Goal: Obtain resource: Obtain resource

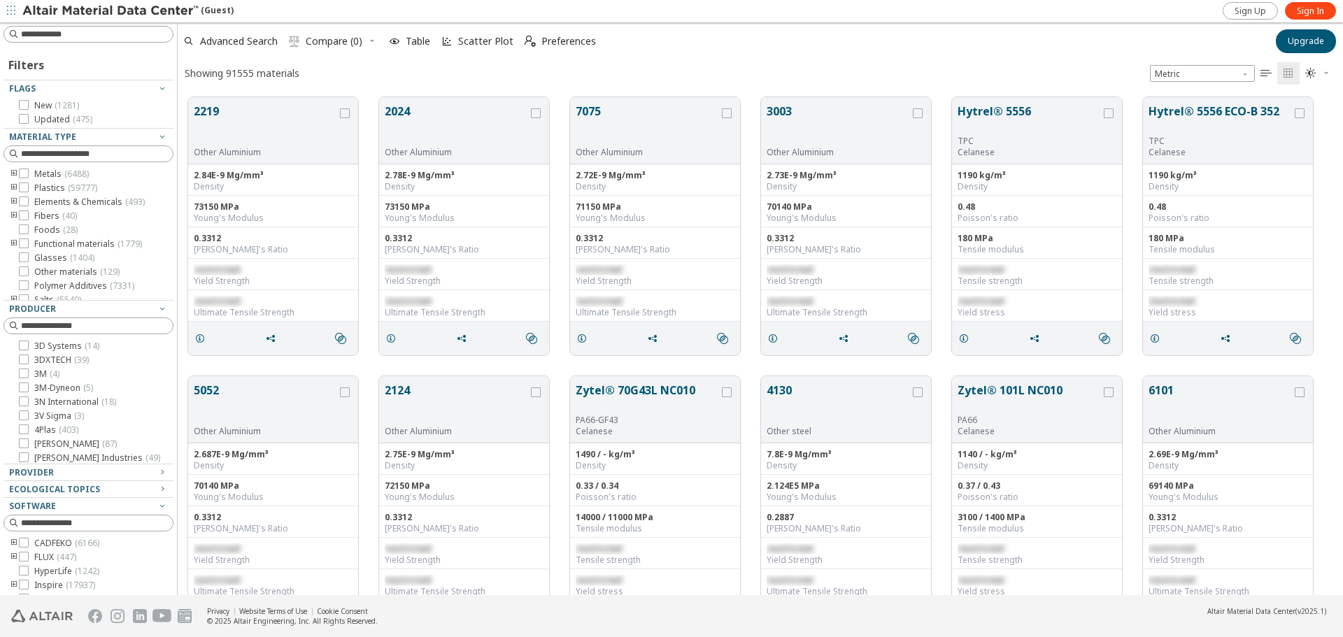
scroll to position [498, 1155]
click at [1317, 13] on span "Sign In" at bounding box center [1310, 11] width 27 height 11
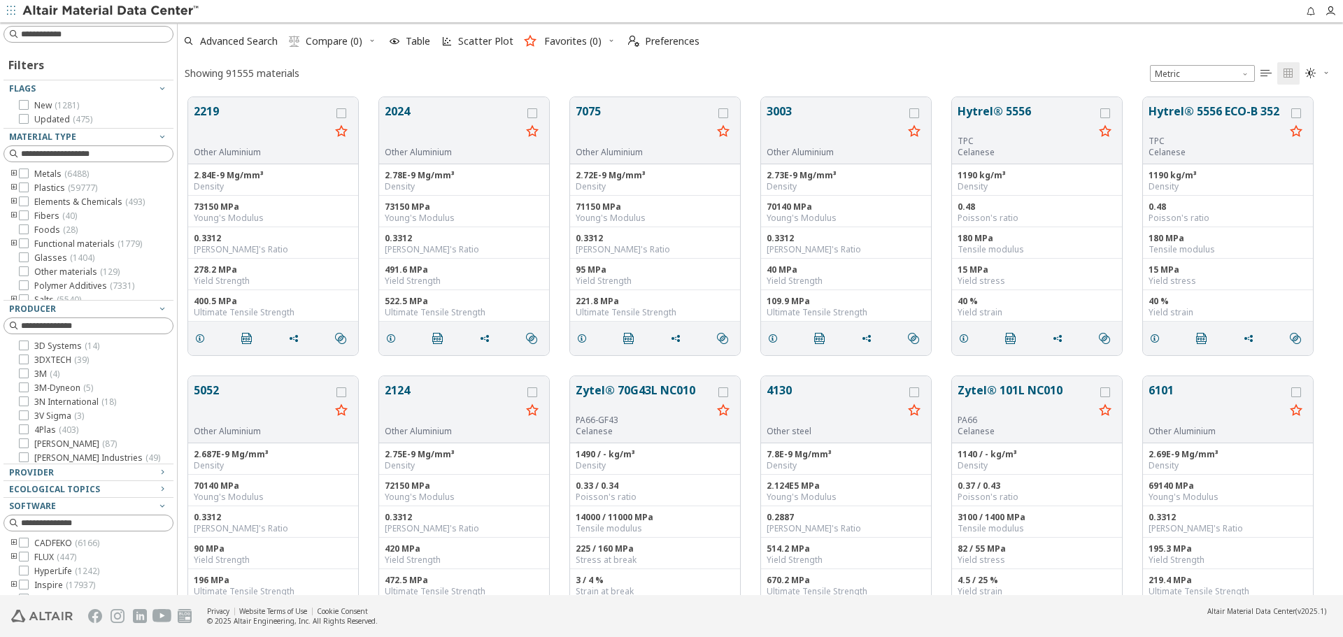
scroll to position [498, 1155]
click at [57, 472] on div "Provider" at bounding box center [83, 472] width 148 height 11
click at [57, 489] on input at bounding box center [97, 490] width 152 height 14
type input "****"
click at [80, 506] on span "( 12197 )" at bounding box center [72, 510] width 29 height 12
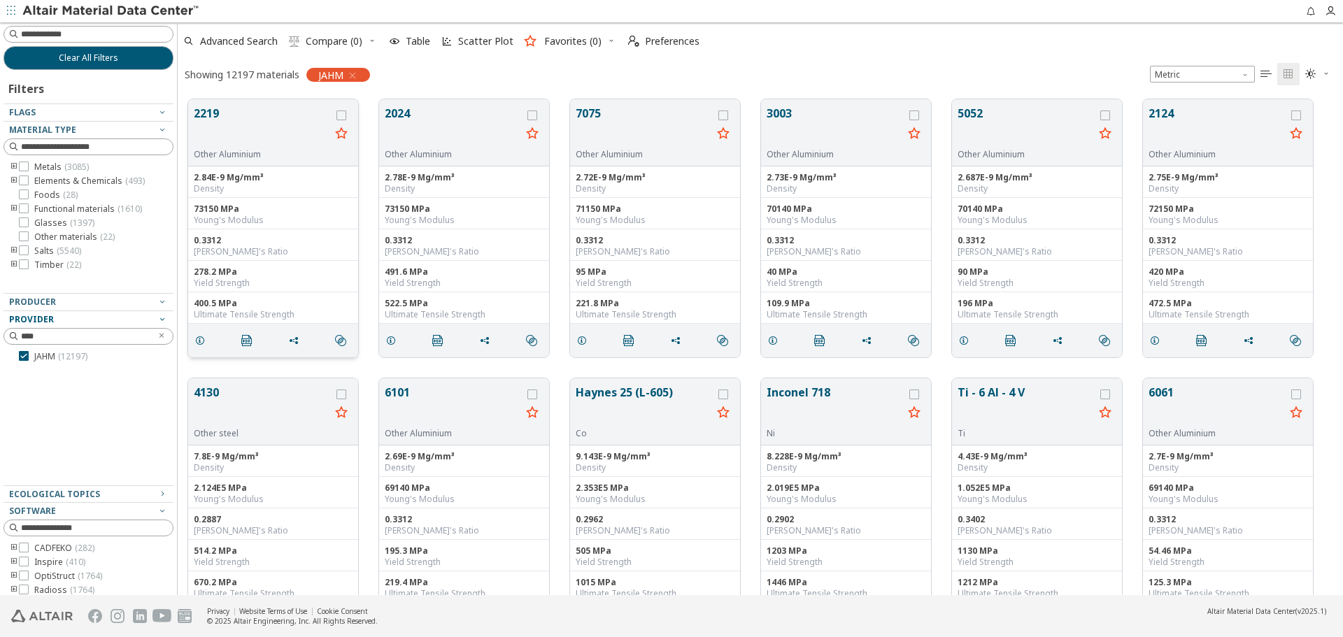
click at [212, 128] on button "2219" at bounding box center [262, 127] width 136 height 44
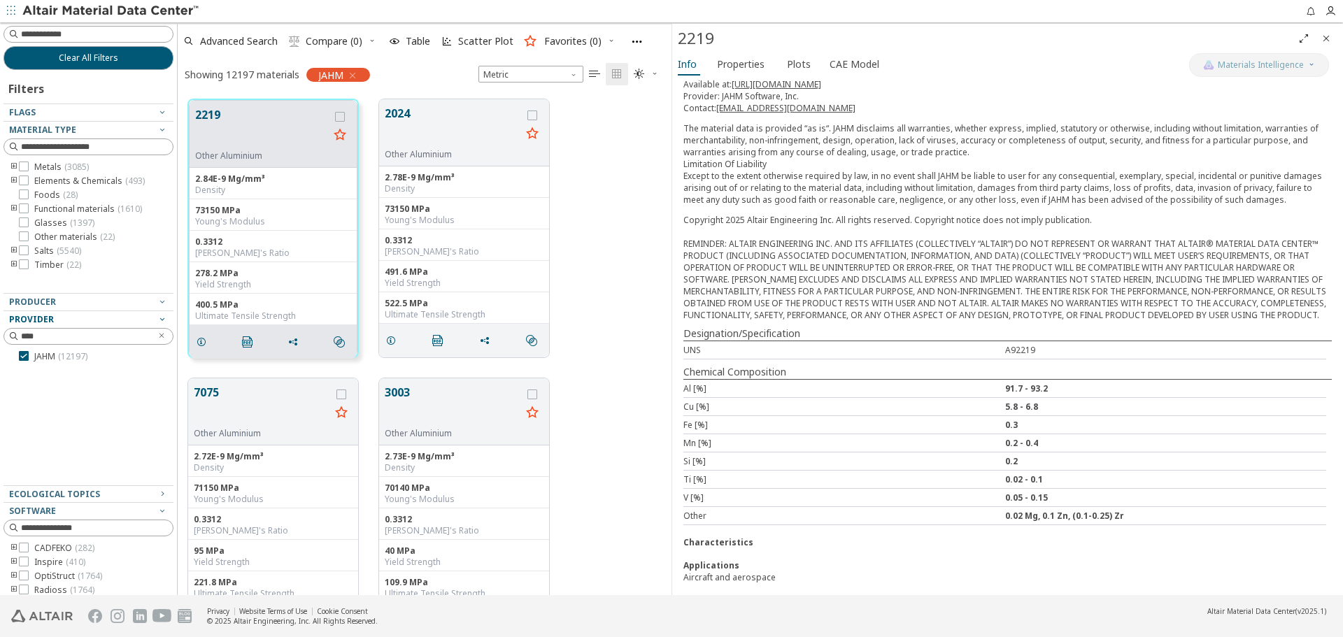
scroll to position [206, 0]
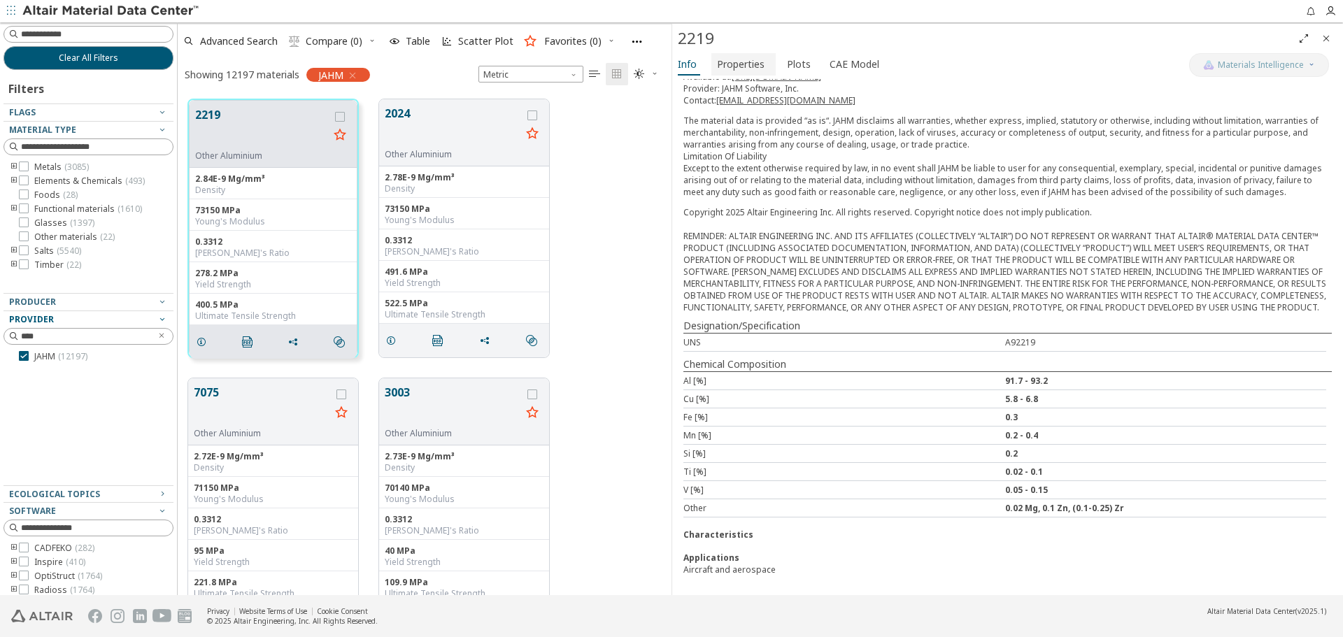
click at [743, 69] on span "Properties" at bounding box center [741, 64] width 48 height 22
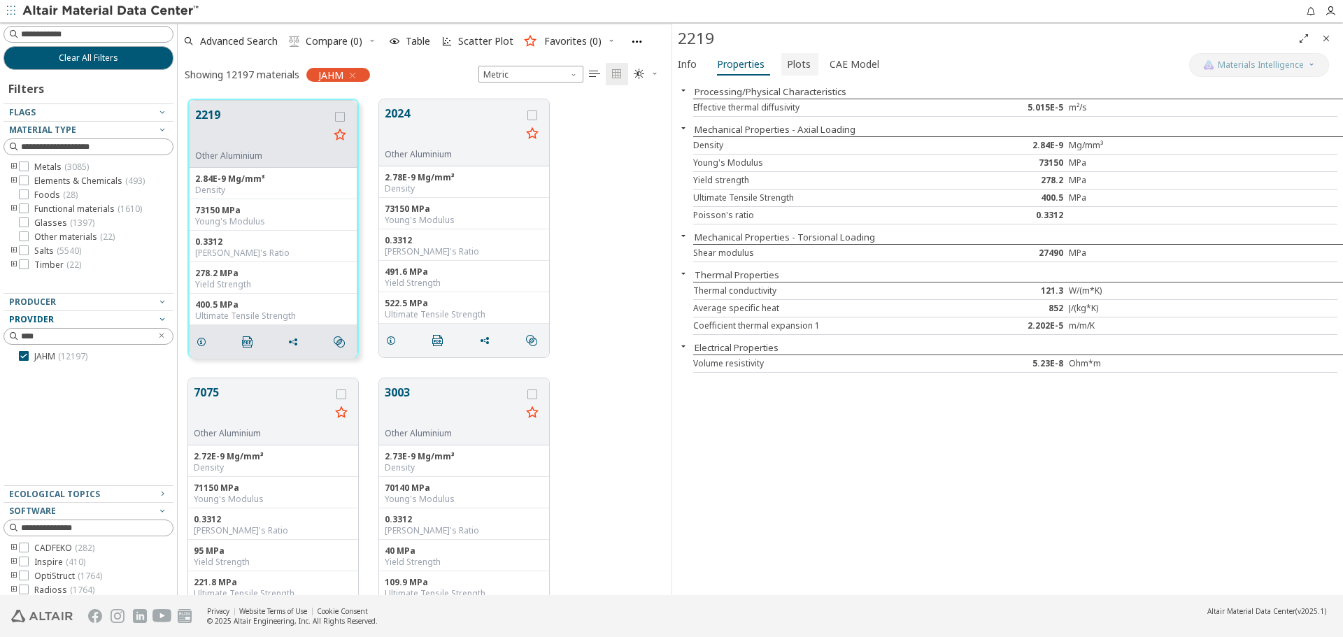
click at [798, 72] on span "Plots" at bounding box center [799, 64] width 24 height 22
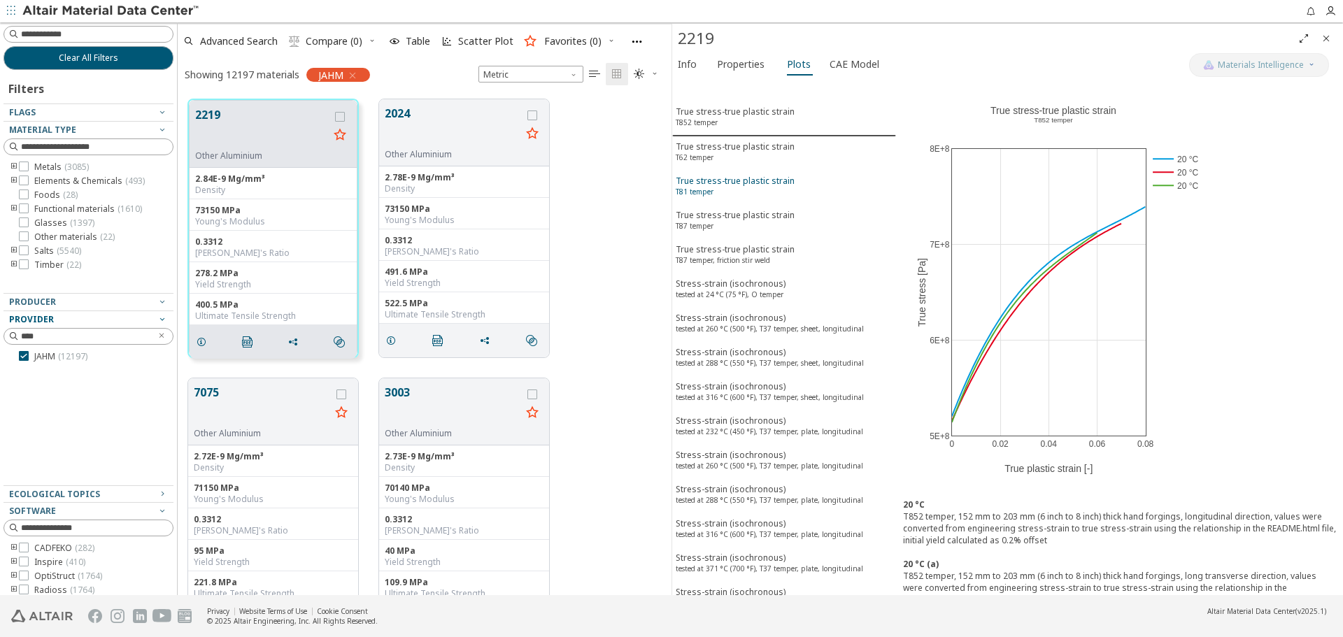
click at [772, 198] on div "True stress-true plastic strain T81 temper" at bounding box center [735, 188] width 119 height 26
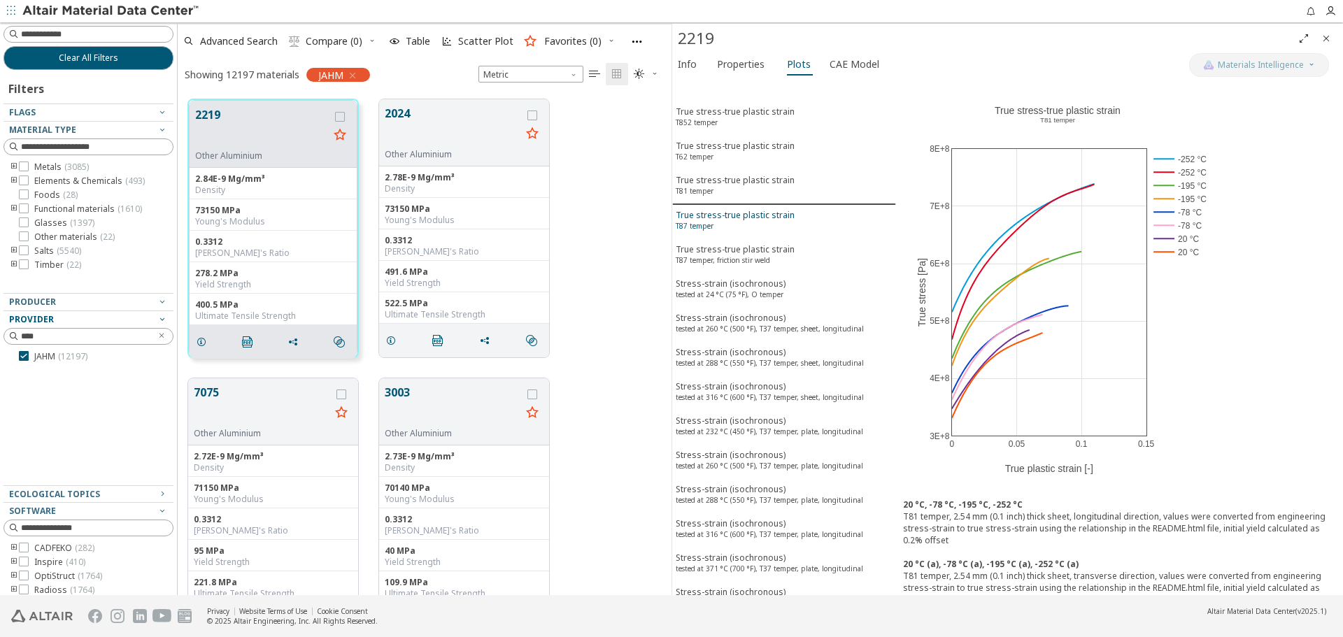
click at [758, 230] on div "True stress-true plastic strain T87 temper" at bounding box center [735, 222] width 119 height 26
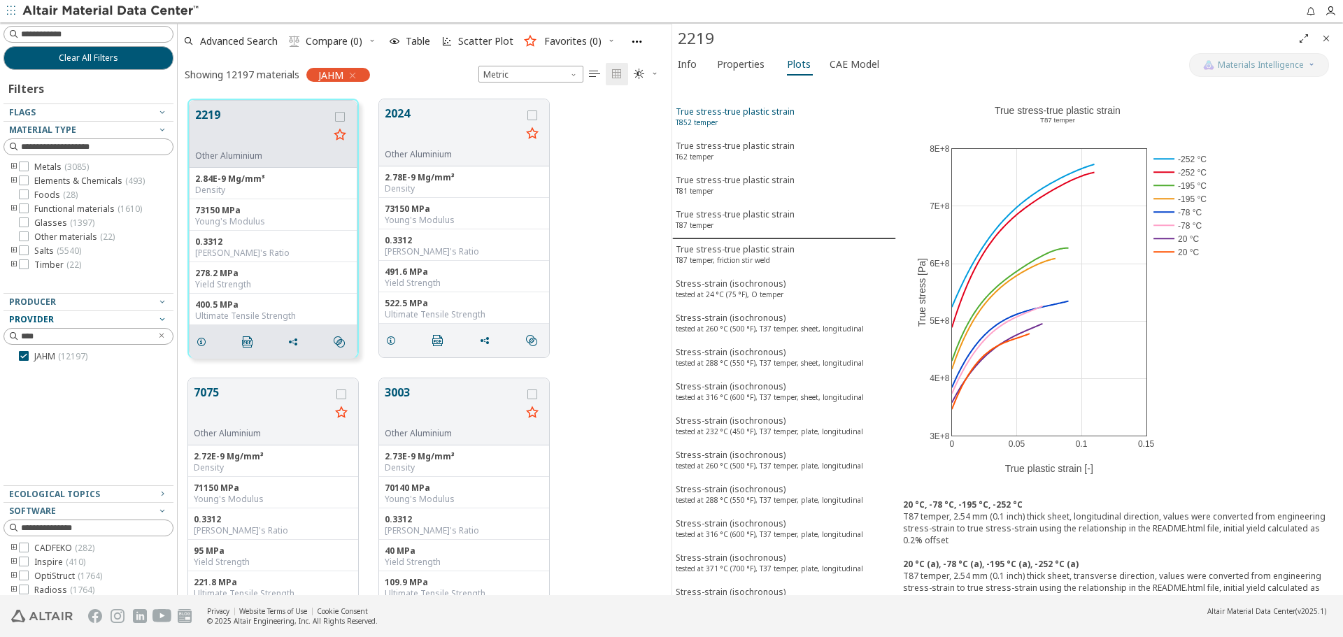
click at [768, 127] on div "True stress-true plastic strain T852 temper" at bounding box center [735, 119] width 119 height 26
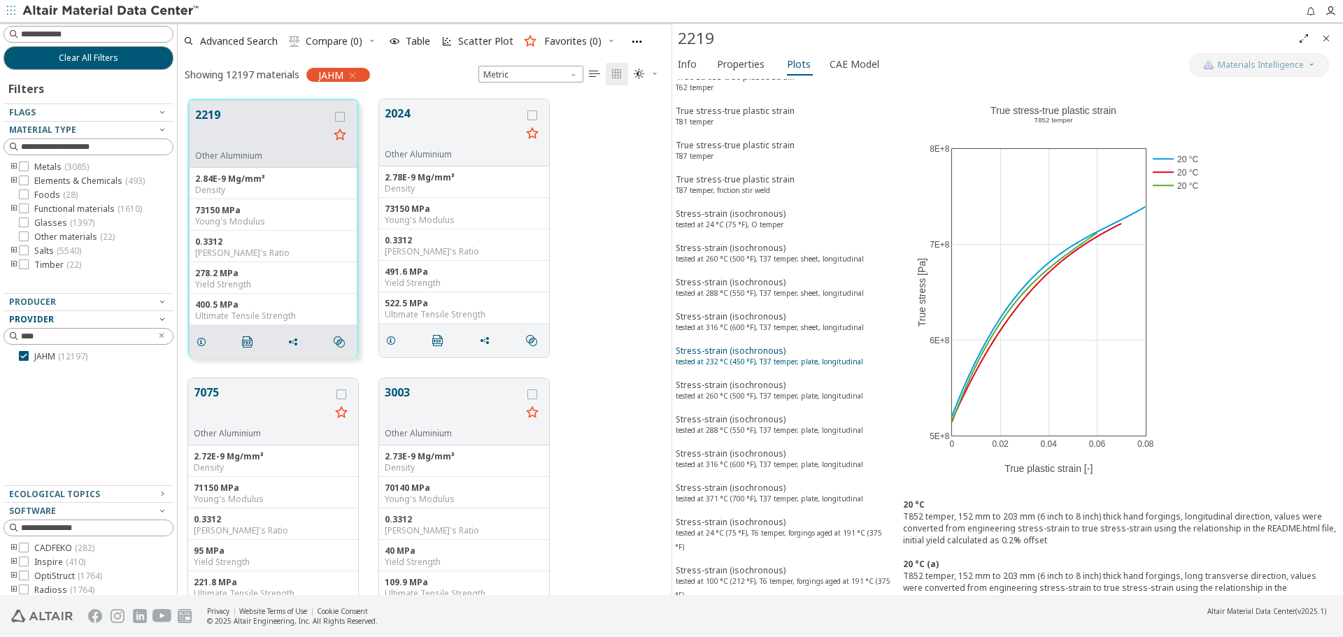
scroll to position [0, 0]
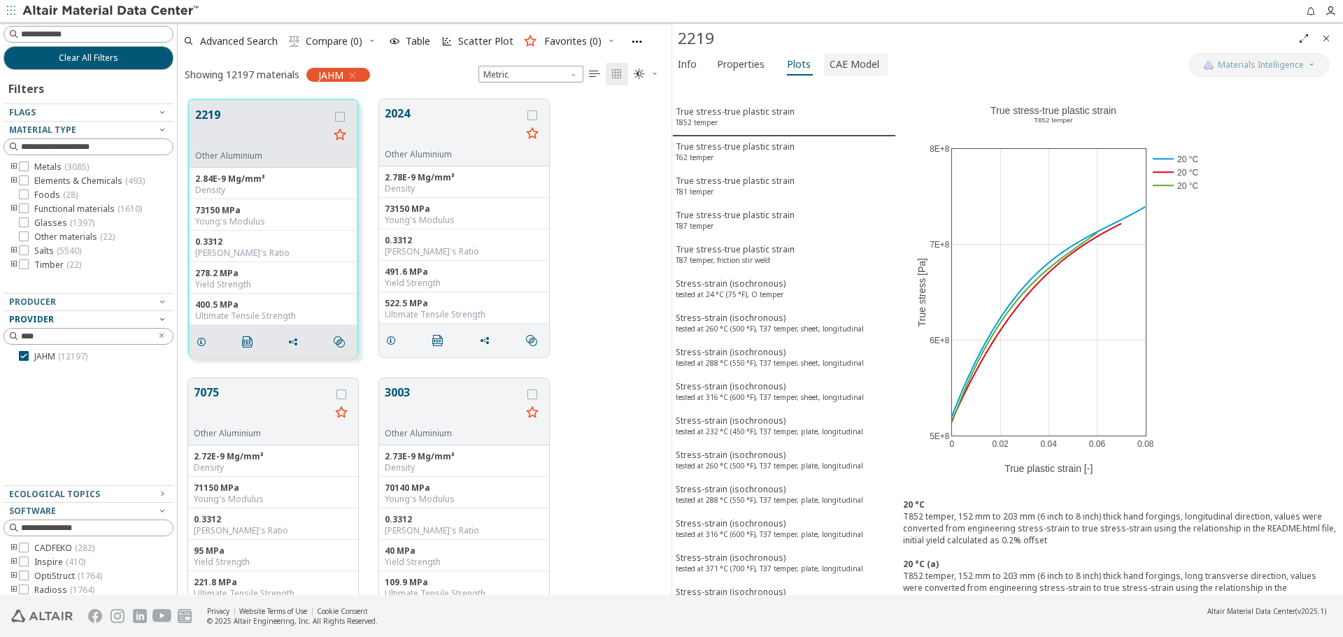
click at [853, 72] on span "CAE Model" at bounding box center [854, 64] width 50 height 22
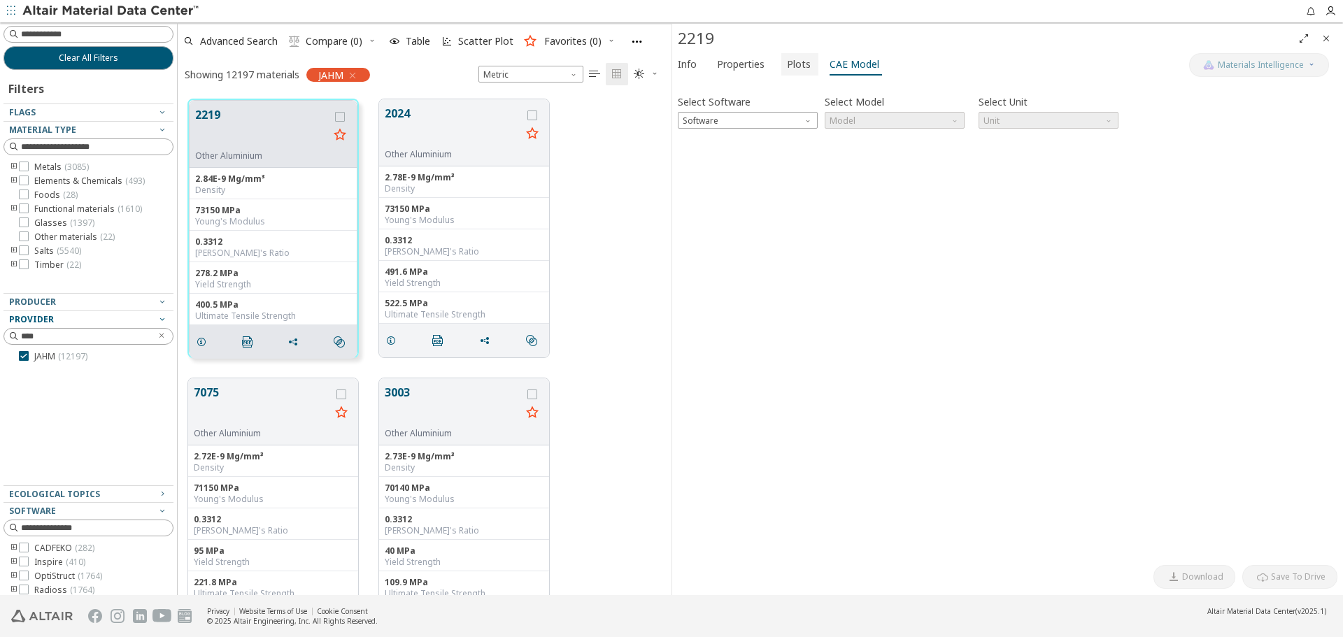
click at [799, 66] on span "Plots" at bounding box center [799, 64] width 24 height 22
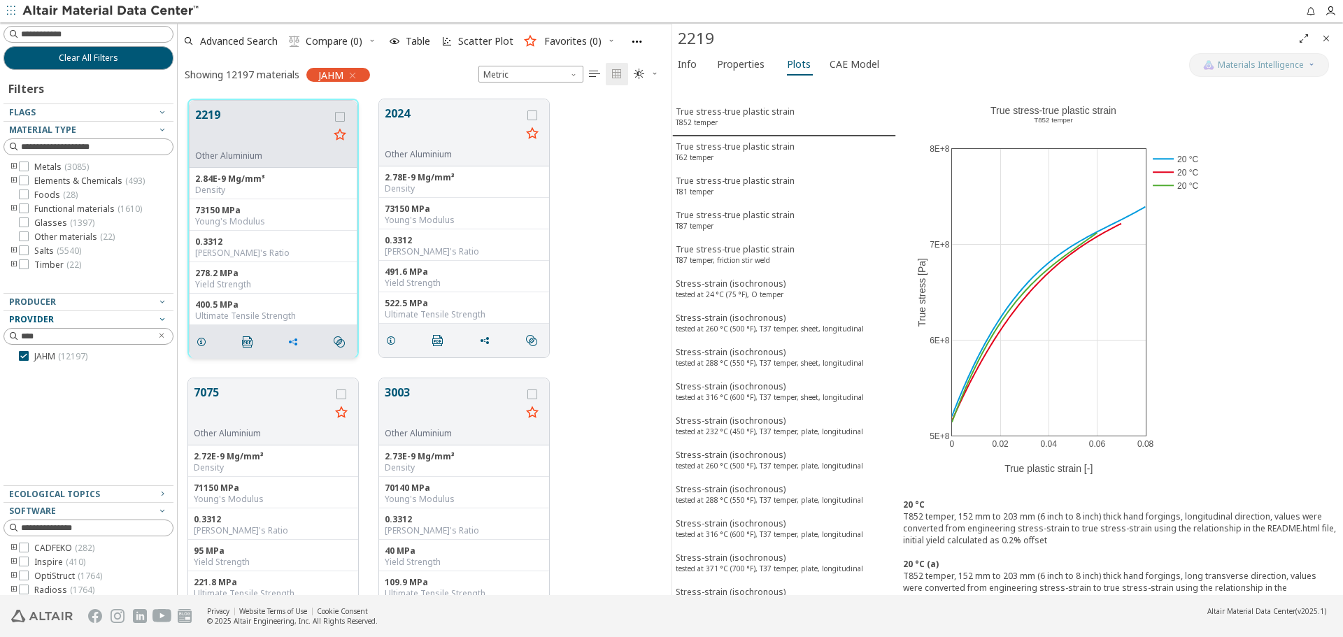
click at [299, 341] on icon "grid" at bounding box center [292, 341] width 11 height 11
drag, startPoint x: 305, startPoint y: 364, endPoint x: 164, endPoint y: 413, distance: 149.7
click at [306, 364] on span "Copy to Clipboard" at bounding box center [351, 368] width 97 height 22
click at [852, 71] on span "CAE Model" at bounding box center [854, 64] width 50 height 22
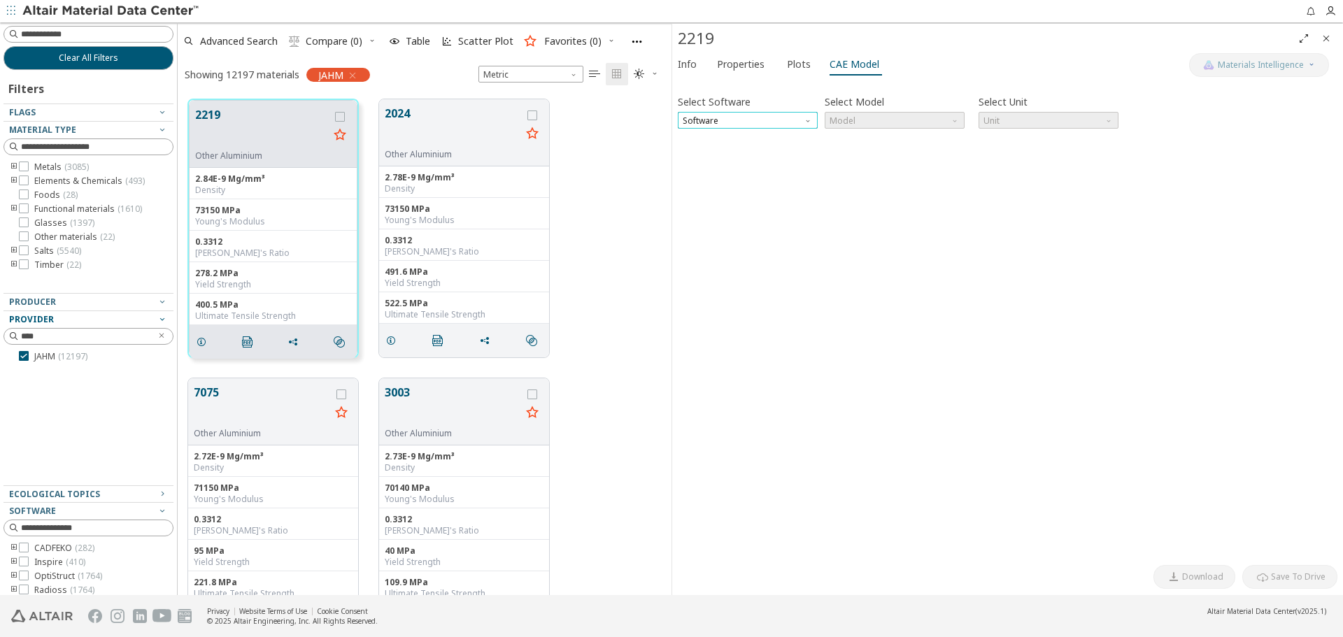
click at [817, 120] on span "Software" at bounding box center [748, 120] width 140 height 17
drag, startPoint x: 773, startPoint y: 152, endPoint x: 837, endPoint y: 133, distance: 67.1
click at [773, 152] on span "OptiStruct" at bounding box center [747, 155] width 129 height 10
click at [853, 121] on span "Model" at bounding box center [895, 120] width 140 height 17
click at [851, 147] on button "MatS1" at bounding box center [895, 153] width 140 height 17
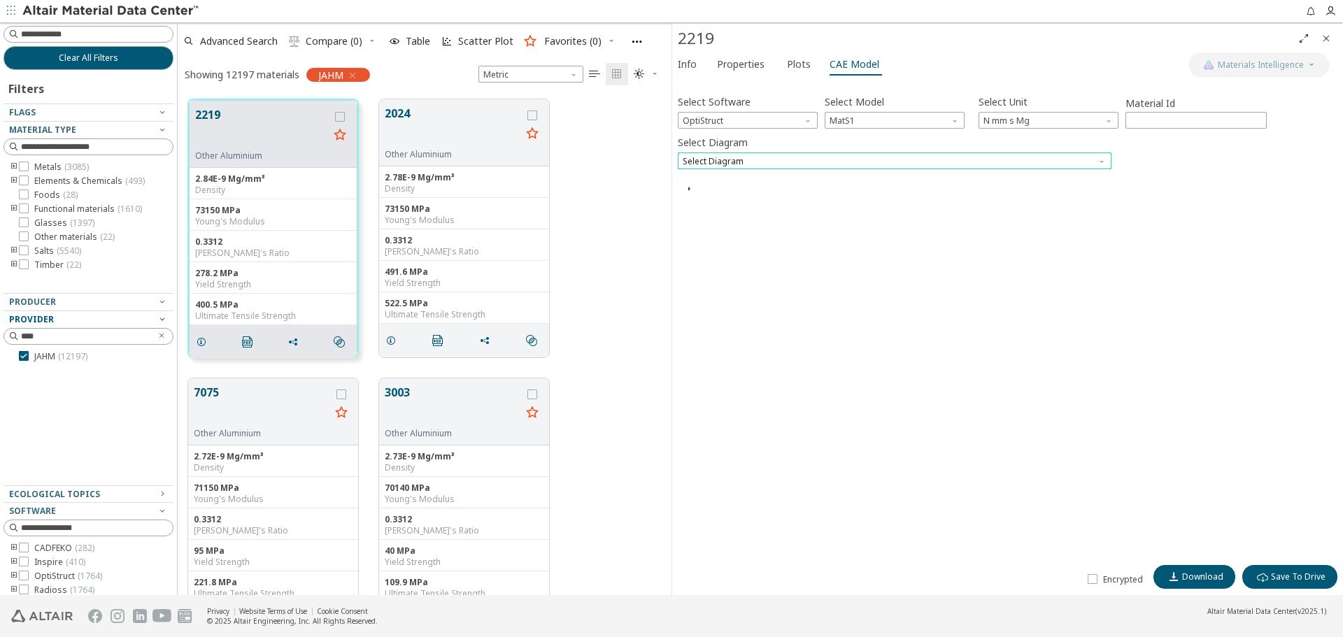
click at [826, 163] on span "Select Diagram" at bounding box center [895, 160] width 434 height 17
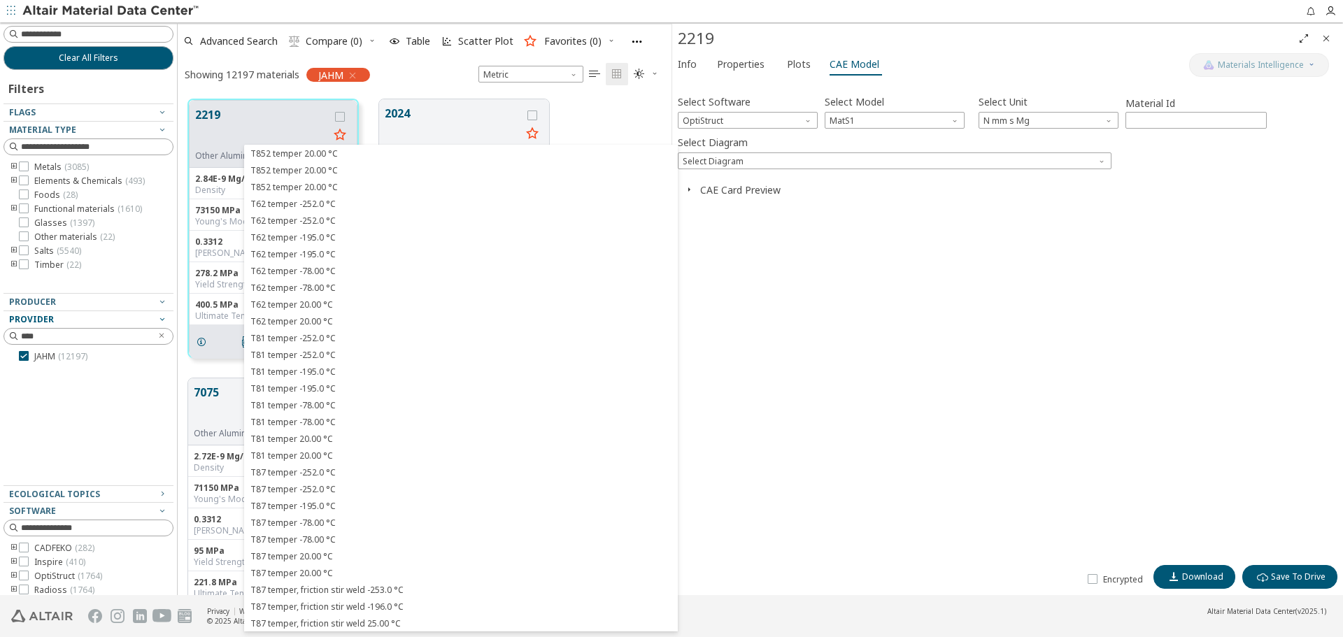
click at [794, 357] on div "Select Software OptiStruct Select Model MatS1 Select Unit N mm s Mg Material Id…" at bounding box center [1007, 321] width 659 height 473
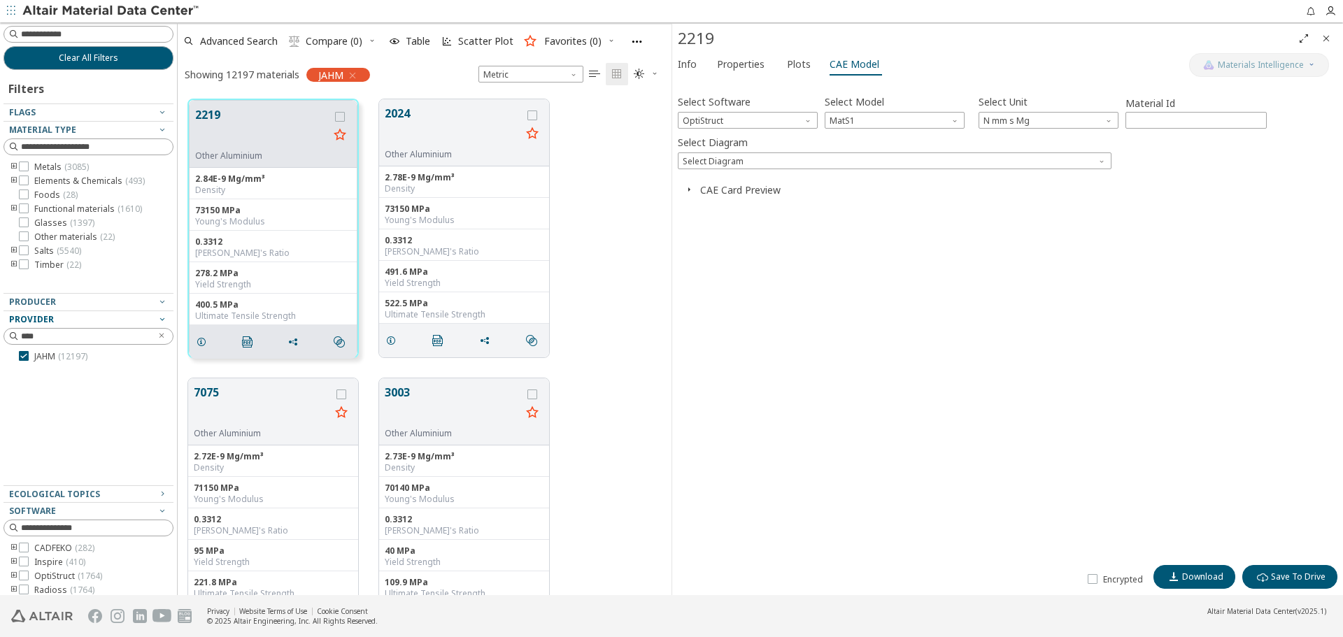
click at [1328, 37] on icon "Close" at bounding box center [1325, 38] width 11 height 11
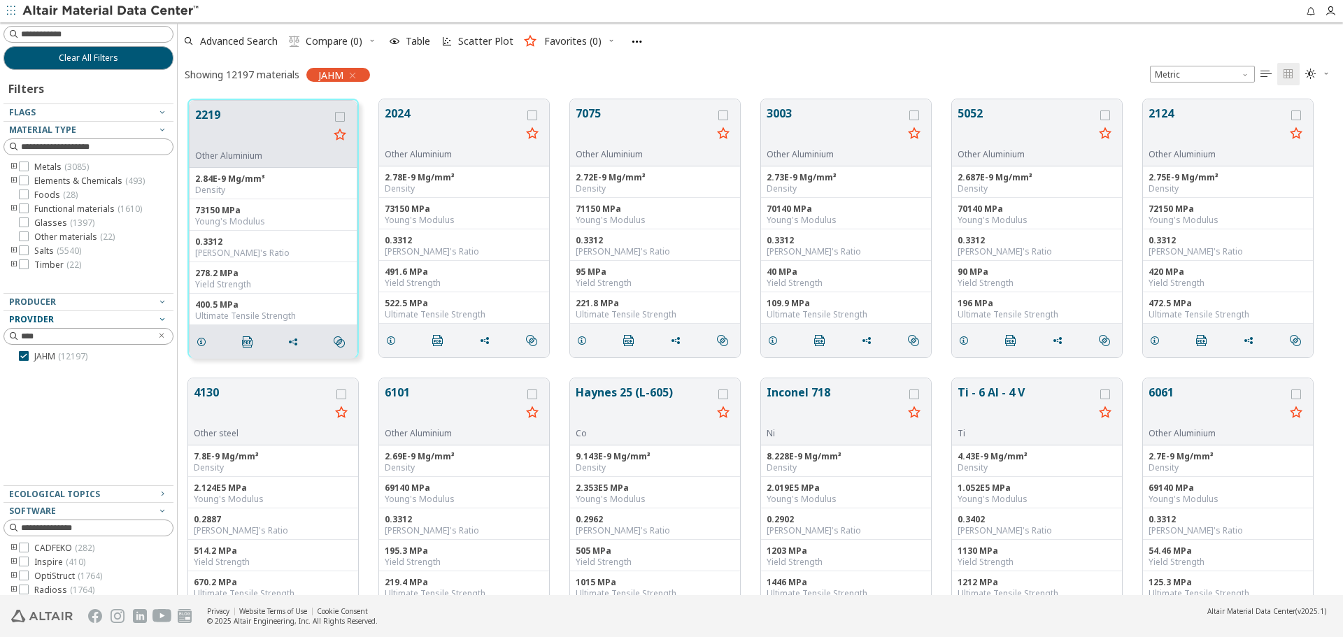
scroll to position [496, 1155]
click at [222, 125] on button "2219" at bounding box center [262, 128] width 134 height 44
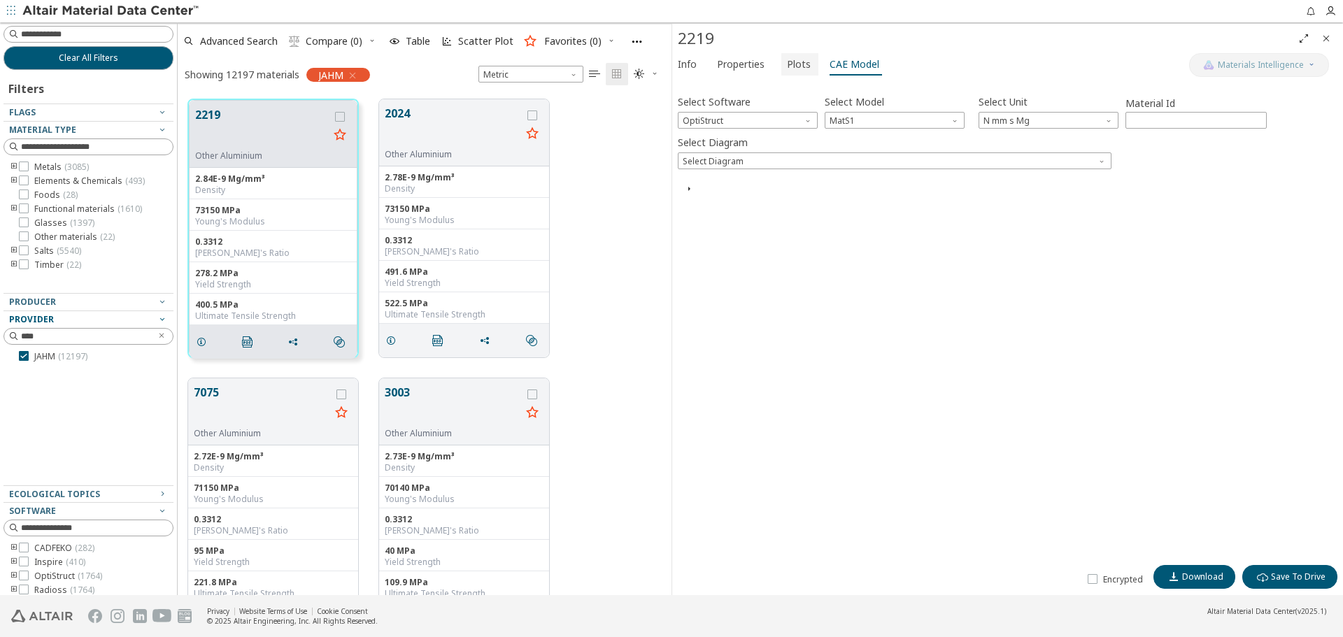
click at [798, 73] on span "Plots" at bounding box center [799, 64] width 24 height 22
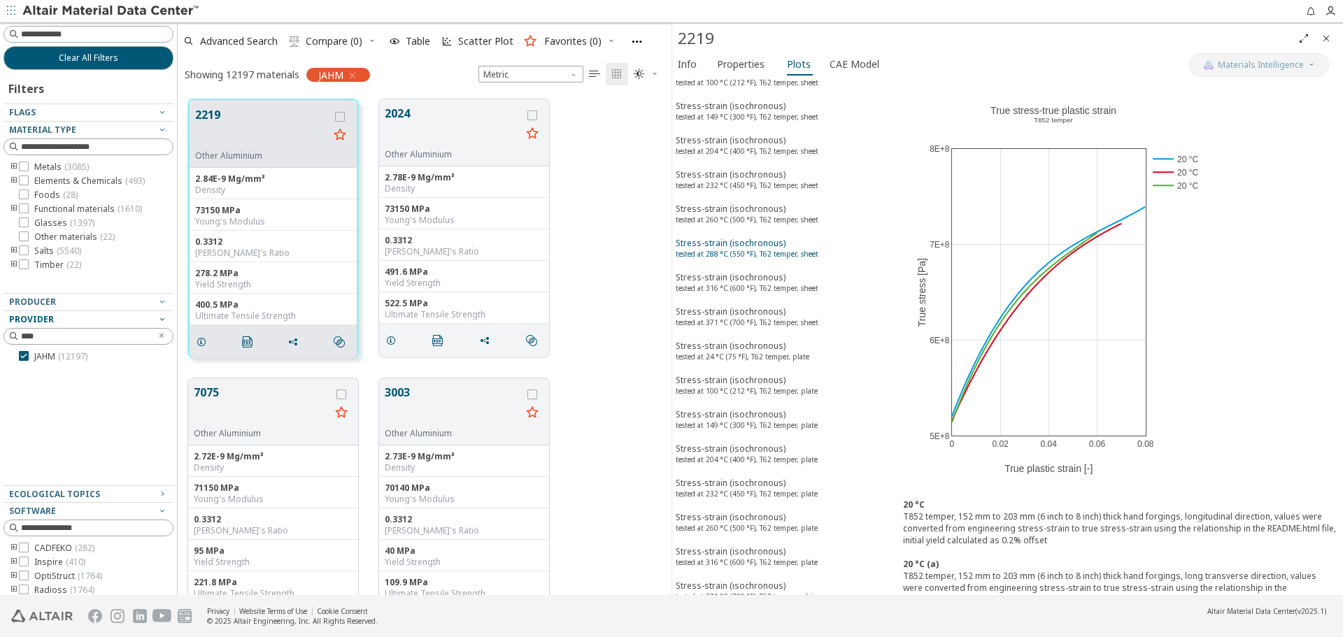
scroll to position [1399, 0]
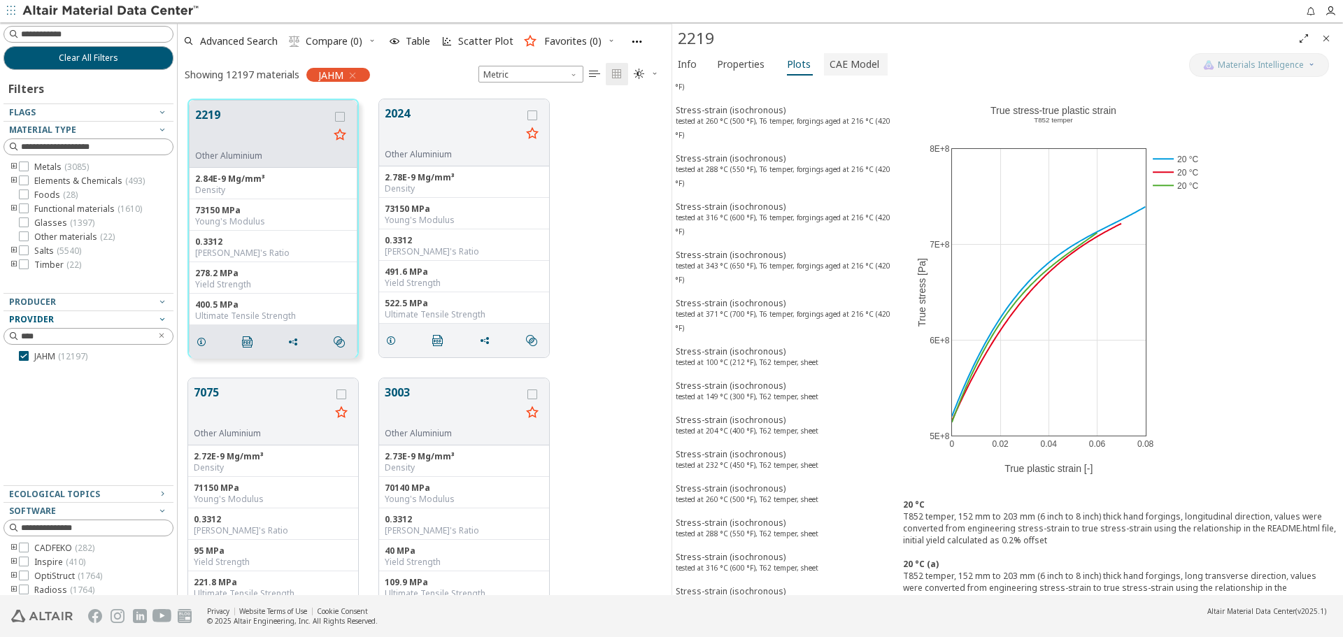
click at [855, 64] on span "CAE Model" at bounding box center [854, 64] width 50 height 22
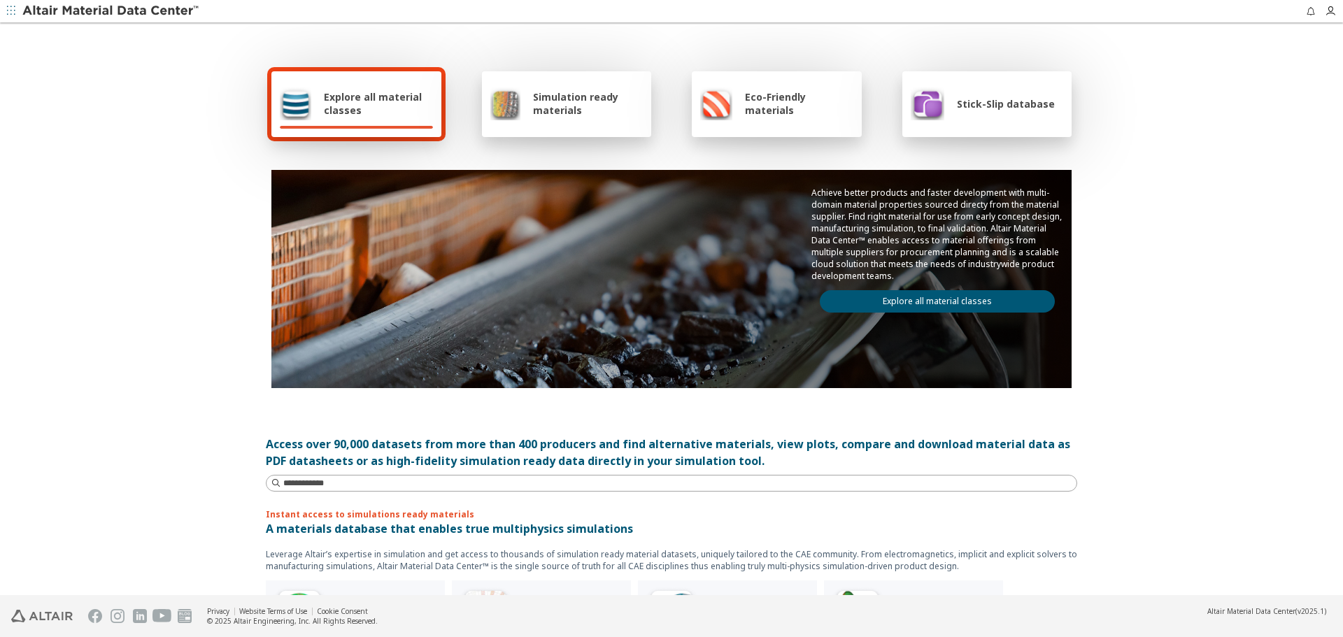
click at [883, 296] on link "Explore all material classes" at bounding box center [937, 301] width 235 height 22
click at [883, 300] on link "Explore all material classes" at bounding box center [937, 301] width 235 height 22
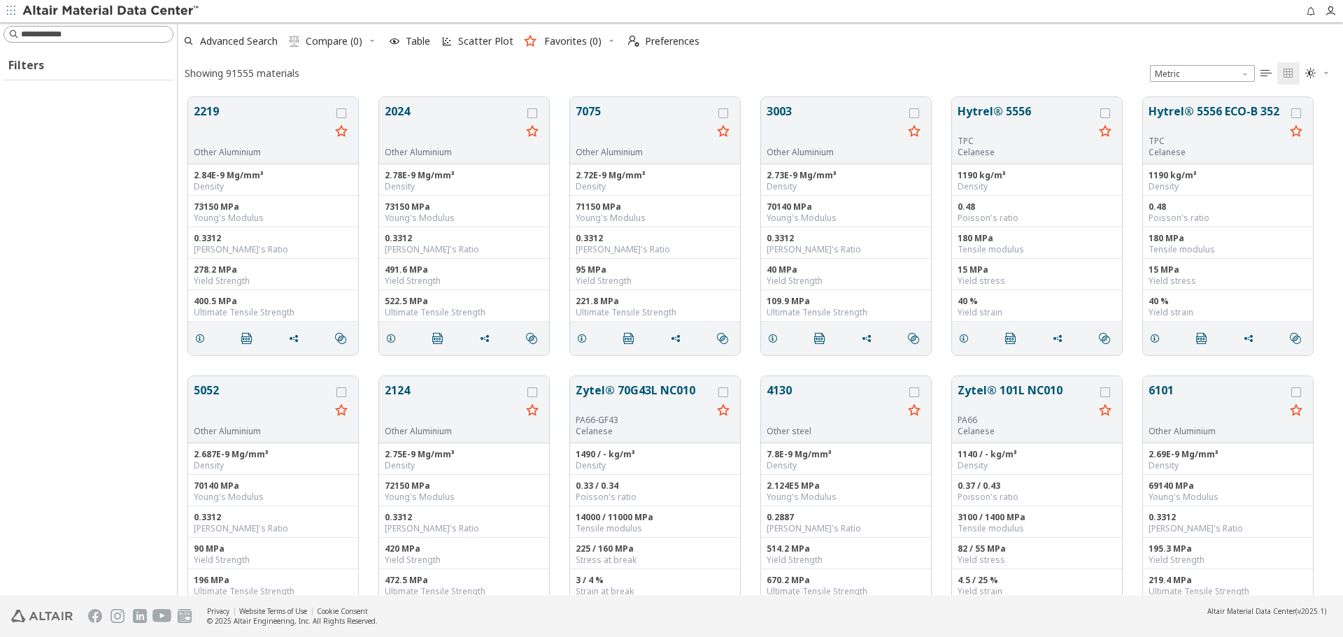
scroll to position [498, 1155]
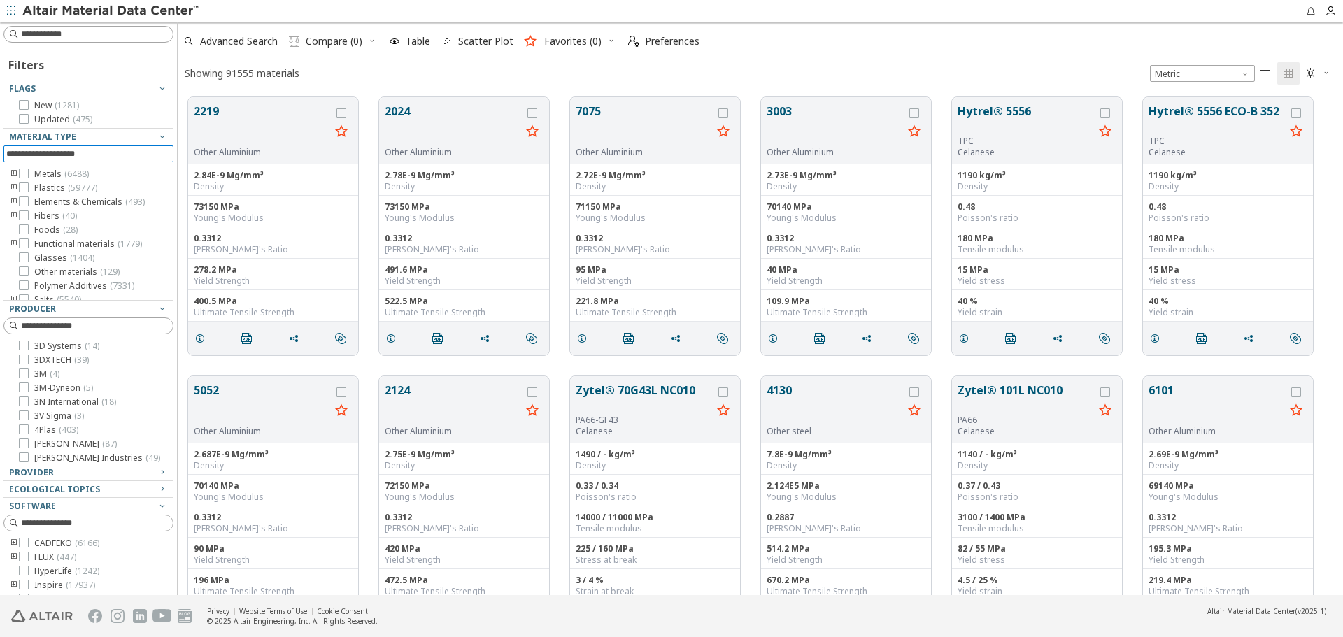
click at [129, 157] on input at bounding box center [89, 153] width 167 height 15
click at [228, 119] on button "2219" at bounding box center [262, 125] width 136 height 44
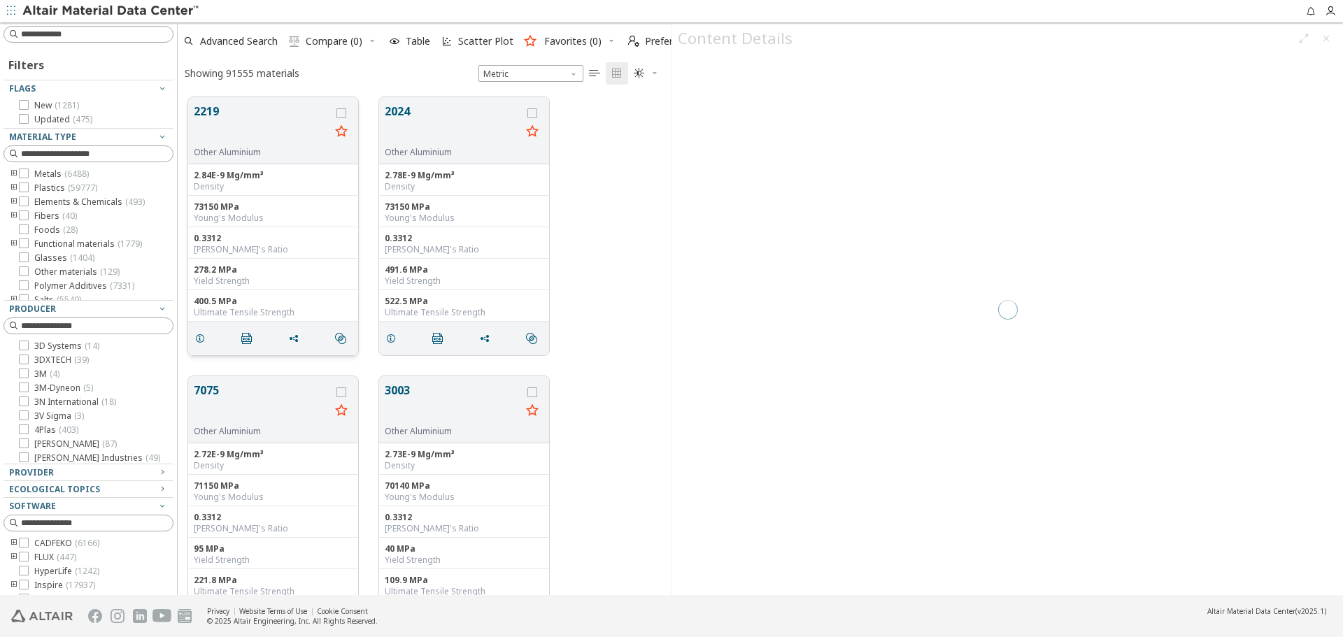
scroll to position [498, 483]
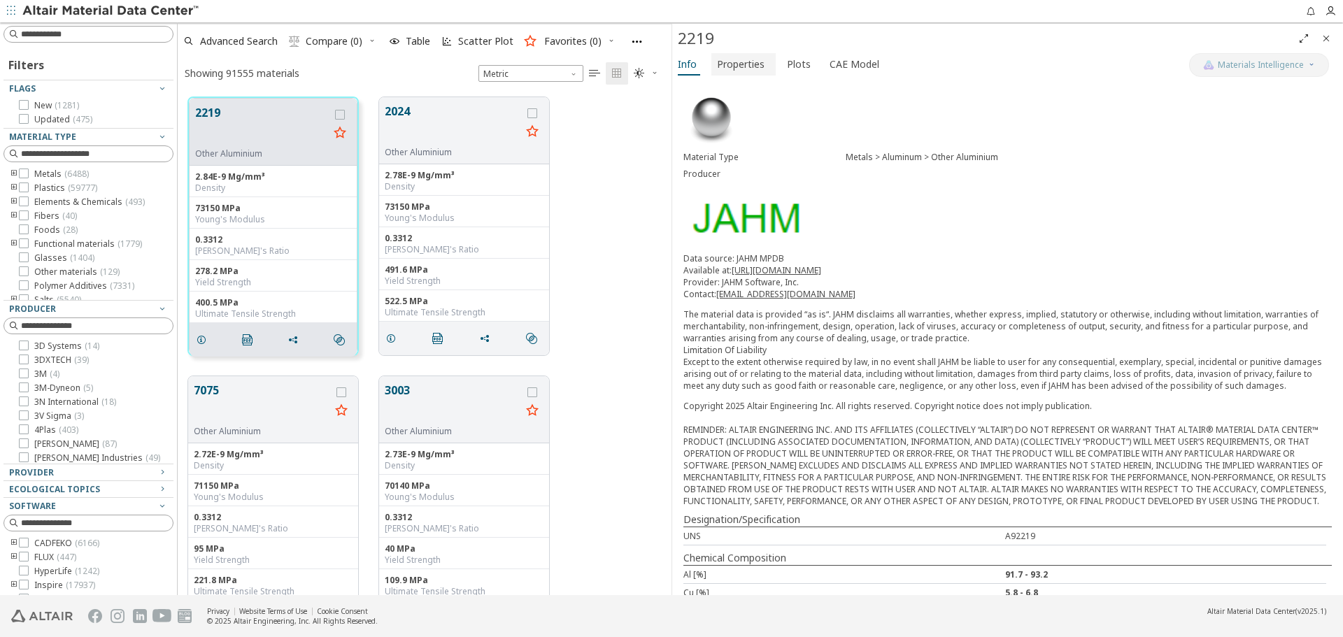
click at [759, 68] on span "Properties" at bounding box center [741, 64] width 48 height 22
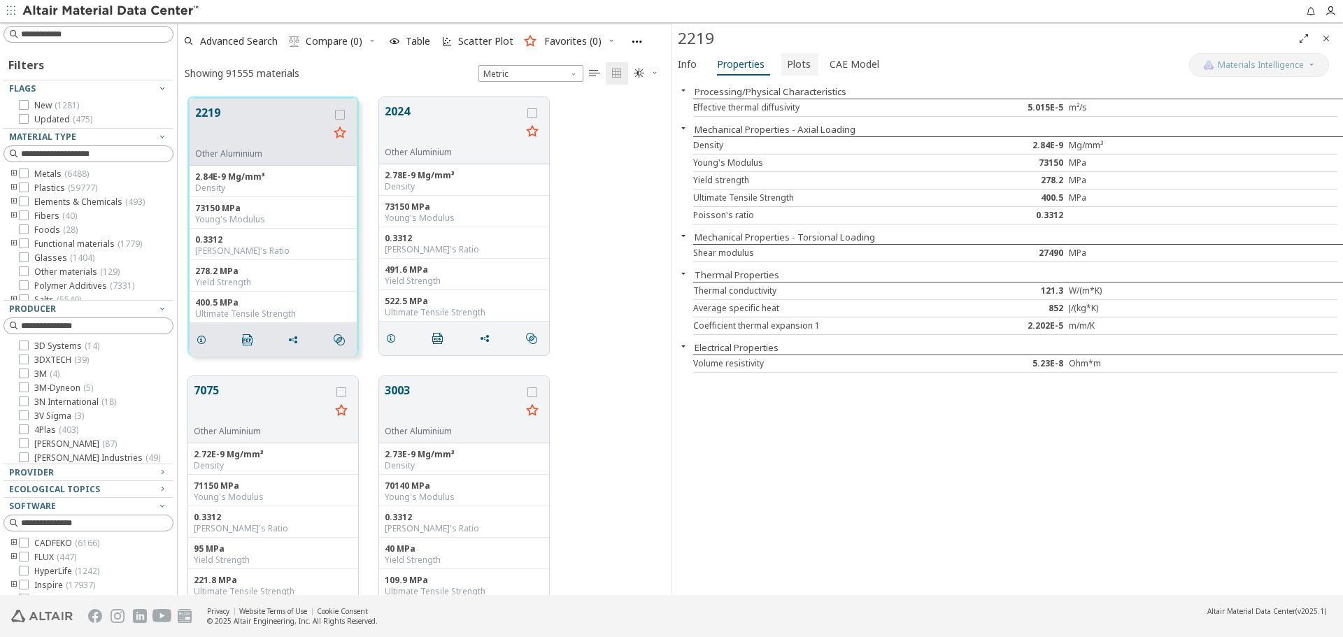
click at [797, 71] on span "Plots" at bounding box center [799, 64] width 24 height 22
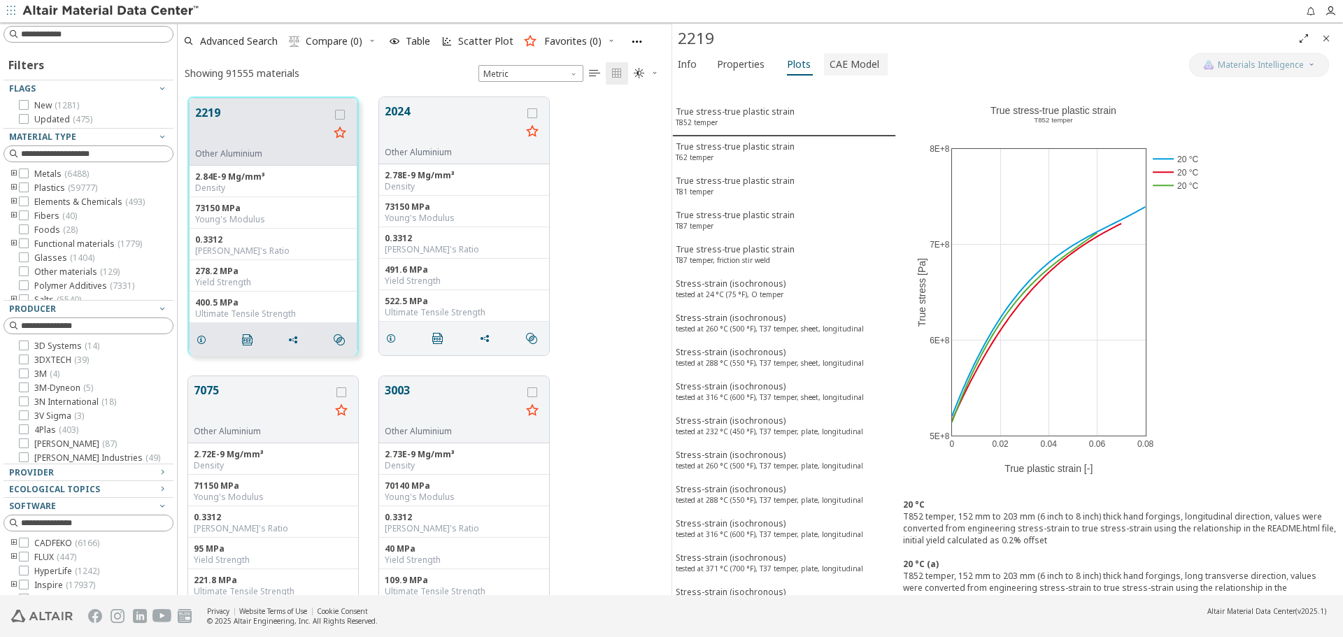
click at [833, 71] on span "CAE Model" at bounding box center [854, 64] width 50 height 22
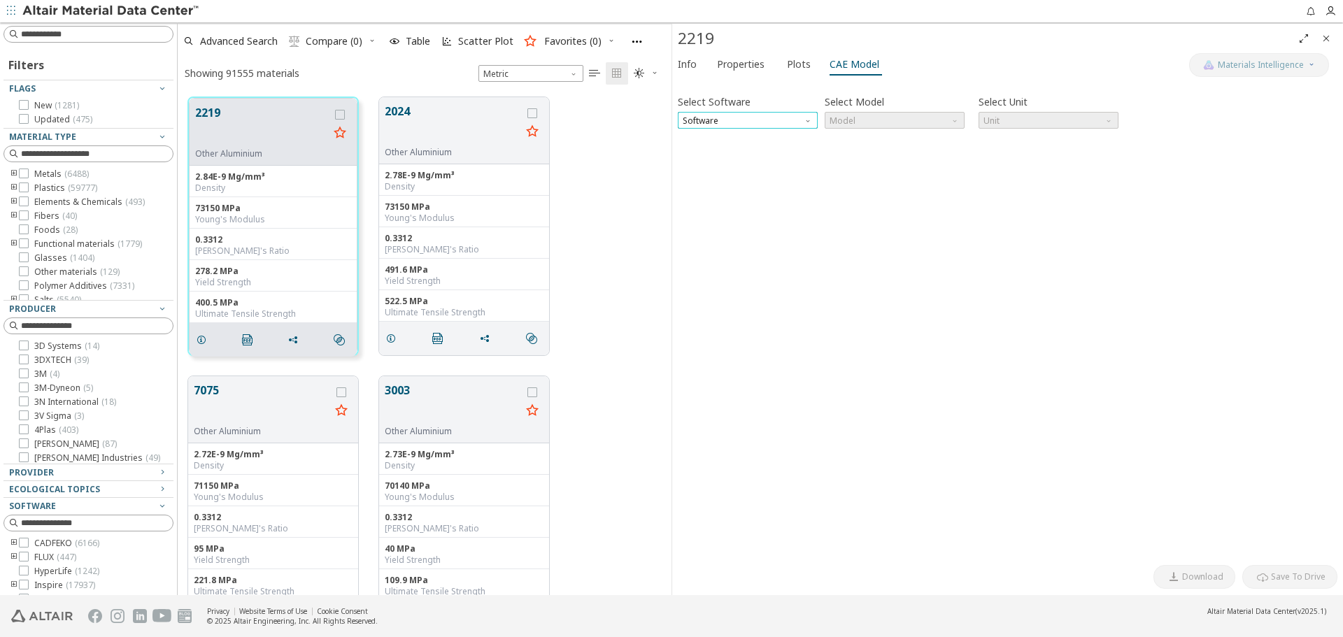
click at [778, 120] on span "Software" at bounding box center [748, 120] width 140 height 17
click at [756, 218] on span "Abaqus" at bounding box center [747, 222] width 129 height 10
click at [892, 127] on span "Model" at bounding box center [895, 120] width 140 height 17
click at [889, 136] on span "Elastic" at bounding box center [894, 138] width 129 height 10
click at [690, 148] on icon "button" at bounding box center [688, 148] width 11 height 11
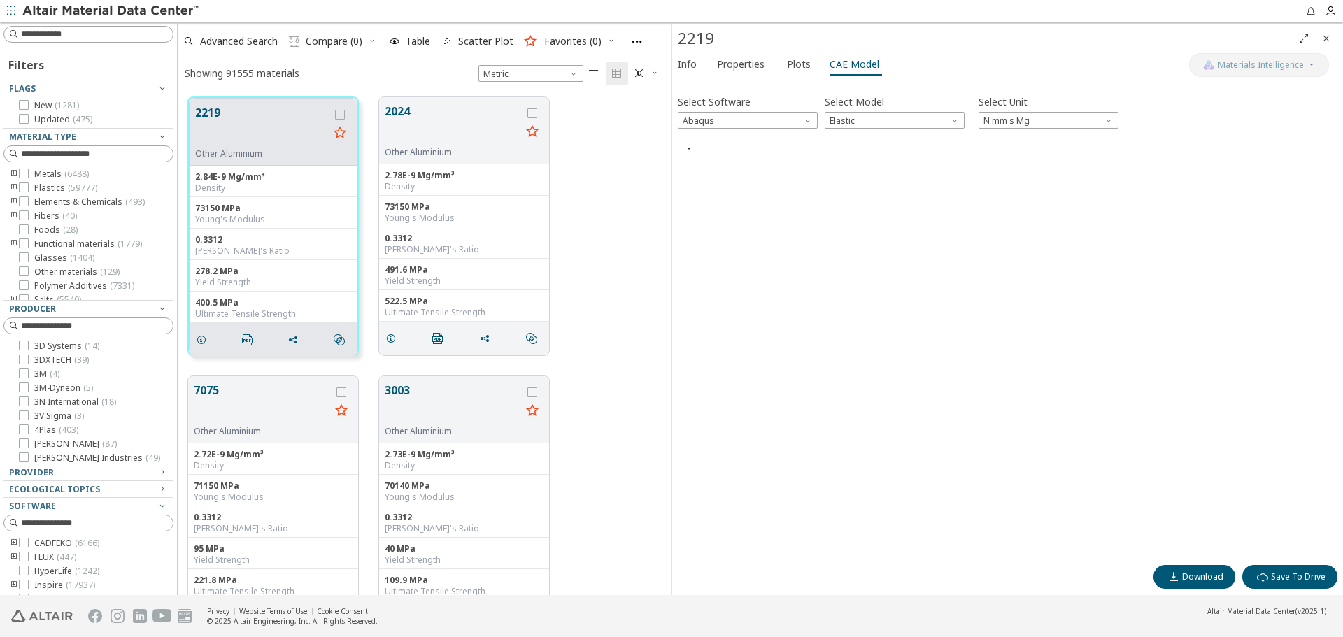
click at [690, 148] on icon "button" at bounding box center [688, 148] width 11 height 11
click at [703, 154] on button "CAE Card Preview" at bounding box center [740, 149] width 80 height 13
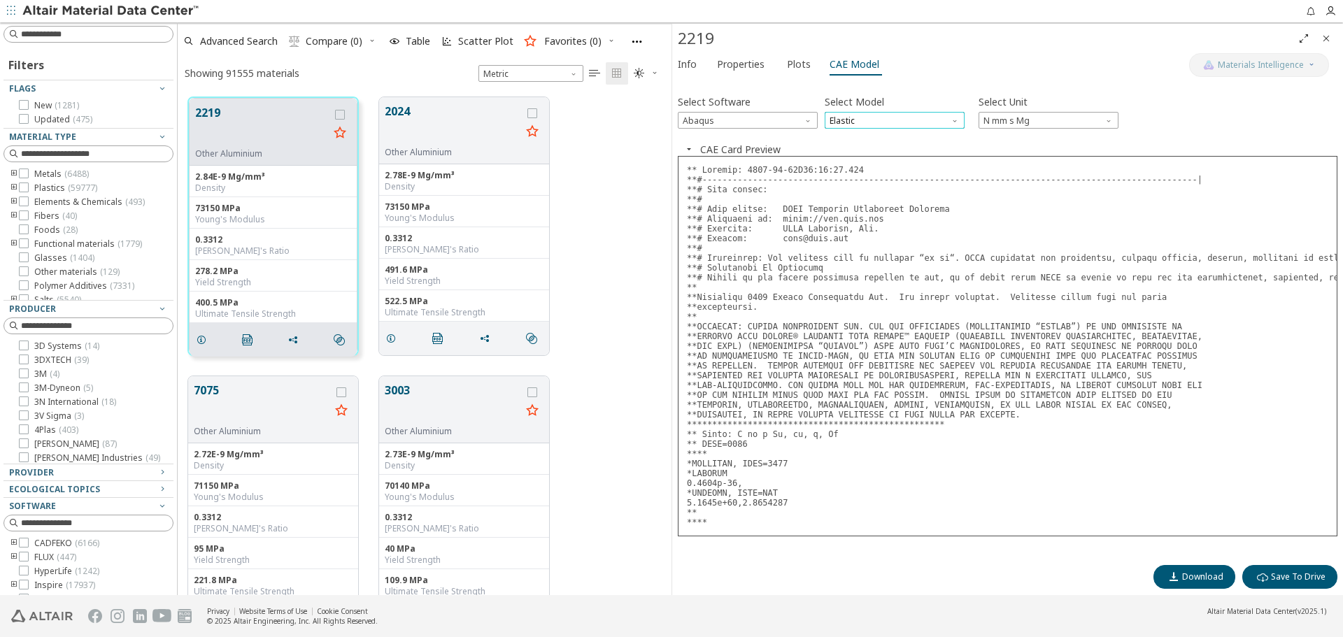
click at [867, 117] on span "Elastic" at bounding box center [895, 120] width 140 height 17
click at [864, 149] on span "Expansion" at bounding box center [851, 154] width 41 height 11
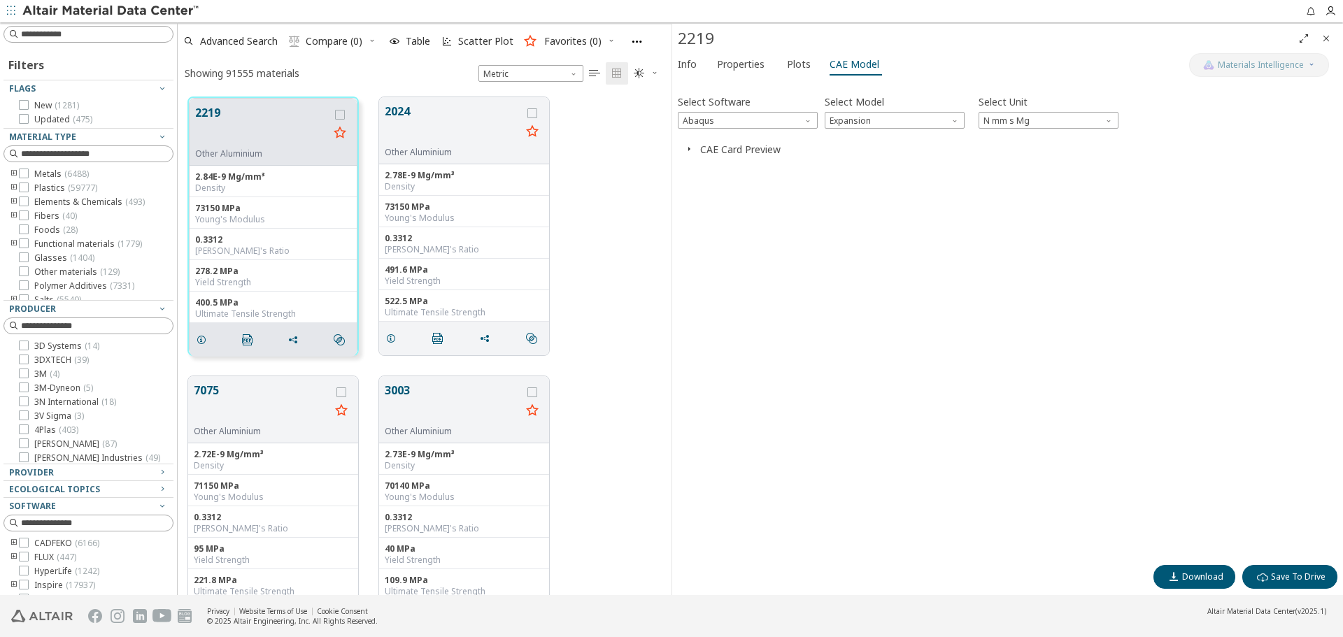
click at [695, 148] on span "button" at bounding box center [688, 149] width 17 height 13
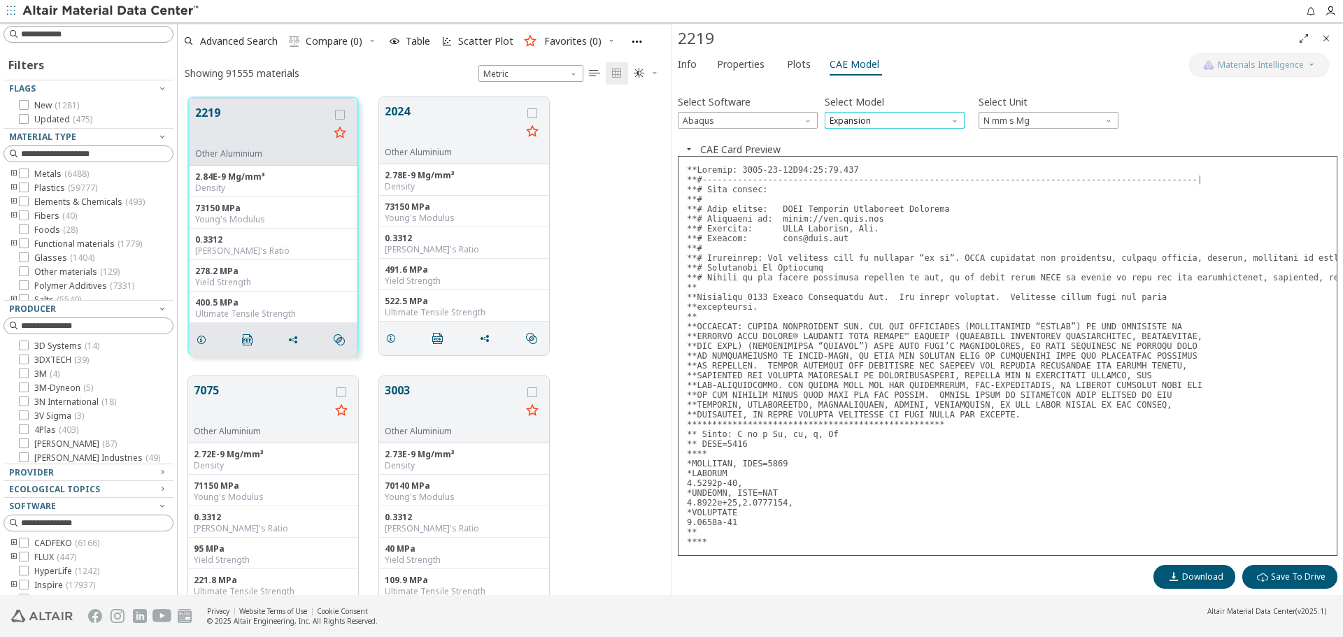
click at [876, 122] on span "Expansion" at bounding box center [895, 120] width 140 height 17
click at [861, 166] on span "Plastic" at bounding box center [894, 171] width 129 height 10
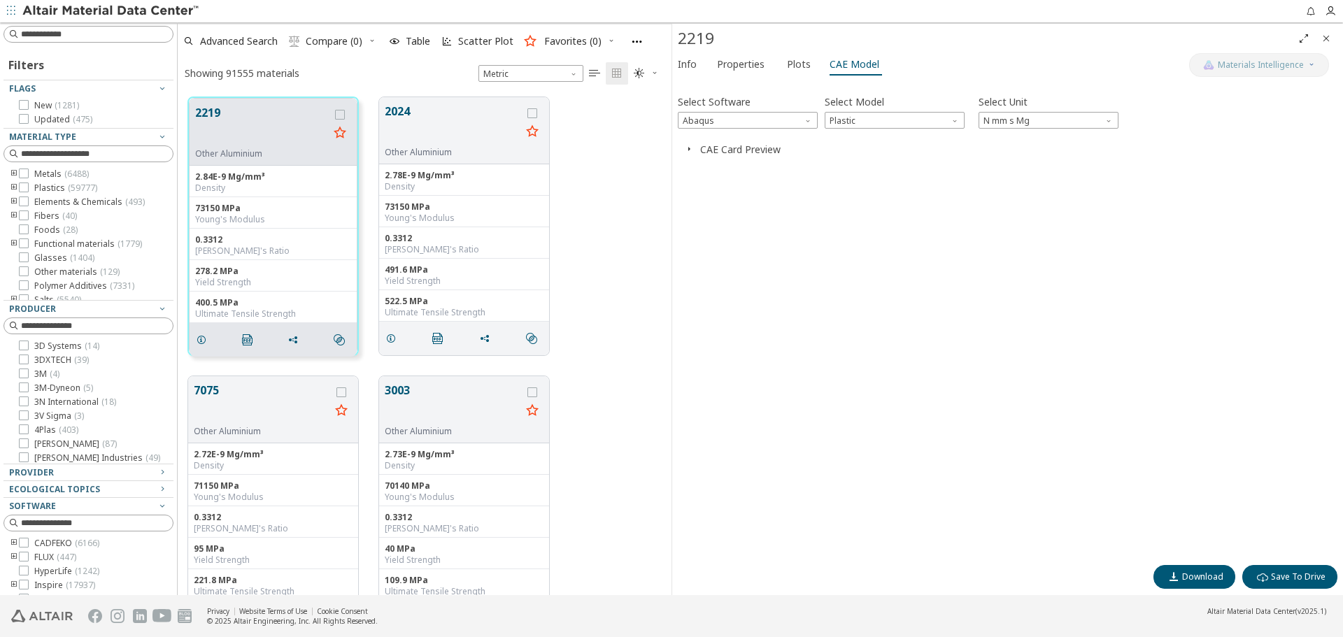
click at [694, 148] on span "button" at bounding box center [688, 149] width 17 height 13
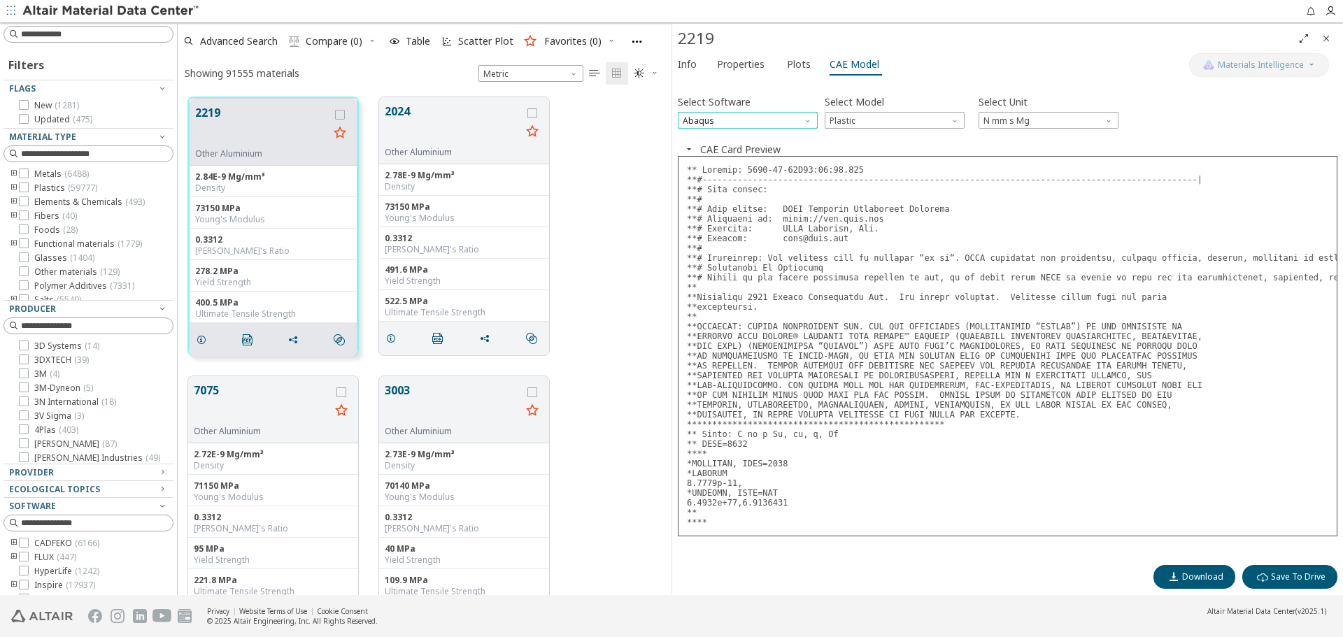
click at [797, 125] on span "Abaqus" at bounding box center [748, 120] width 140 height 17
click at [787, 150] on span "OptiStruct" at bounding box center [747, 155] width 129 height 10
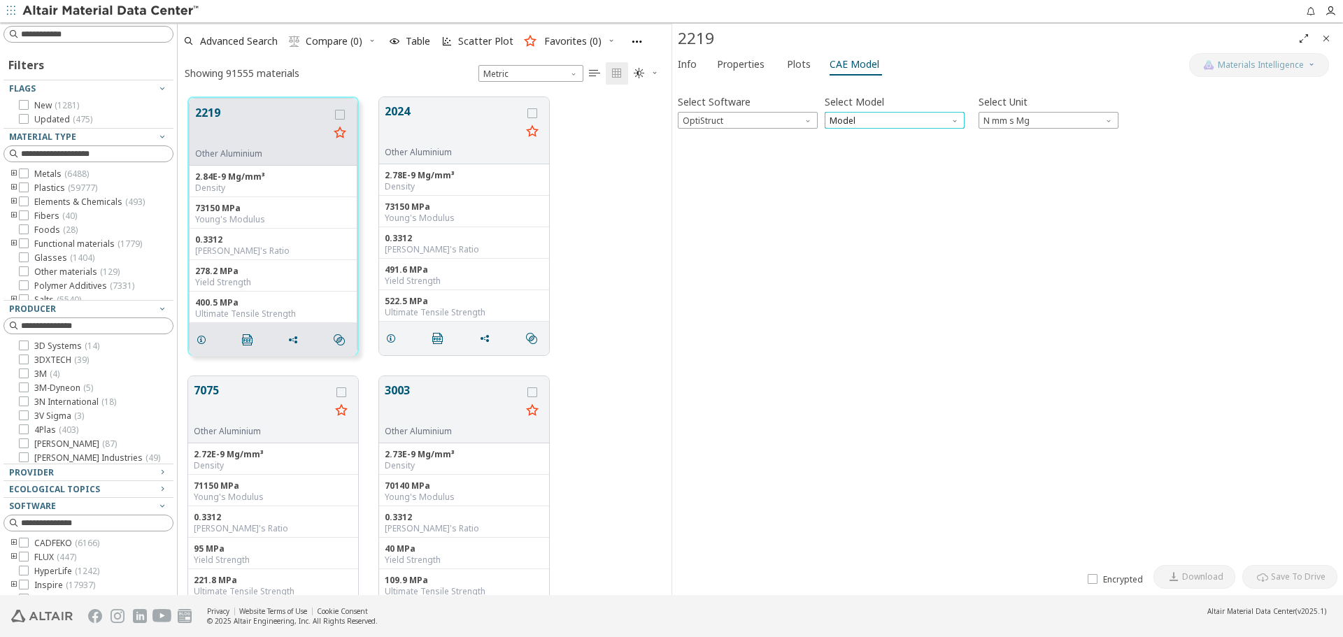
click at [882, 127] on span "Model" at bounding box center [895, 120] width 140 height 17
click at [878, 134] on span "Mat1" at bounding box center [894, 138] width 129 height 10
click at [703, 145] on div "CAE Card Preview" at bounding box center [1007, 148] width 659 height 11
click at [697, 148] on button "button" at bounding box center [689, 148] width 22 height 11
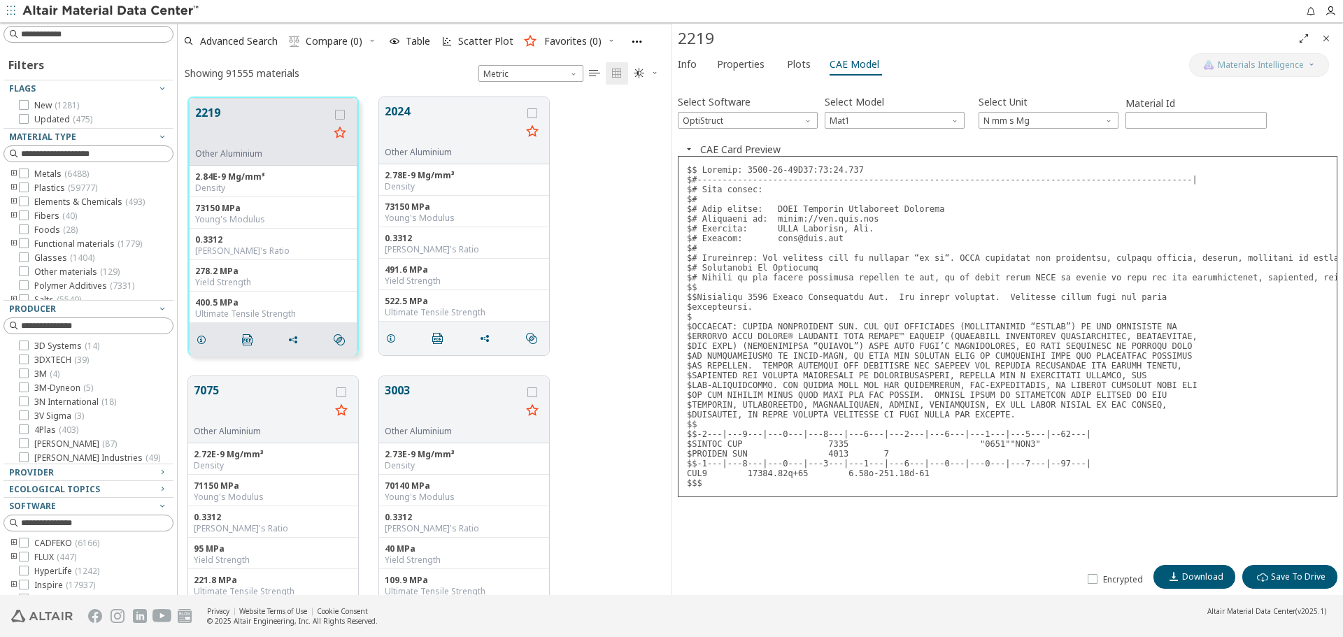
click at [689, 151] on icon "button" at bounding box center [688, 148] width 11 height 11
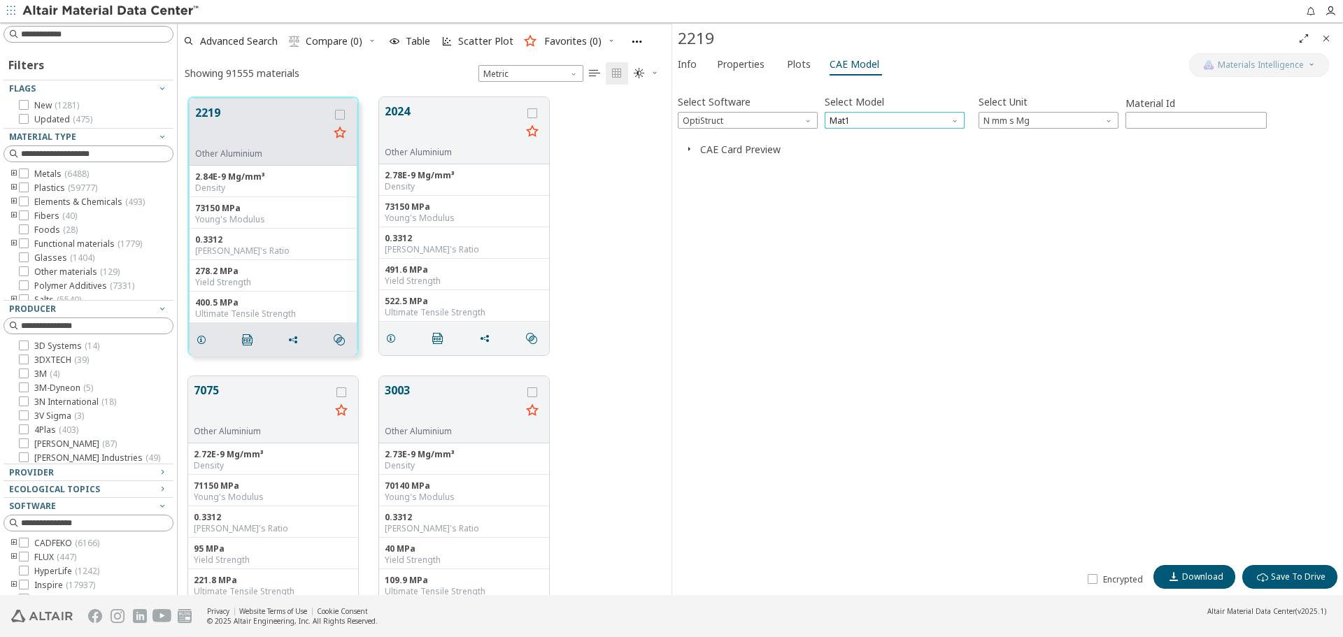
click at [860, 126] on span "Mat1" at bounding box center [895, 120] width 140 height 17
click at [856, 150] on span "MatS1" at bounding box center [894, 155] width 129 height 10
click at [722, 162] on span "Select Diagram" at bounding box center [895, 160] width 434 height 17
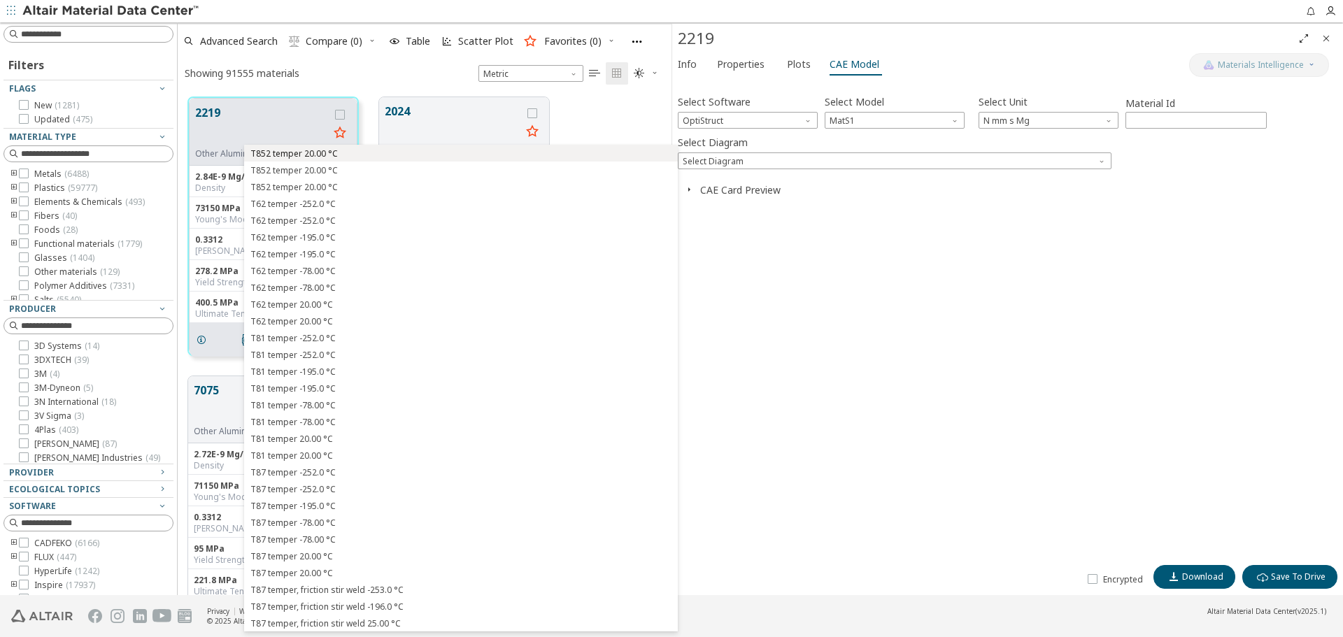
click at [667, 157] on span "T852 temper 20.00 °C" at bounding box center [461, 154] width 422 height 10
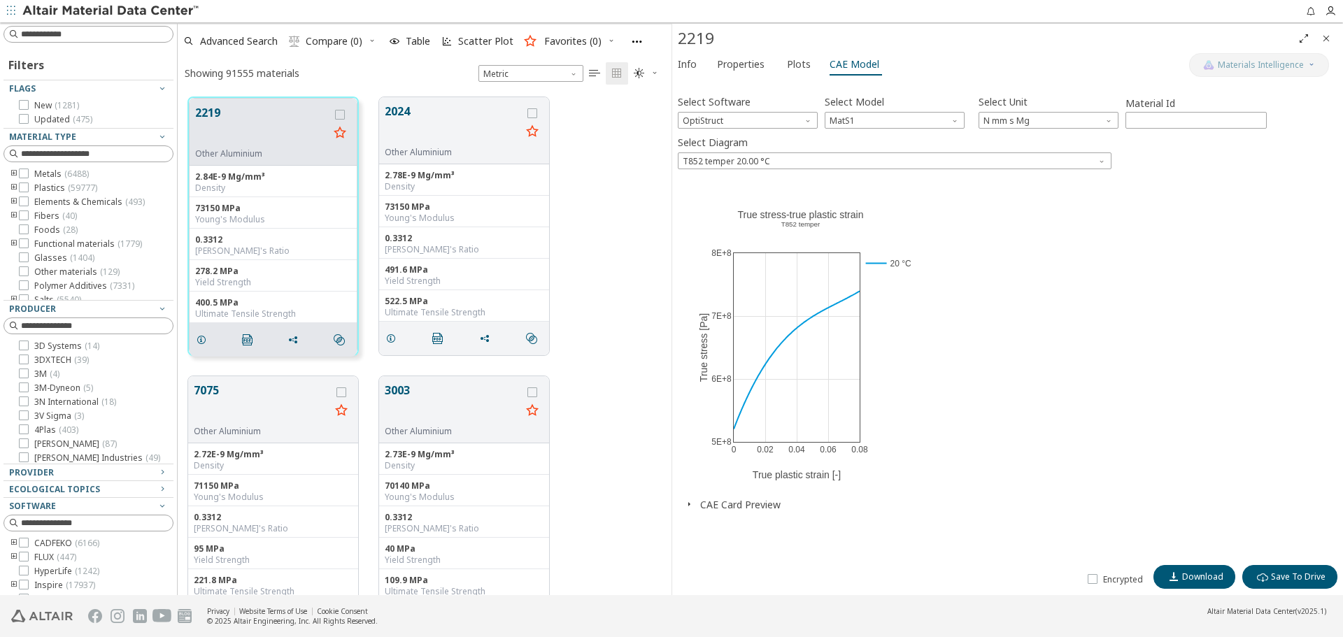
click at [703, 508] on button "CAE Card Preview" at bounding box center [740, 504] width 80 height 13
click at [690, 78] on div "Info Properties Plots CAE Model" at bounding box center [930, 66] width 517 height 26
click at [694, 64] on span "Info" at bounding box center [687, 64] width 19 height 22
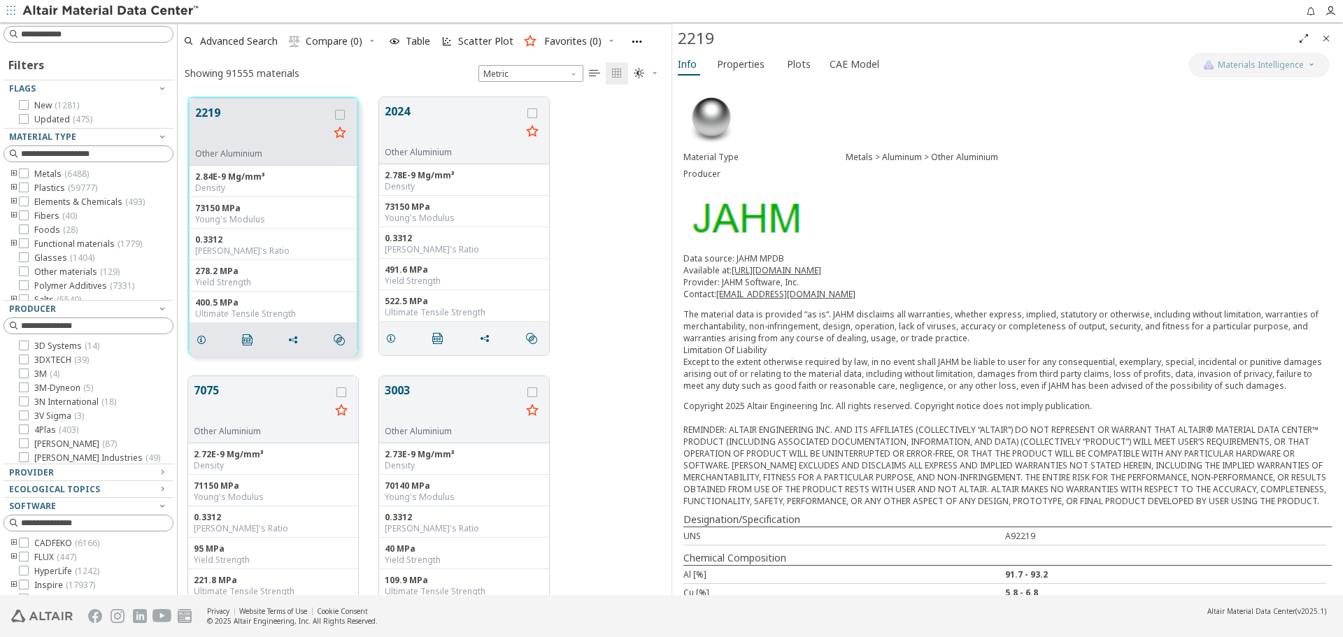
click at [1322, 36] on icon "Close" at bounding box center [1325, 38] width 11 height 11
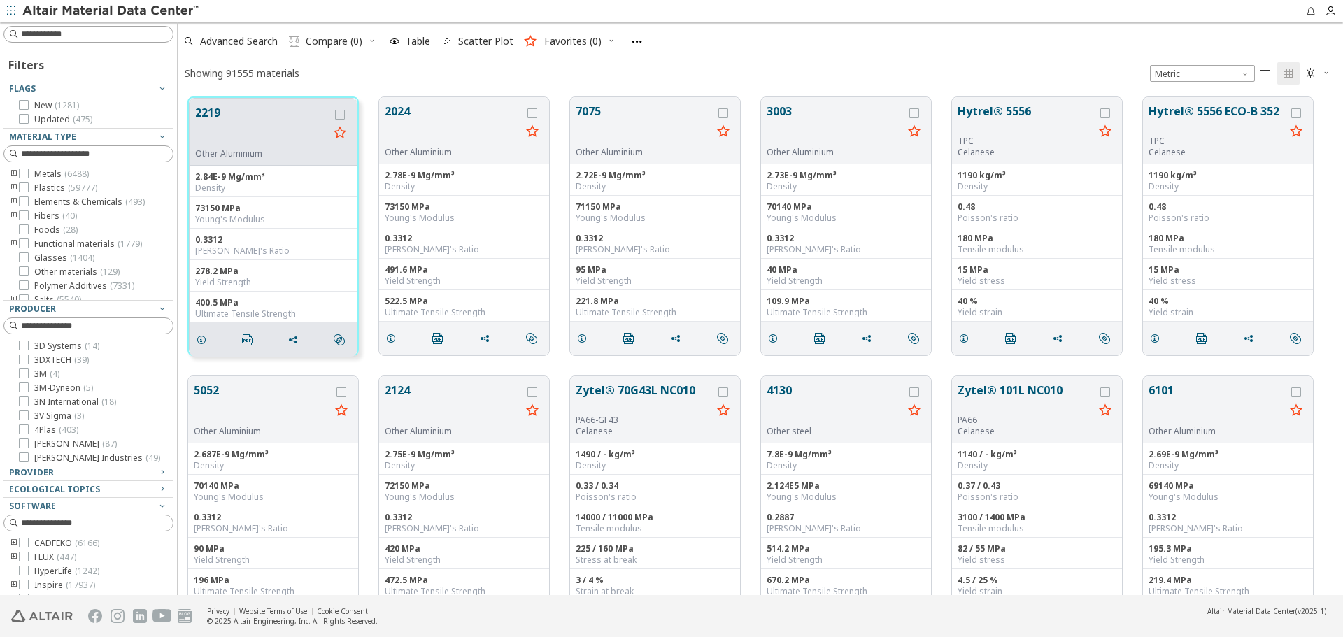
scroll to position [498, 1155]
click at [220, 125] on button "2219" at bounding box center [262, 126] width 134 height 44
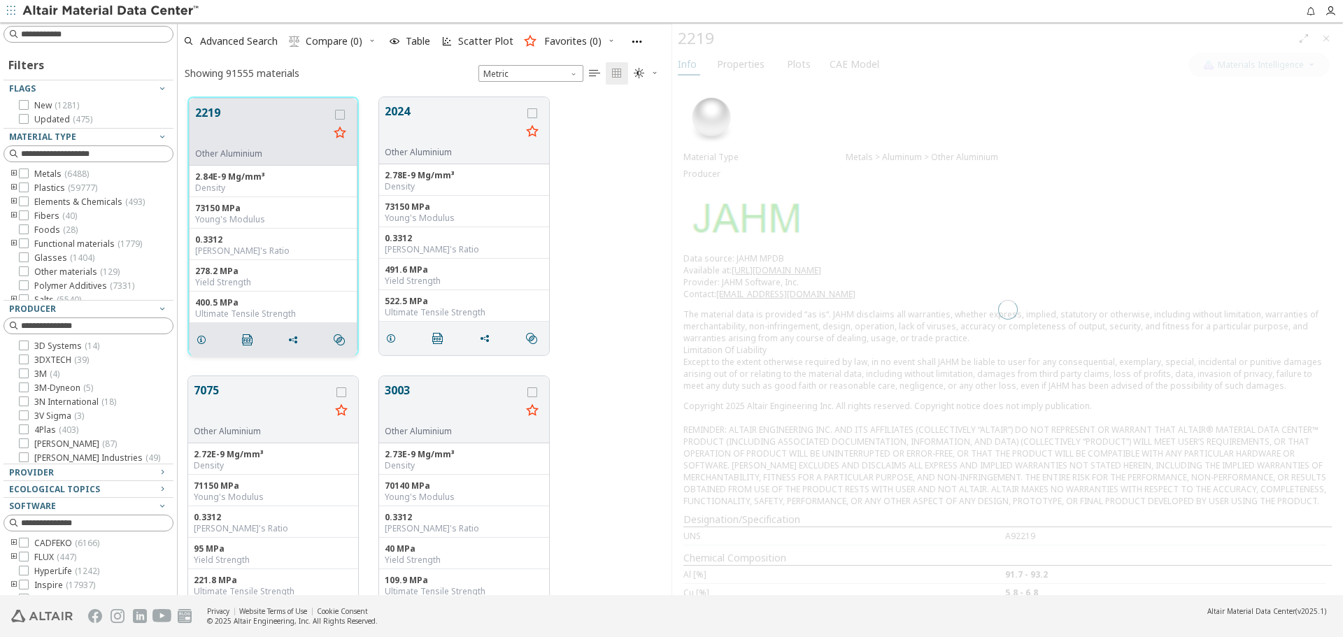
scroll to position [498, 483]
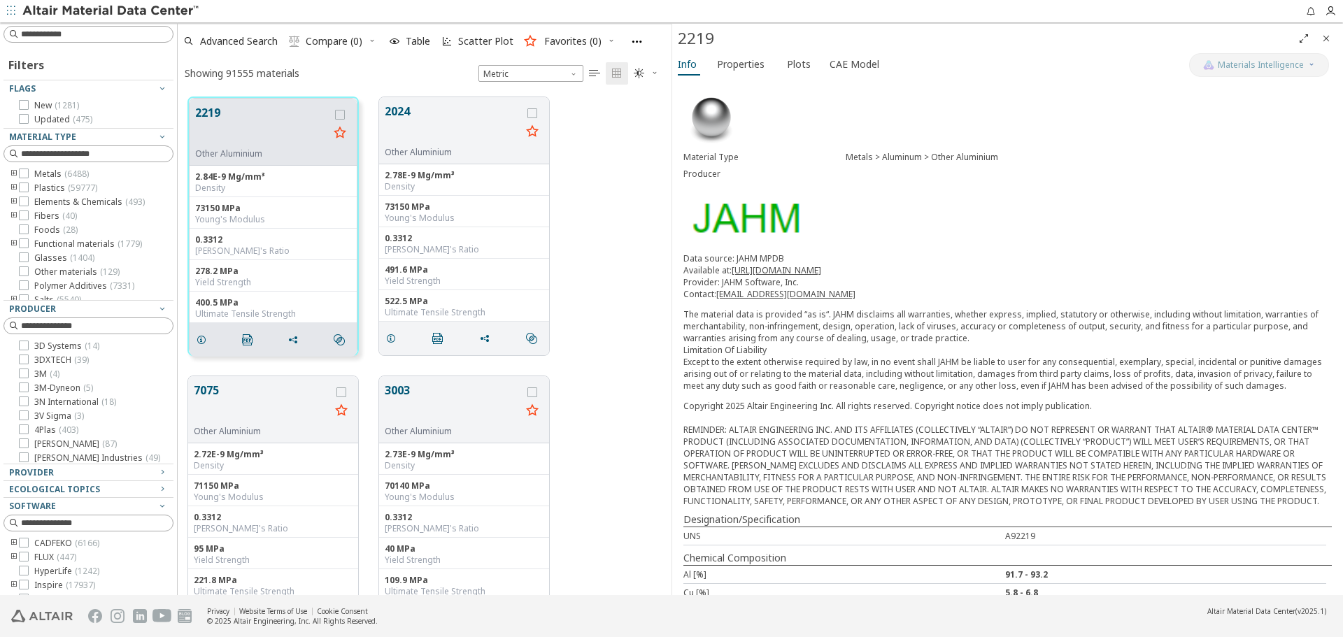
click at [857, 68] on span "CAE Model" at bounding box center [854, 64] width 50 height 22
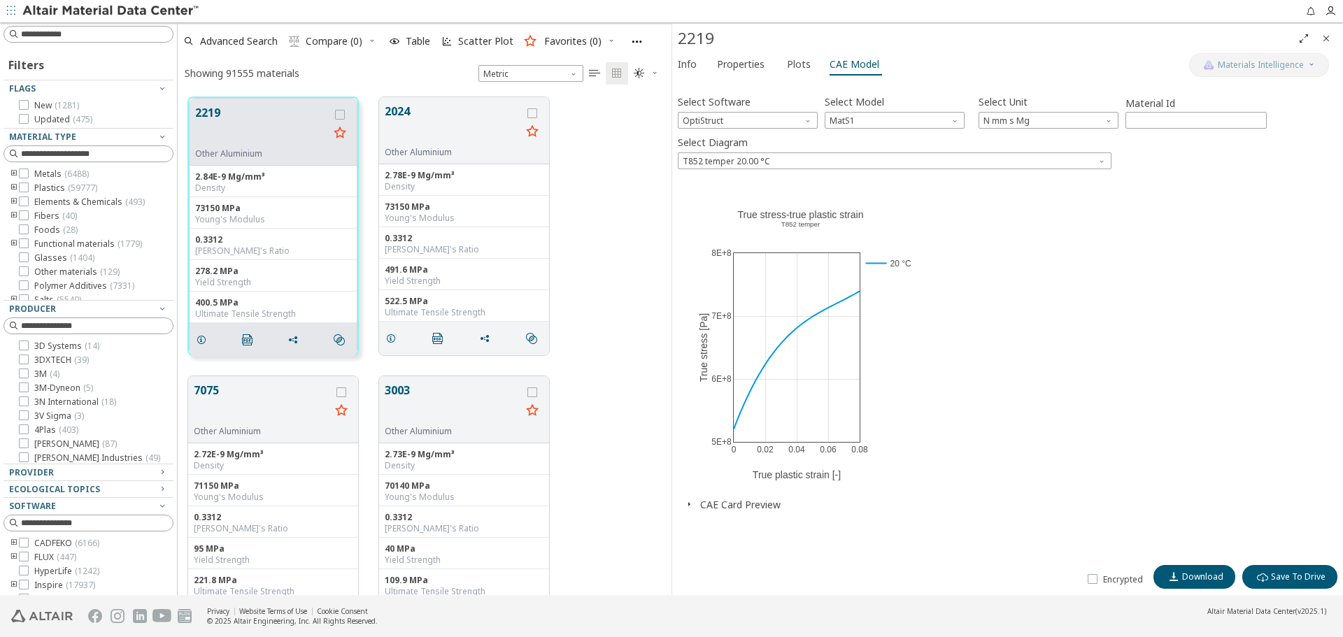
click at [1325, 37] on icon "Close" at bounding box center [1325, 38] width 11 height 11
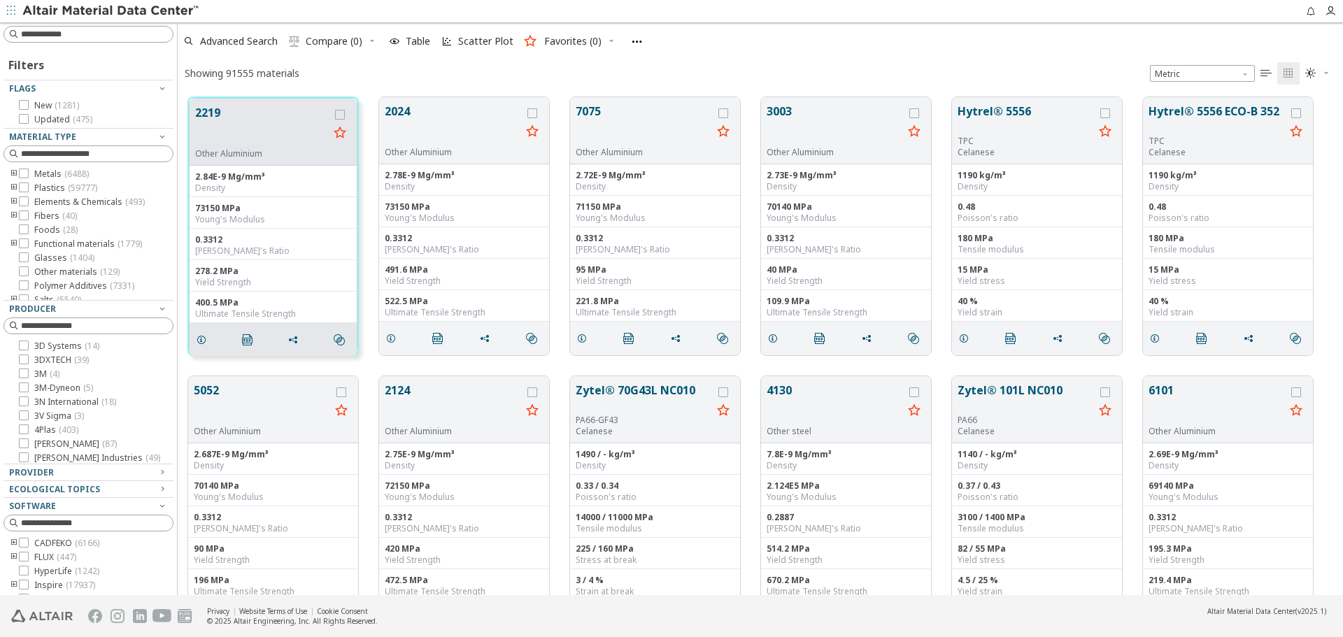
scroll to position [498, 1155]
click at [1004, 66] on div "Showing 91555 materials Metric   " at bounding box center [760, 72] width 1165 height 27
click at [1011, 74] on div "Showing 91555 materials Metric   " at bounding box center [760, 72] width 1165 height 27
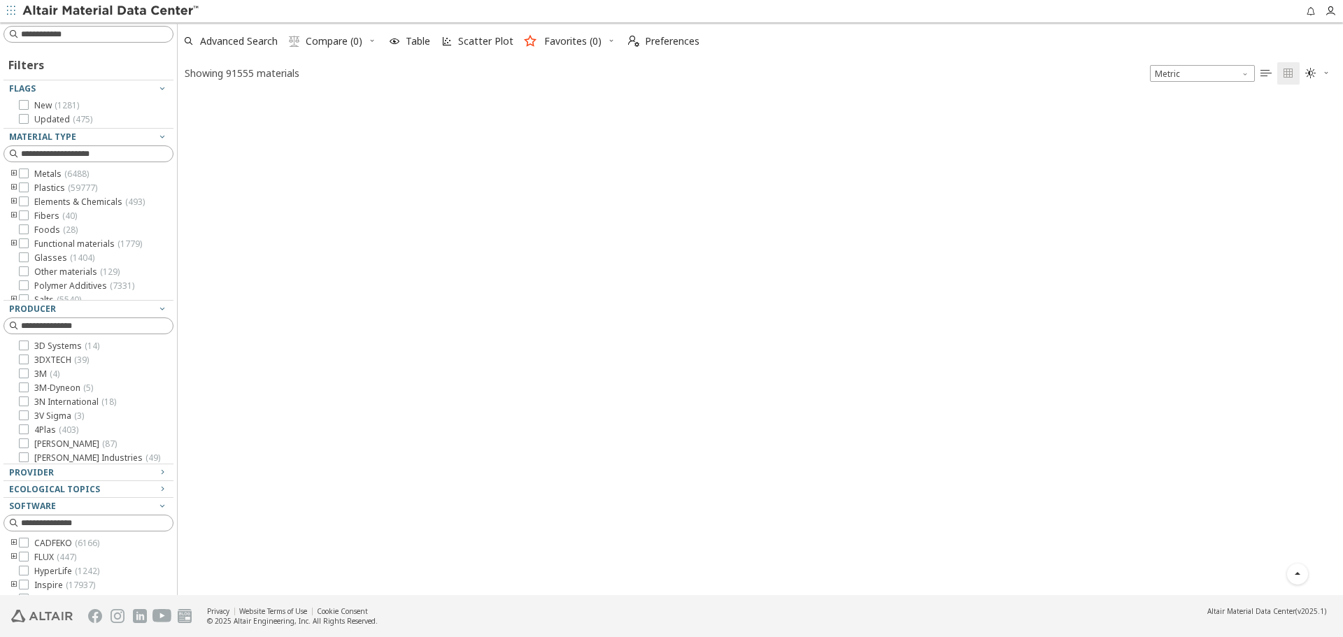
scroll to position [0, 0]
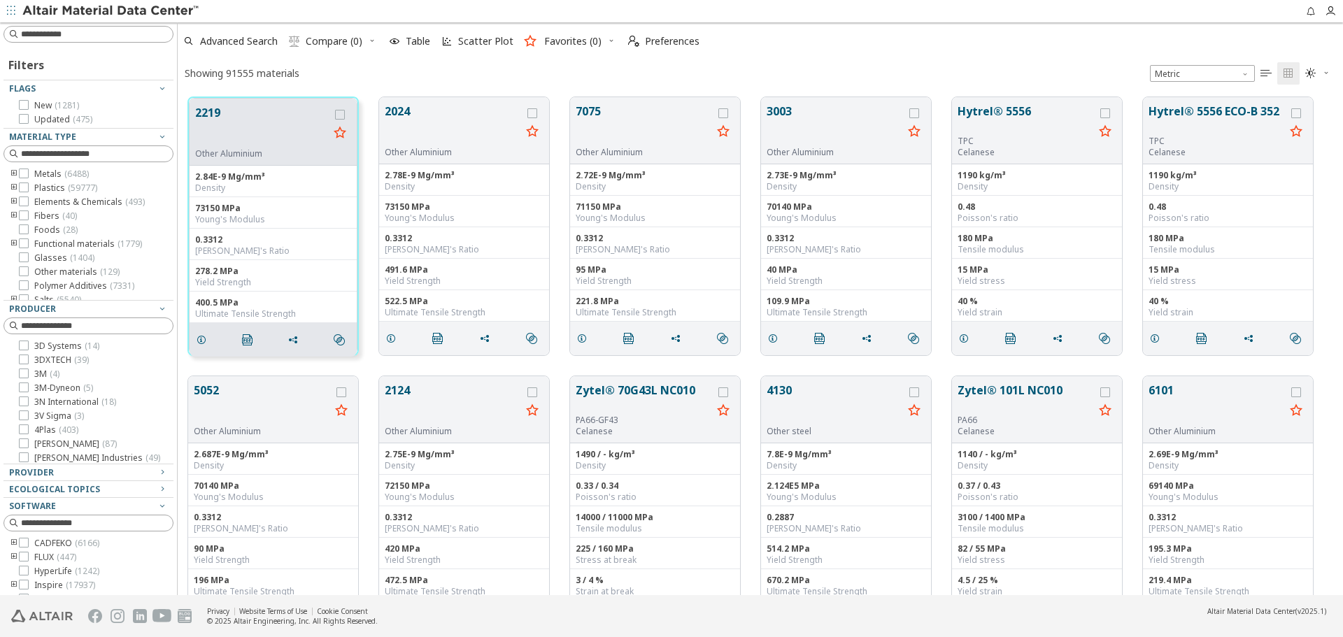
scroll to position [498, 1155]
click at [243, 141] on button "2219" at bounding box center [262, 126] width 134 height 44
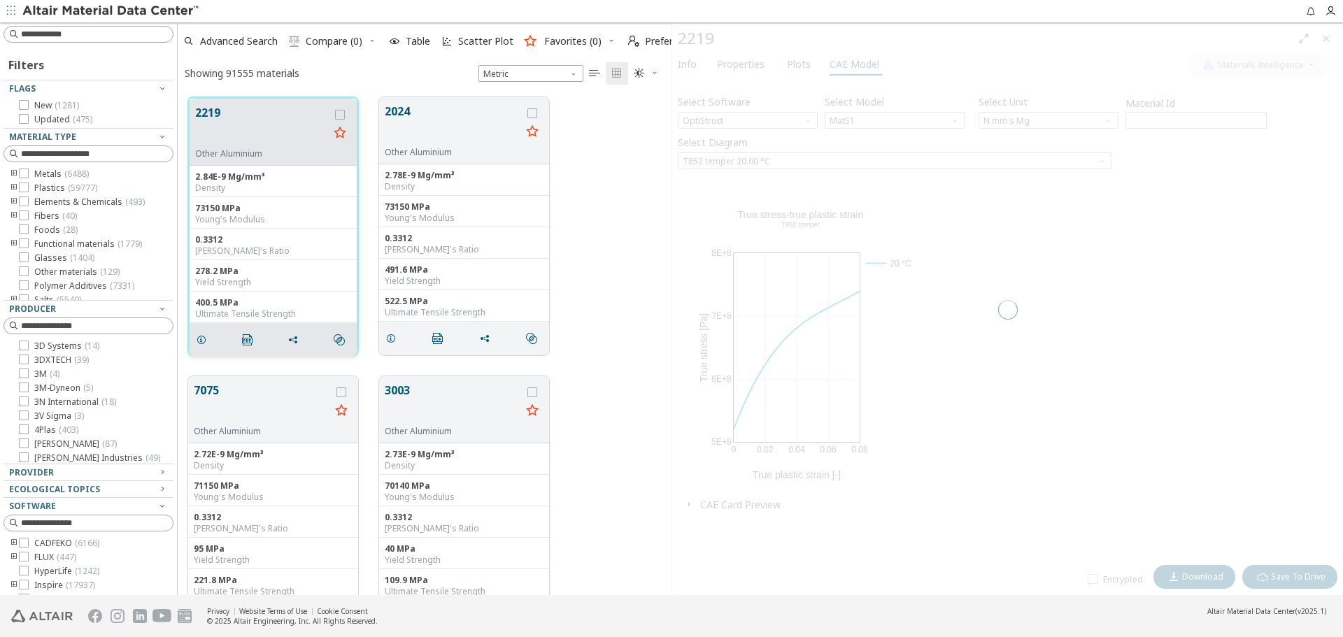
scroll to position [498, 483]
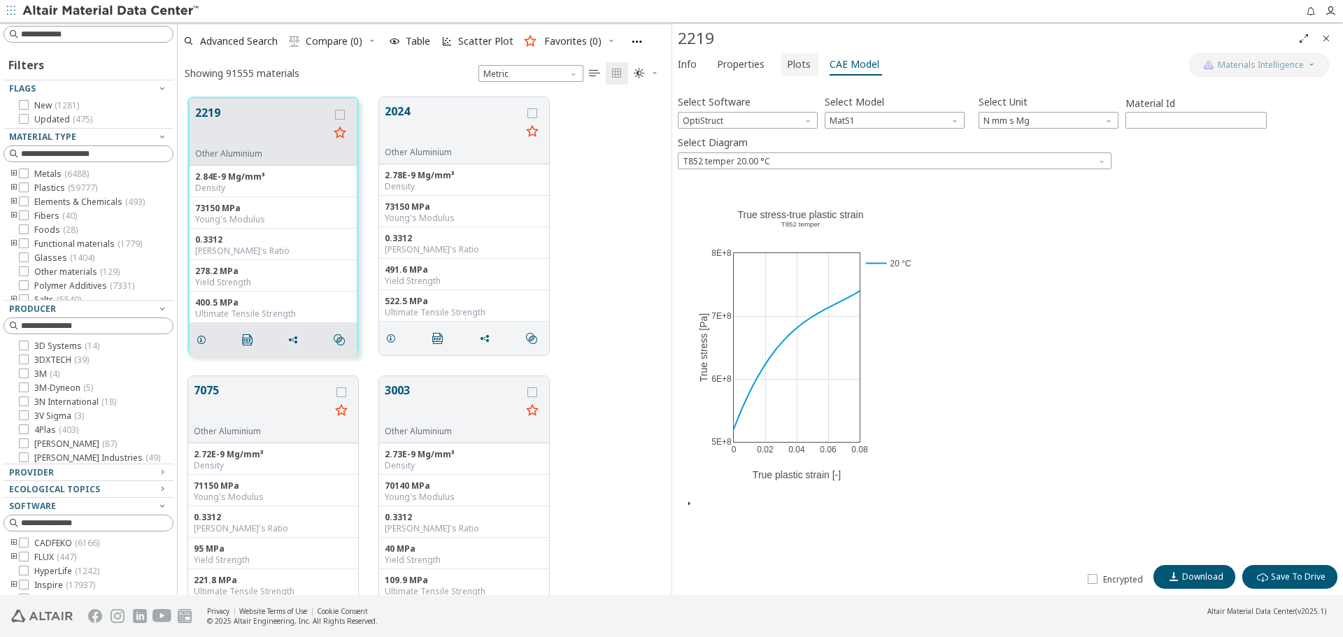
click at [792, 70] on span "Plots" at bounding box center [799, 64] width 24 height 22
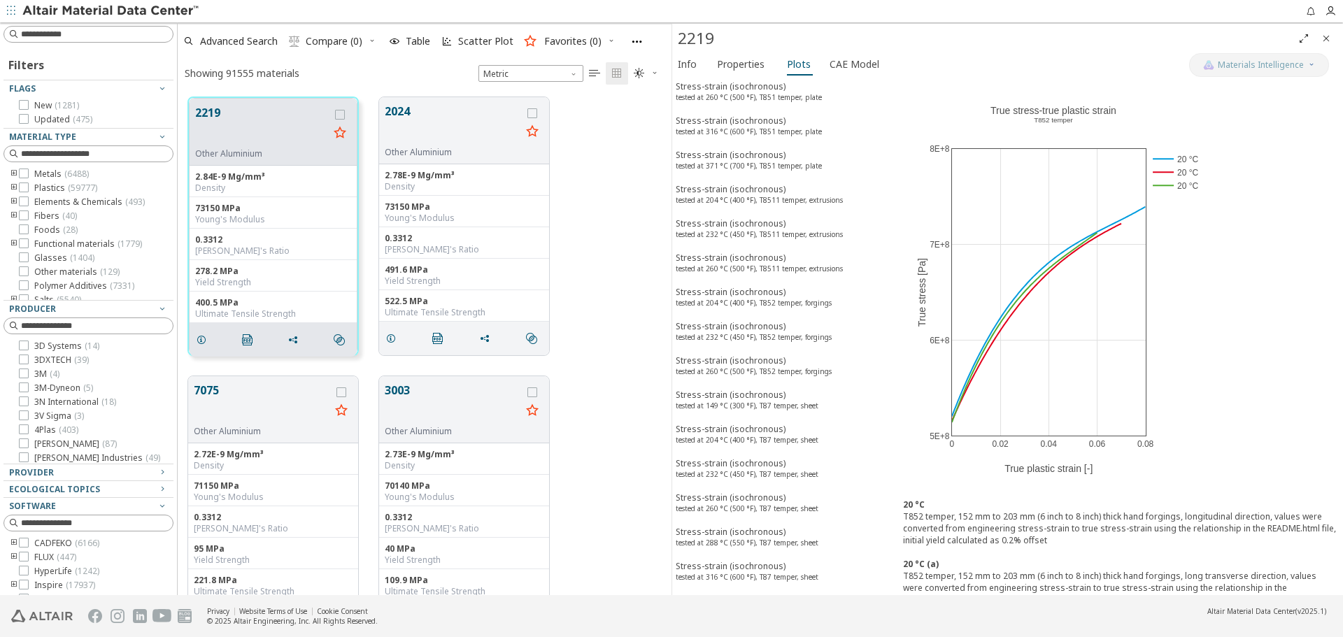
scroll to position [2716, 0]
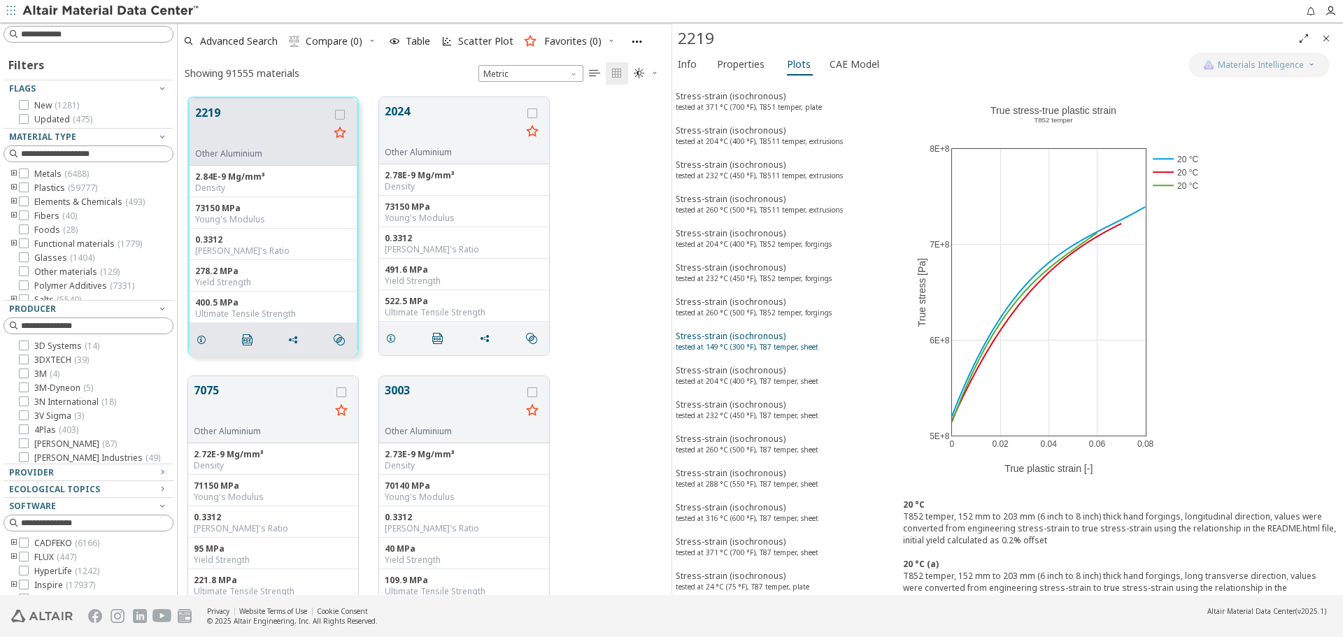
click at [755, 355] on div "Stress-strain (isochronous) tested at 149 °C (300 °F), T87 temper, sheet" at bounding box center [747, 343] width 143 height 26
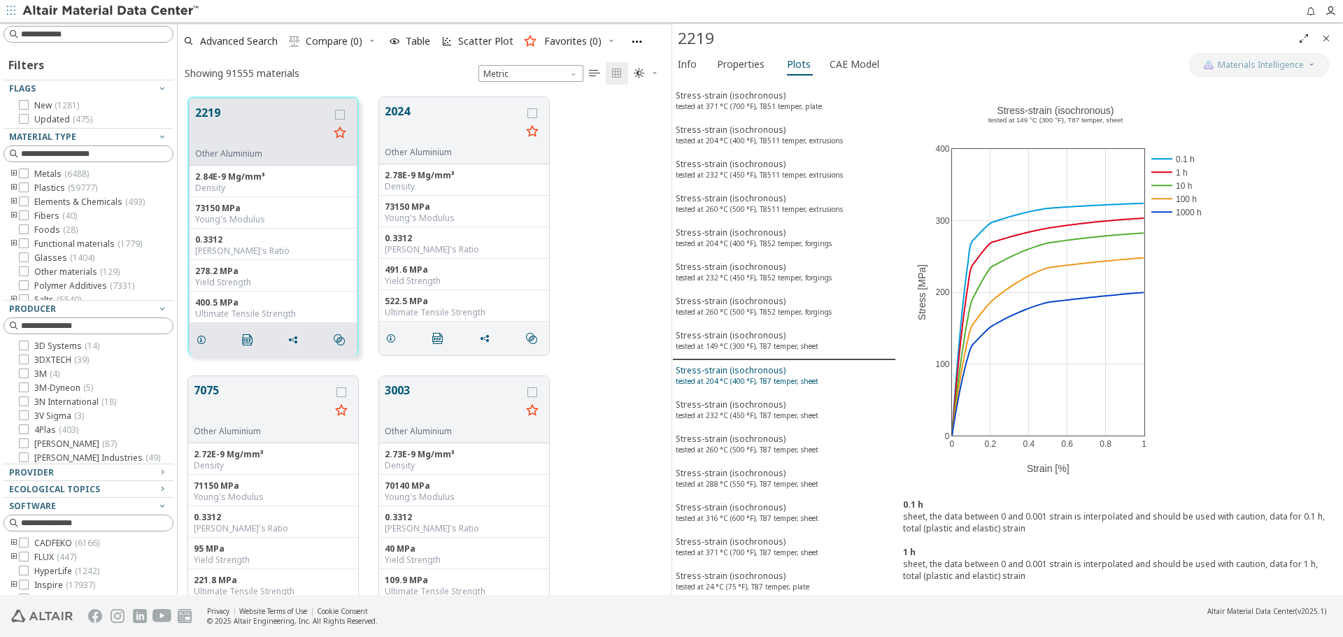
scroll to position [2715, 0]
click at [753, 380] on sup "tested at 204 °C (400 °F), T87 temper, sheet" at bounding box center [747, 382] width 143 height 10
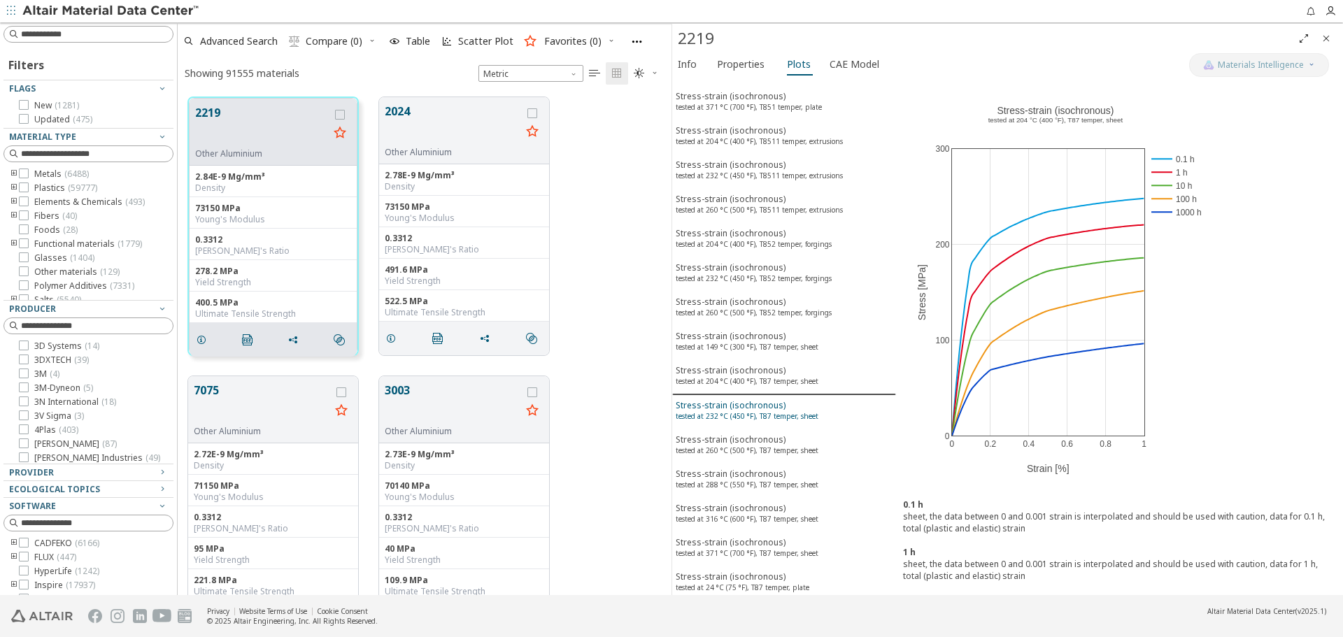
click at [750, 423] on div "Stress-strain (isochronous) tested at 232 °C (450 °F), T87 temper, sheet" at bounding box center [747, 412] width 143 height 26
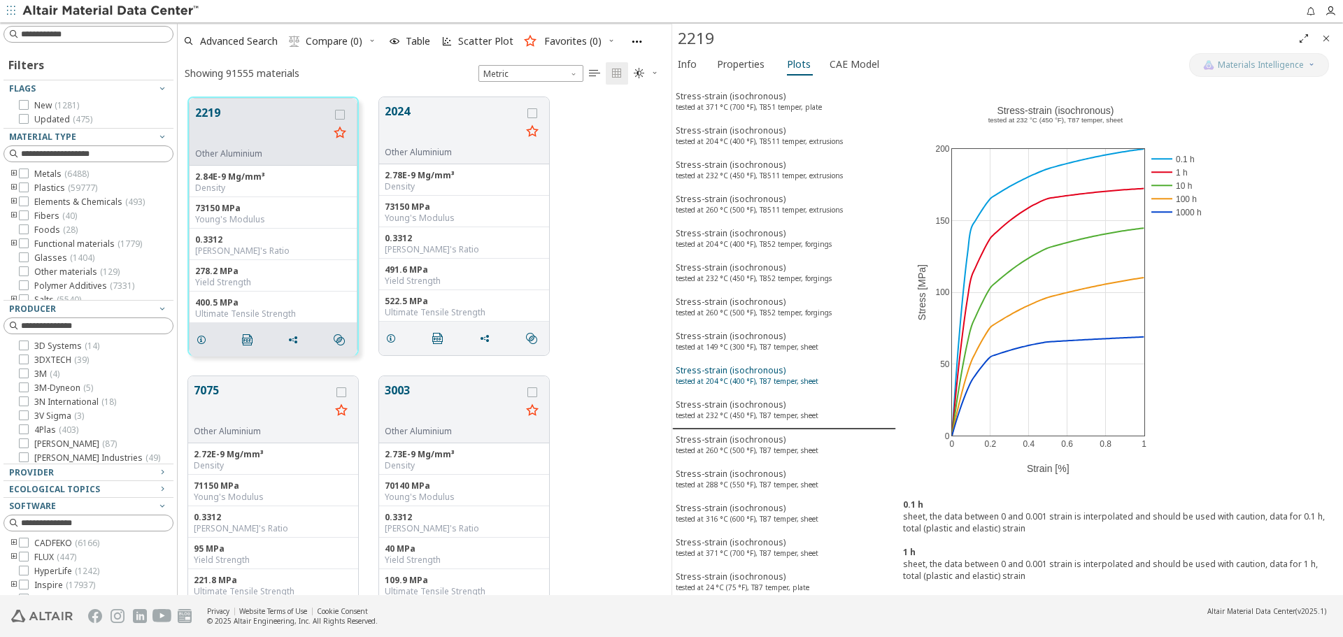
click at [755, 374] on div "Stress-strain (isochronous) tested at 204 °C (400 °F), T87 temper, sheet" at bounding box center [747, 377] width 143 height 26
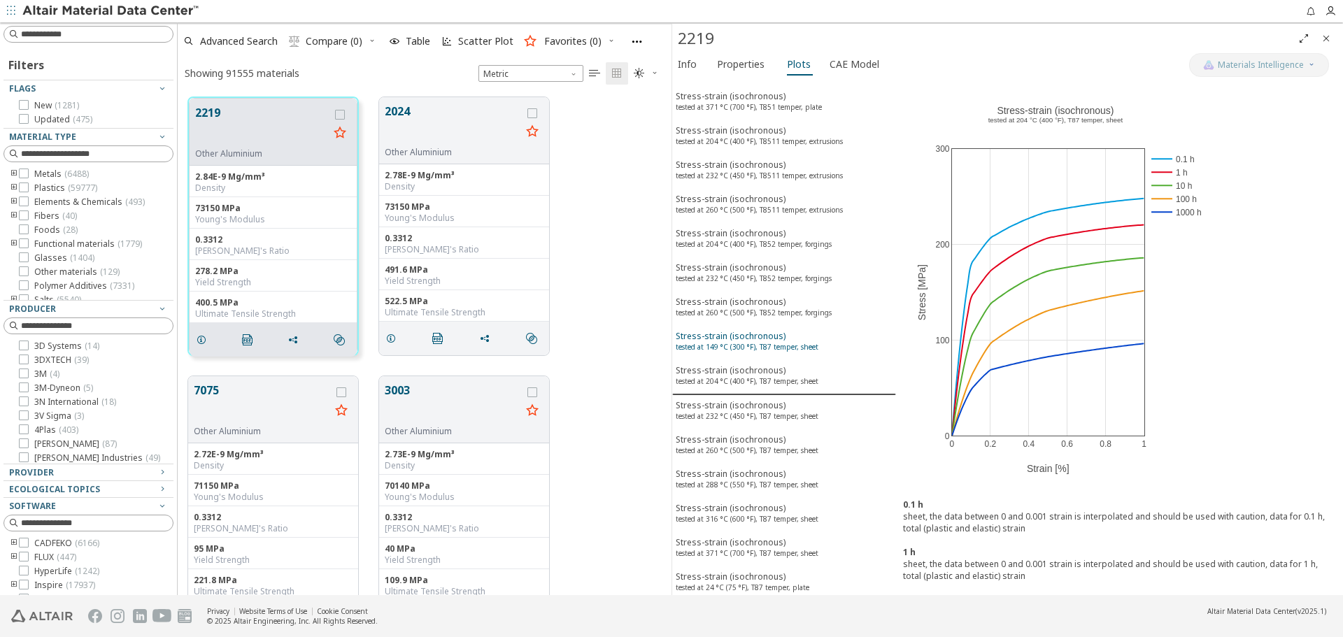
click at [766, 336] on div "Stress-strain (isochronous) tested at 149 °C (300 °F), T87 temper, sheet" at bounding box center [747, 343] width 143 height 26
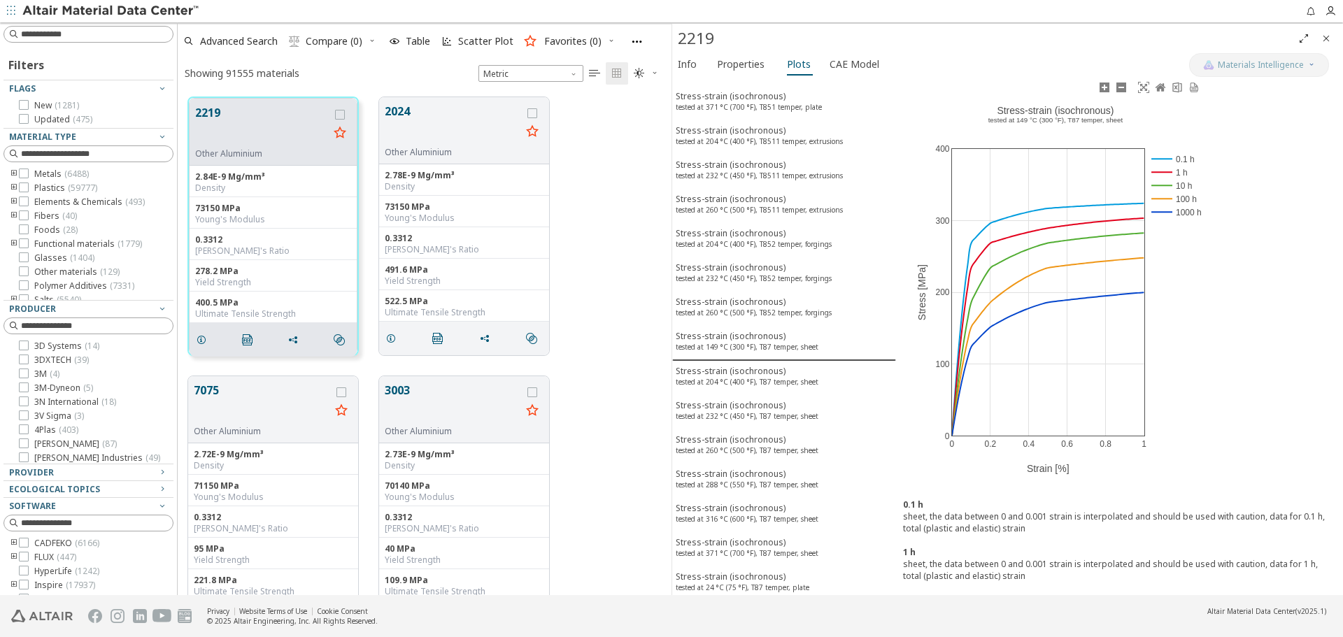
drag, startPoint x: 998, startPoint y: 110, endPoint x: 1035, endPoint y: 110, distance: 37.1
click at [1035, 110] on div "0 0.2 0.4 0.6 0.8 1 0 100 200 300 400 0.1 h 1 h 10 h 100 h 1000 h Stress-strain…" at bounding box center [1055, 285] width 319 height 413
drag, startPoint x: 1116, startPoint y: 106, endPoint x: 1092, endPoint y: 110, distance: 24.7
click at [1101, 112] on div "0 0.2 0.4 0.6 0.8 1 0 100 200 300 400 0.1 h 1 h 10 h 100 h 1000 h Stress-strain…" at bounding box center [1055, 285] width 319 height 413
drag, startPoint x: 999, startPoint y: 110, endPoint x: 1078, endPoint y: 113, distance: 79.8
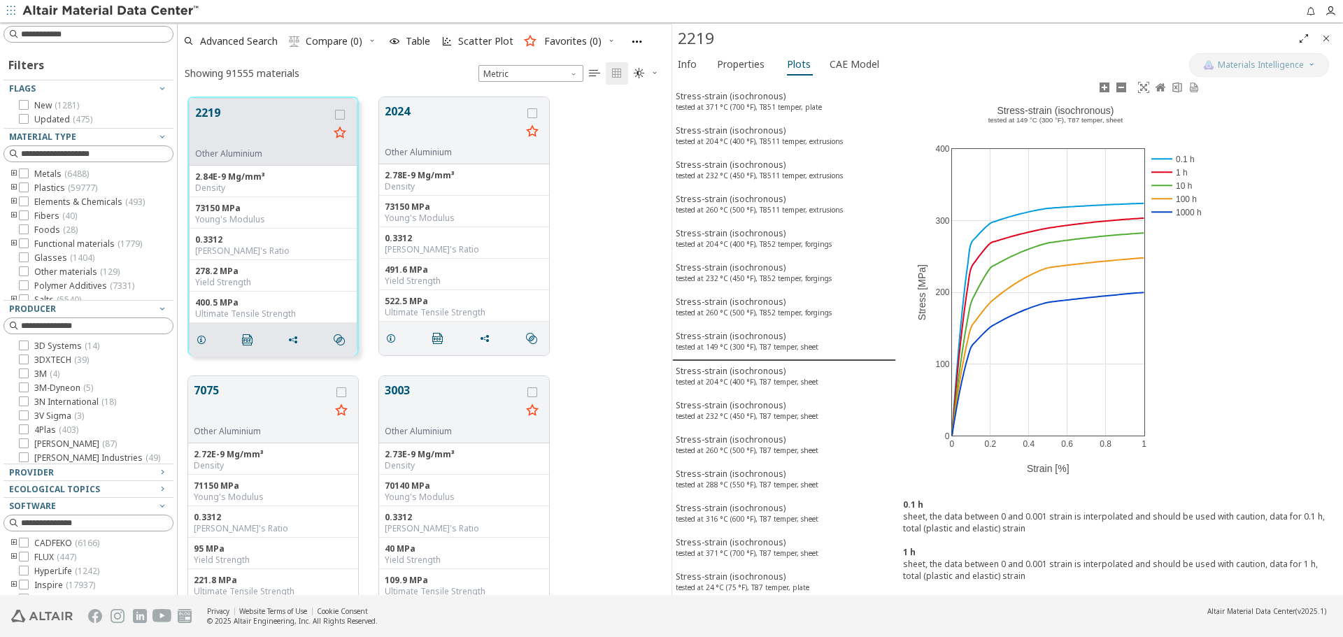
click at [1078, 113] on div "0 0.2 0.4 0.6 0.8 1 0 100 200 300 400 0.1 h 1 h 10 h 100 h 1000 h Stress-strain…" at bounding box center [1055, 285] width 319 height 413
click at [1109, 111] on div "0 0.2 0.4 0.6 0.8 1 0 100 200 300 400 0.1 h 1 h 10 h 100 h 1000 h Stress-strain…" at bounding box center [1055, 285] width 319 height 413
click at [1115, 111] on div "0 0.2 0.4 0.6 0.8 1 0 100 200 300 400 0.1 h 1 h 10 h 100 h 1000 h Stress-strain…" at bounding box center [1055, 285] width 319 height 413
drag, startPoint x: 1115, startPoint y: 111, endPoint x: 1074, endPoint y: 113, distance: 41.3
click at [1074, 113] on div "0 0.2 0.4 0.6 0.8 1 0 100 200 300 400 0.1 h 1 h 10 h 100 h 1000 h Stress-strain…" at bounding box center [1055, 285] width 319 height 413
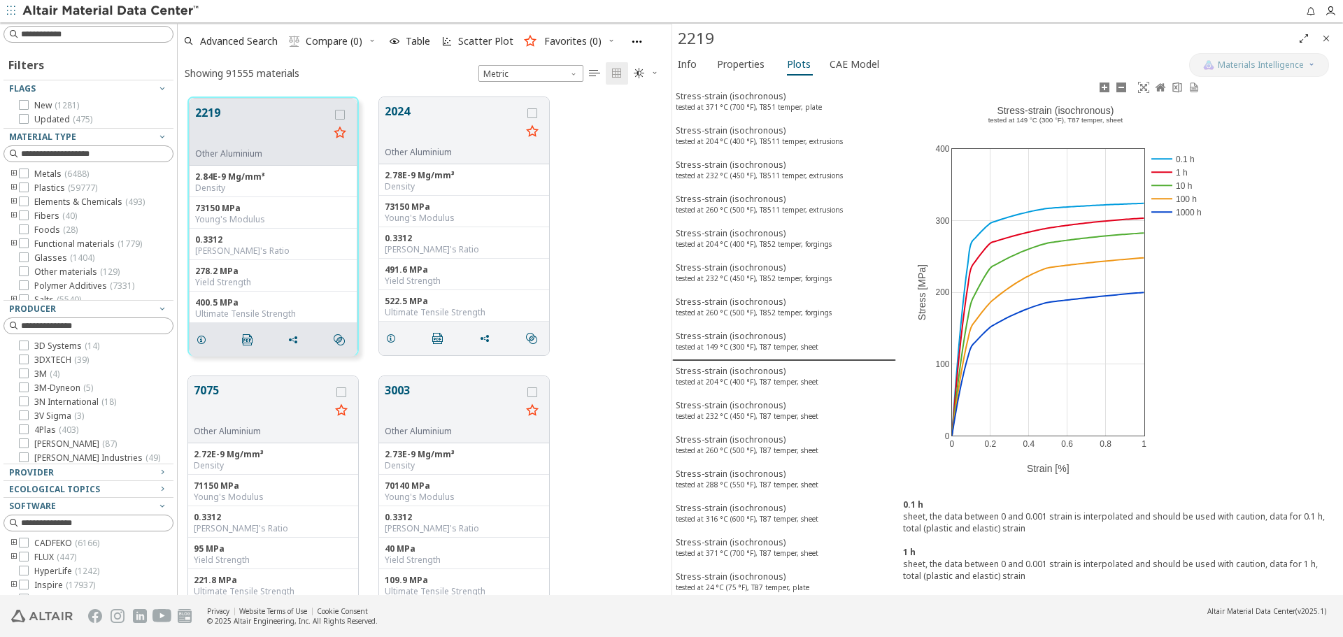
drag, startPoint x: 997, startPoint y: 108, endPoint x: 1049, endPoint y: 108, distance: 51.7
click at [1049, 108] on div "0 0.2 0.4 0.6 0.8 1 0 100 200 300 400 0.1 h 1 h 10 h 100 h 1000 h Stress-strain…" at bounding box center [1055, 285] width 319 height 413
click at [1114, 110] on div "0 0.2 0.4 0.6 0.8 1 0 100 200 300 400 0.1 h 1 h 10 h 100 h 1000 h Stress-strain…" at bounding box center [1055, 285] width 319 height 413
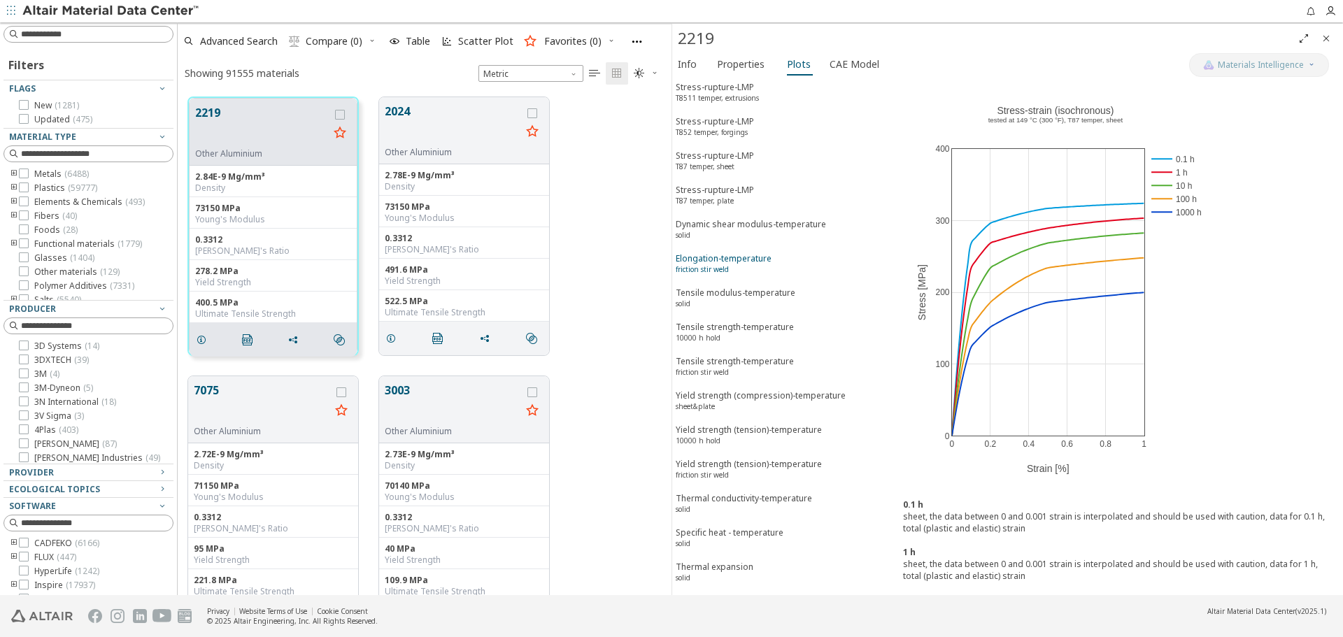
scroll to position [6004, 0]
click at [722, 469] on sup "friction stir weld" at bounding box center [702, 474] width 53 height 10
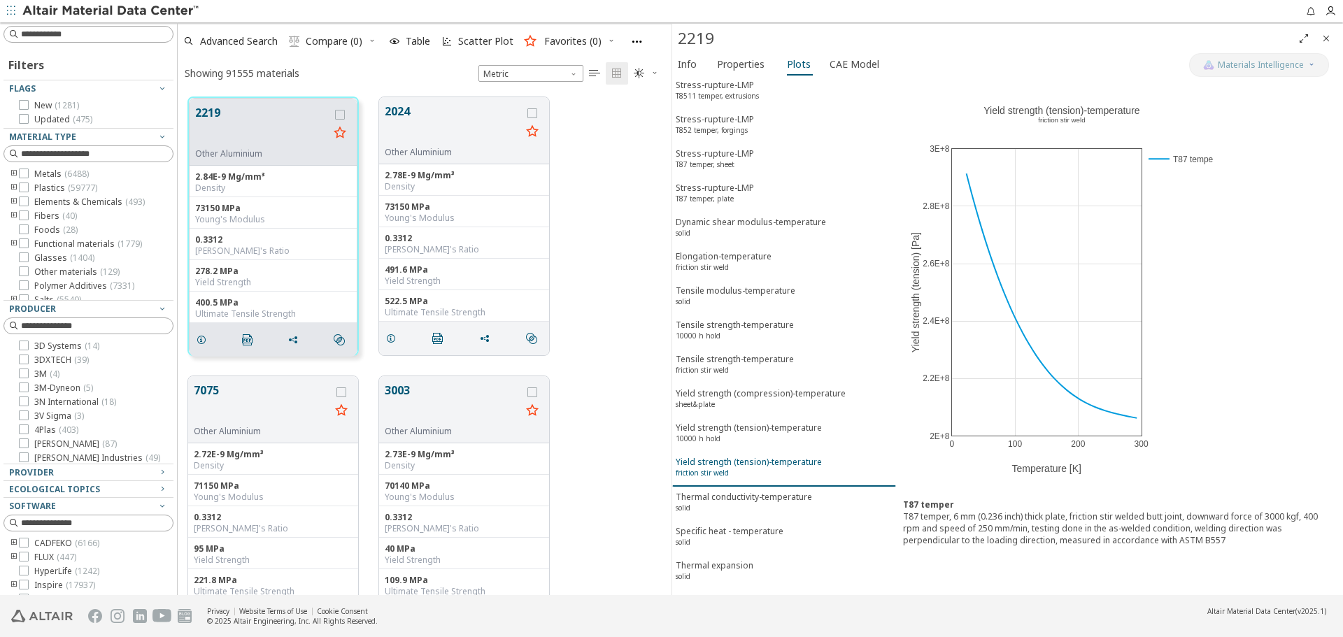
scroll to position [6003, 0]
click at [785, 422] on div "Yield strength (tension)-temperature 10000 h hold" at bounding box center [749, 435] width 146 height 26
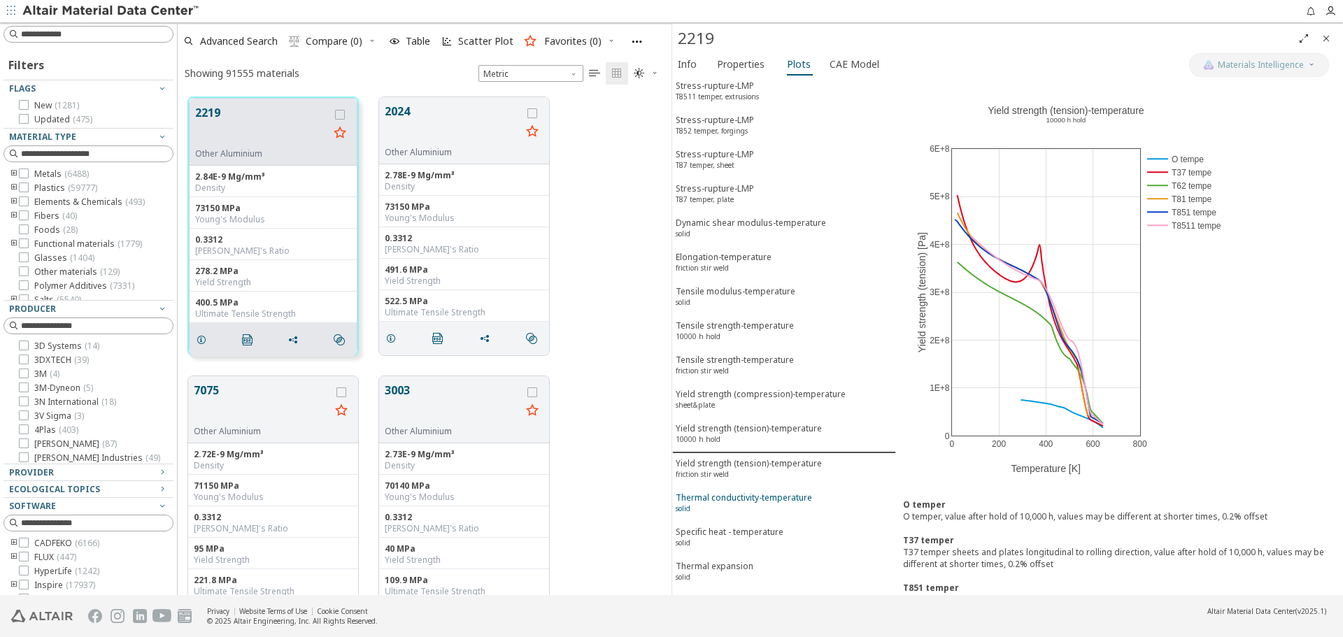
click at [726, 492] on div "Thermal conductivity-temperature solid" at bounding box center [744, 505] width 136 height 26
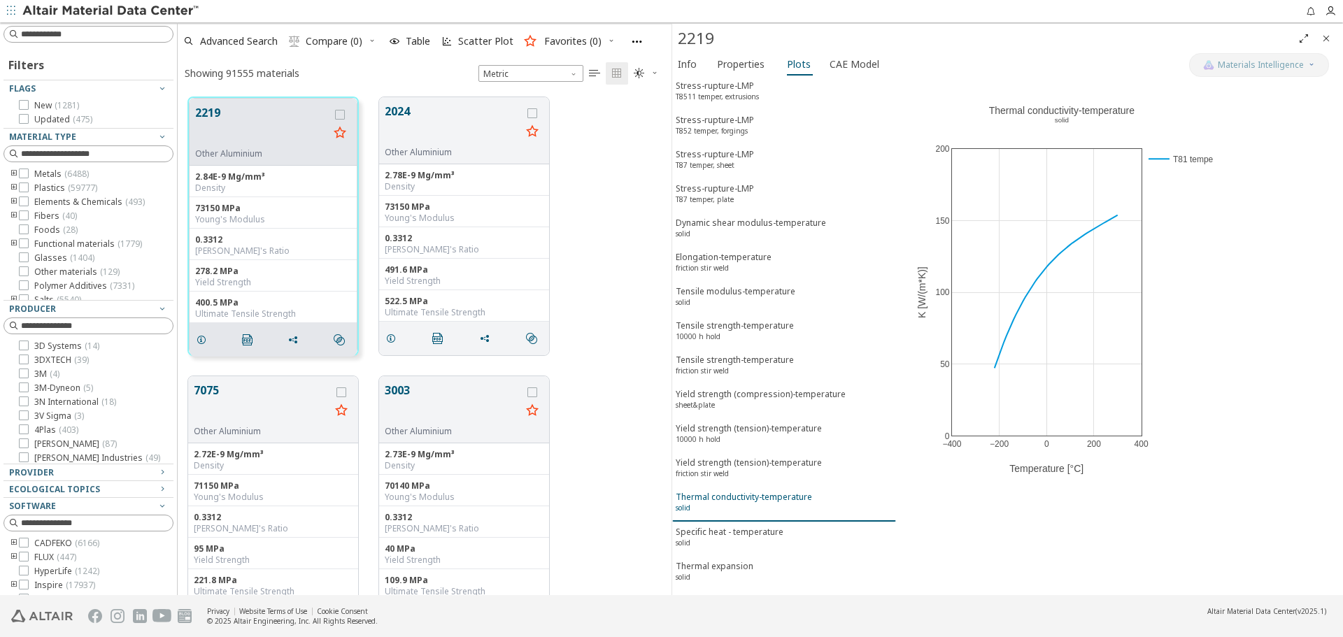
scroll to position [6073, 0]
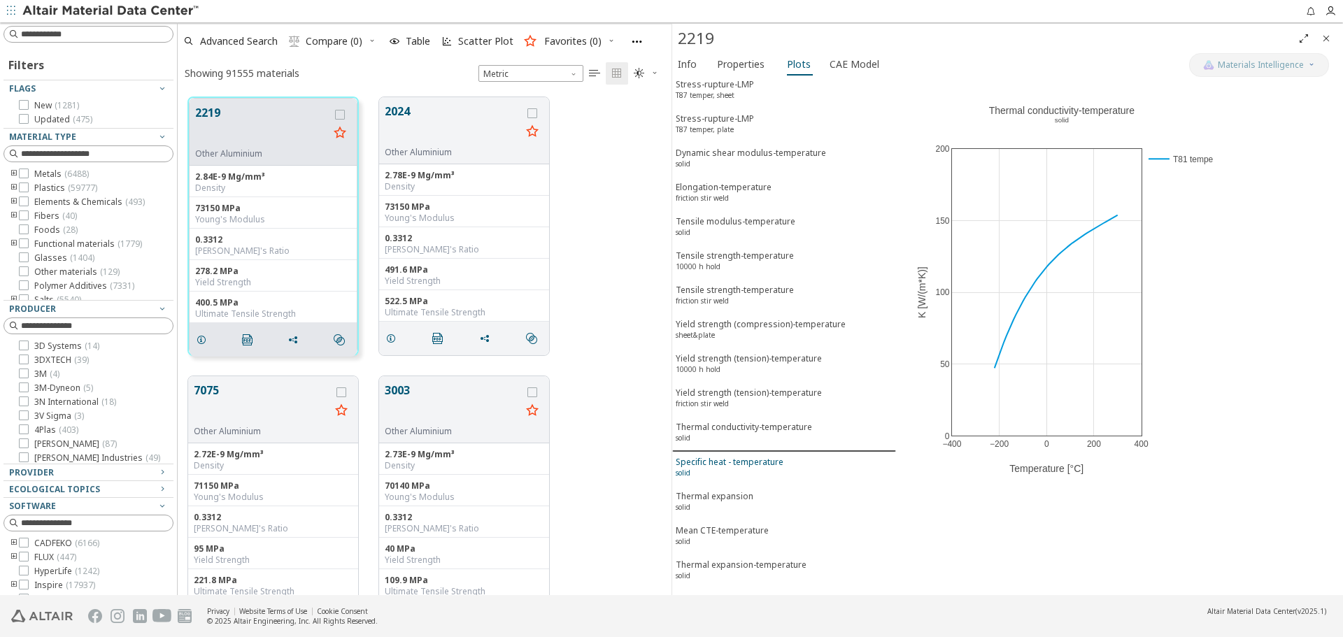
click at [736, 456] on div "Specific heat - temperature solid" at bounding box center [730, 469] width 108 height 26
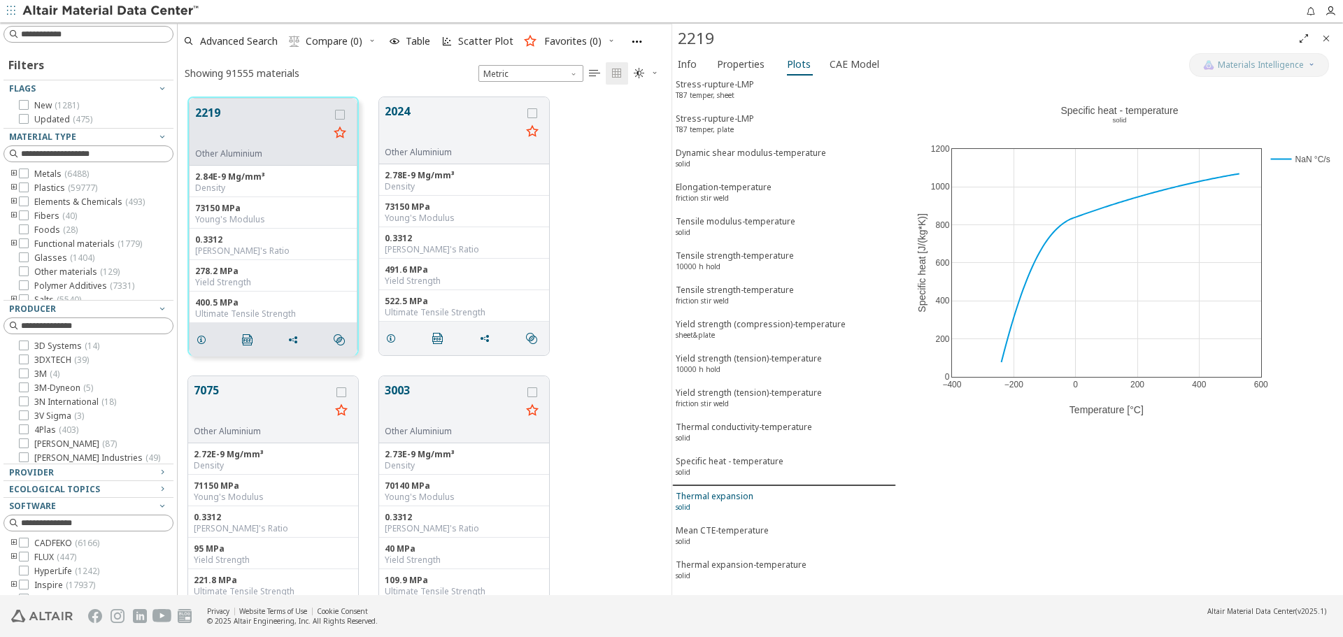
click at [747, 490] on div "Thermal expansion solid" at bounding box center [715, 503] width 78 height 26
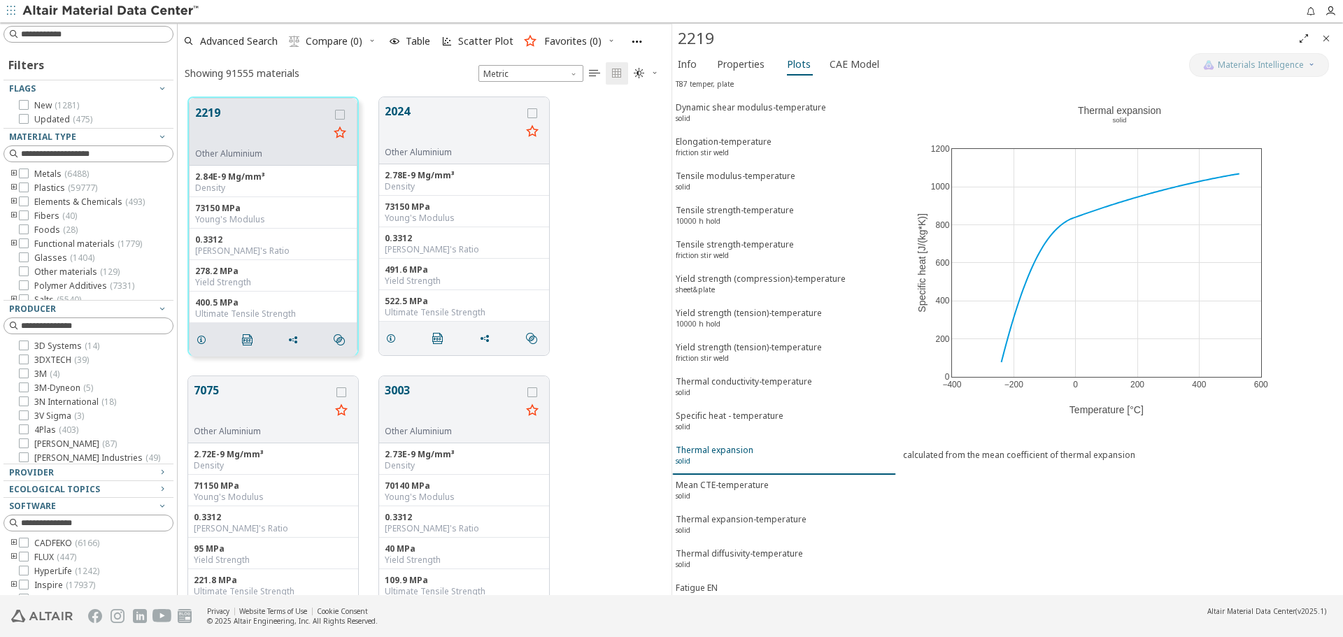
scroll to position [6143, 0]
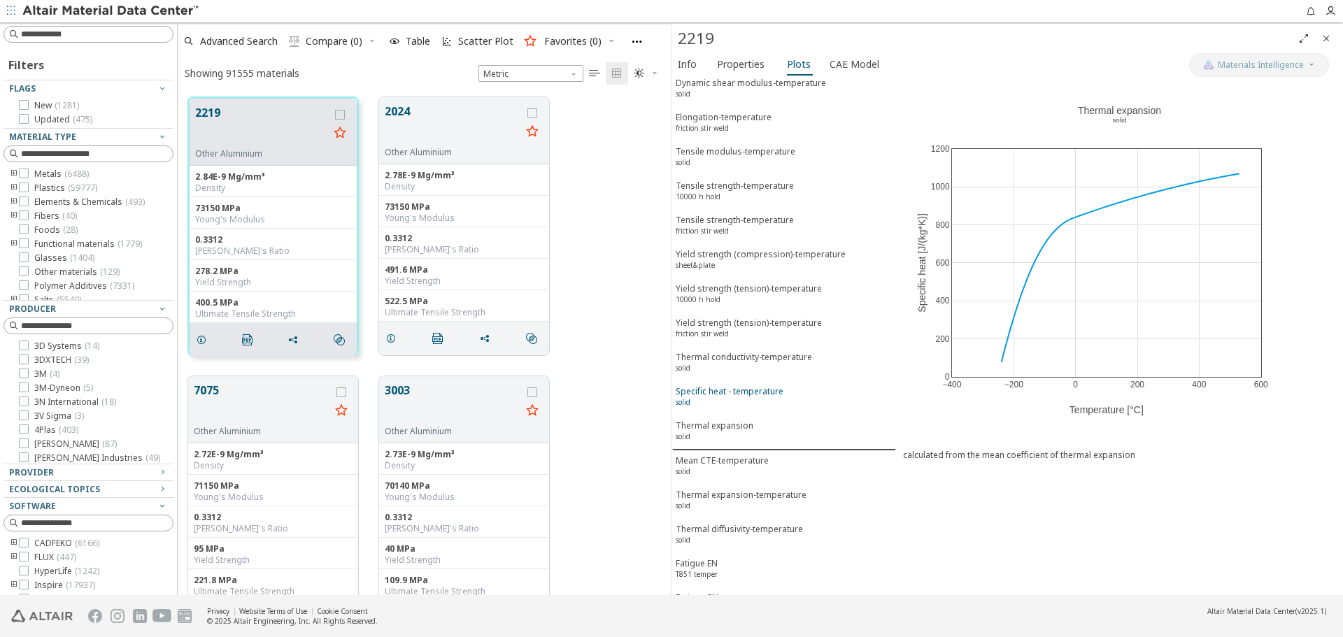
click at [743, 385] on div "Specific heat - temperature solid" at bounding box center [730, 398] width 108 height 26
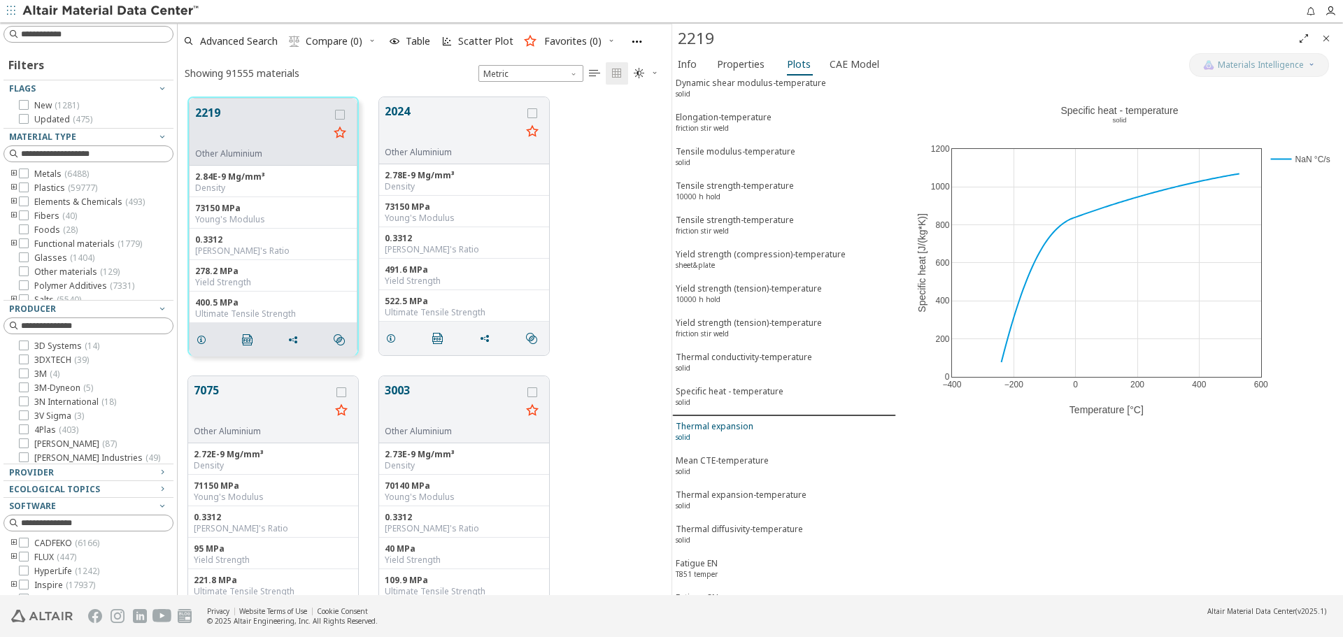
click at [738, 420] on div "Thermal expansion solid" at bounding box center [715, 433] width 78 height 26
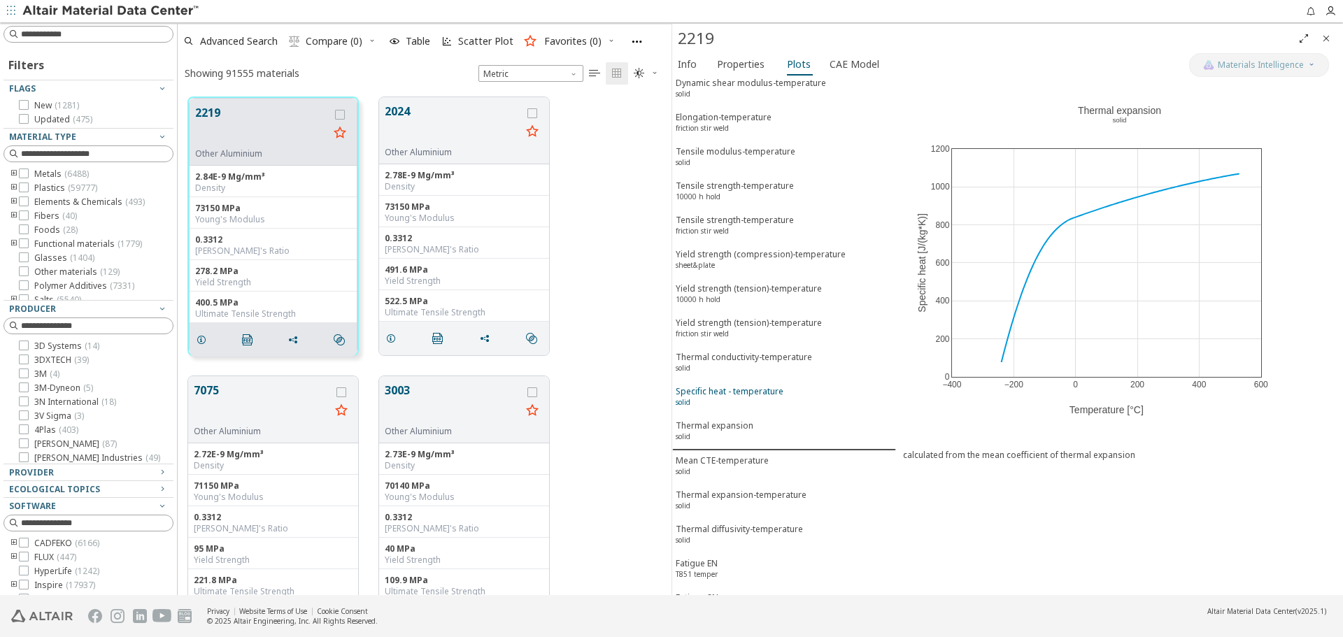
click at [753, 385] on div "Specific heat - temperature solid" at bounding box center [730, 398] width 108 height 26
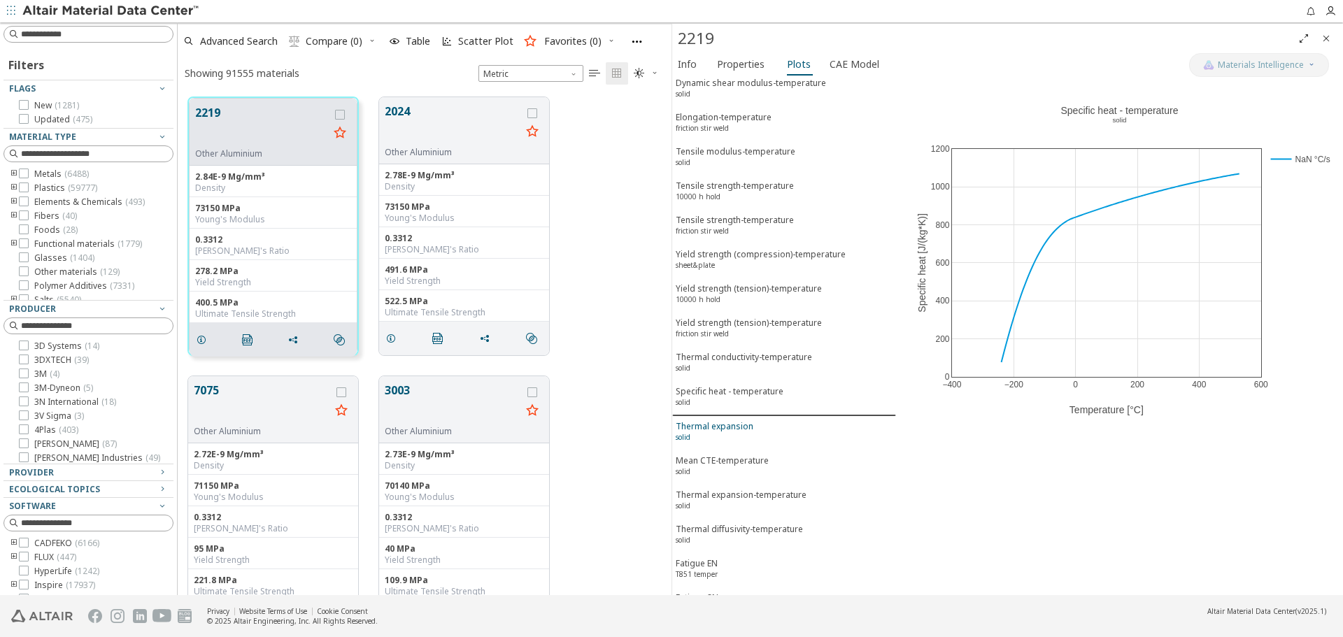
click at [750, 420] on div "Thermal expansion solid" at bounding box center [715, 433] width 78 height 26
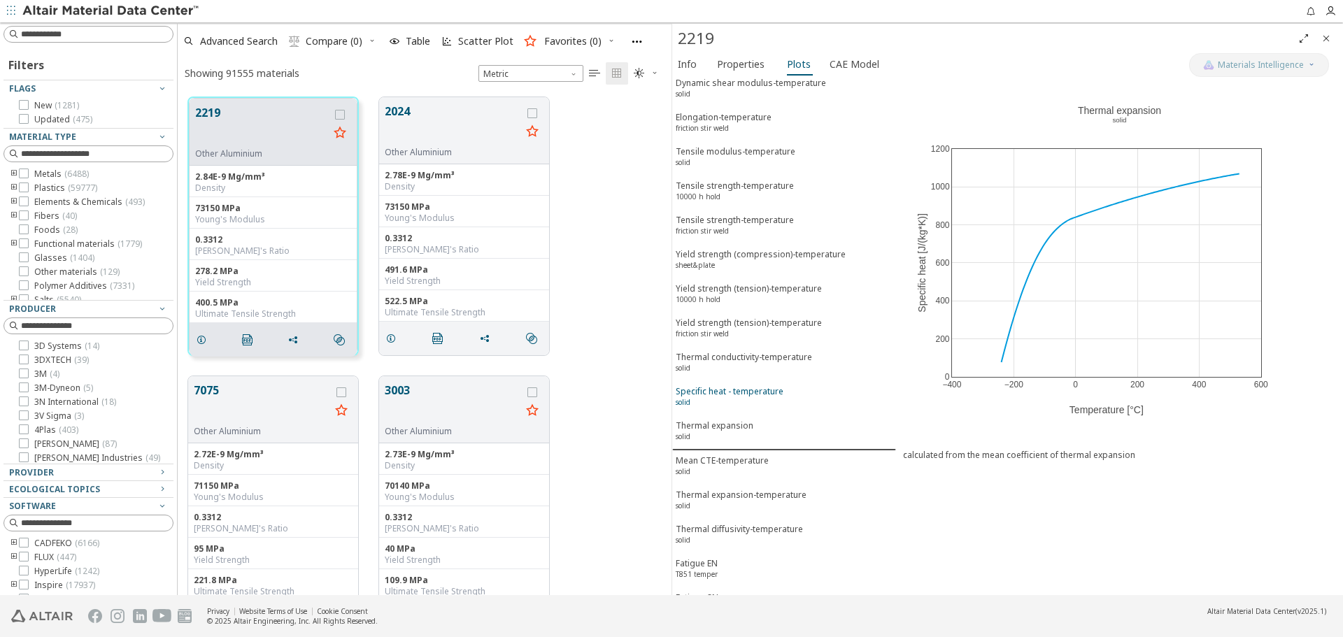
click at [748, 385] on div "Specific heat - temperature solid" at bounding box center [730, 398] width 108 height 26
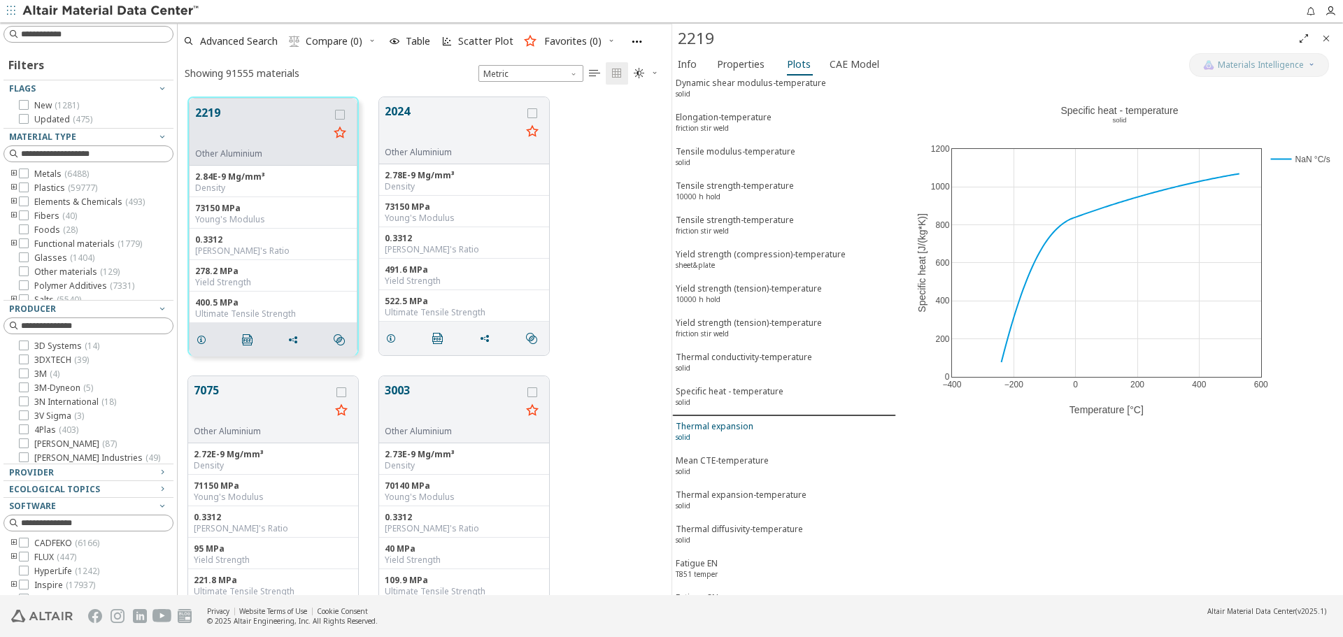
click at [734, 420] on div "Thermal expansion solid" at bounding box center [715, 433] width 78 height 26
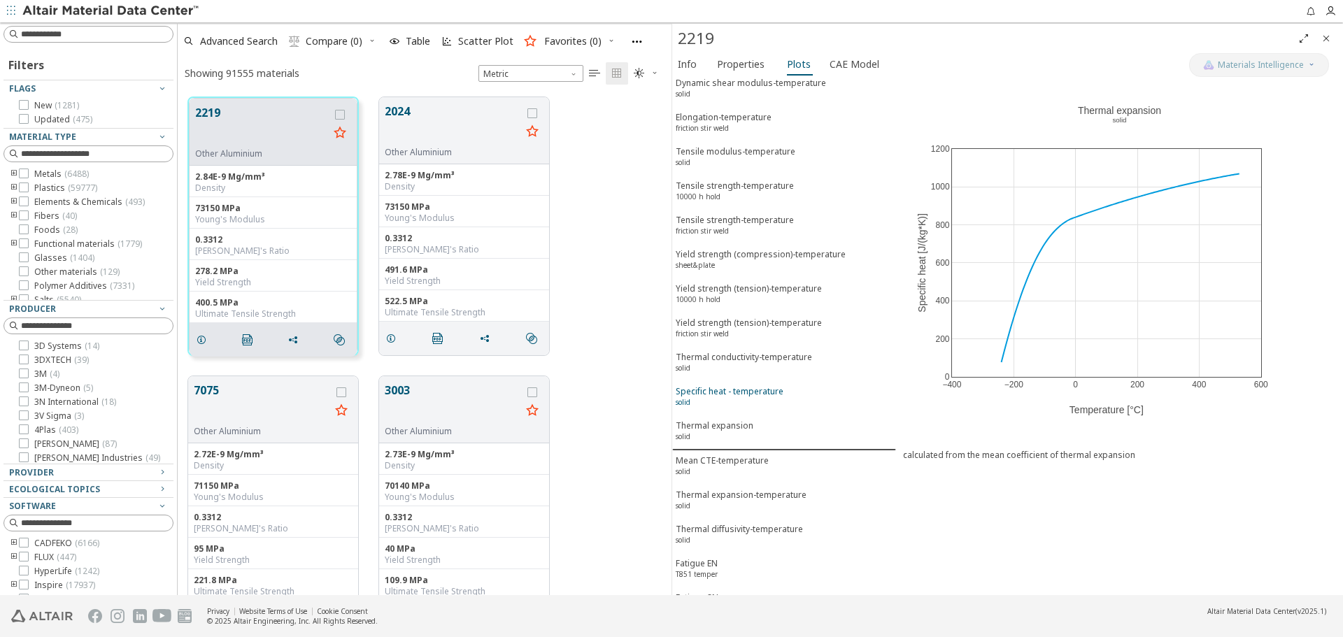
click at [751, 385] on div "Specific heat - temperature solid" at bounding box center [730, 398] width 108 height 26
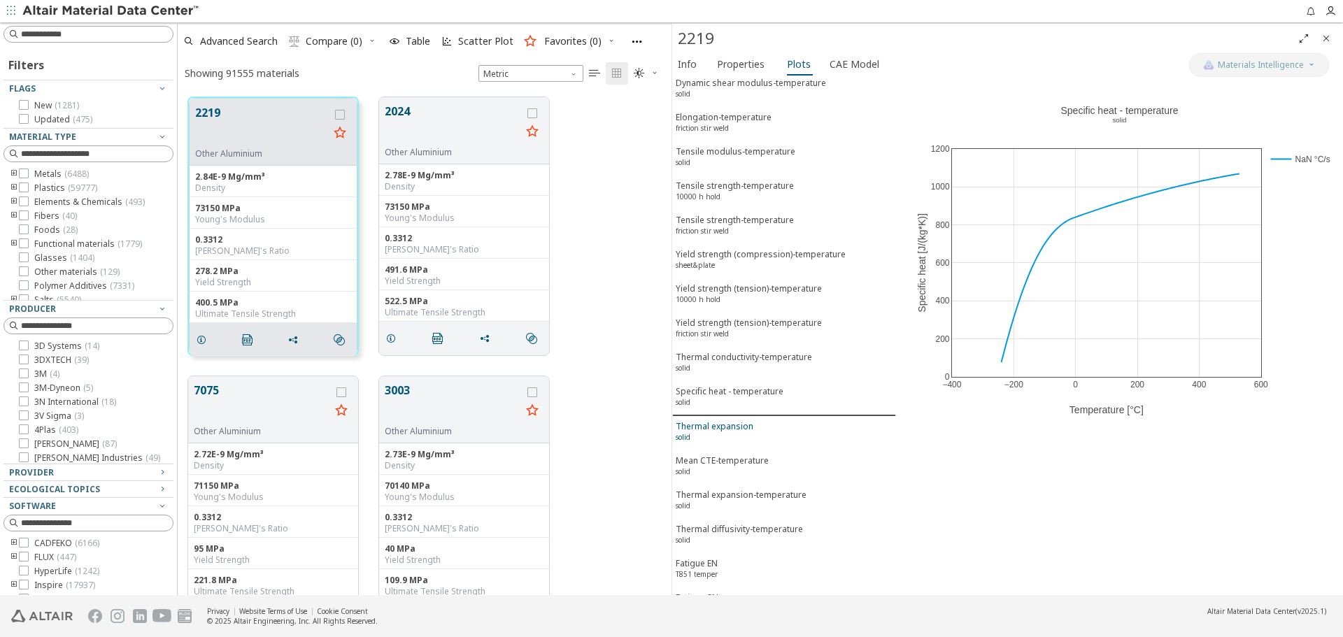
click at [743, 420] on div "Thermal expansion solid" at bounding box center [715, 433] width 78 height 26
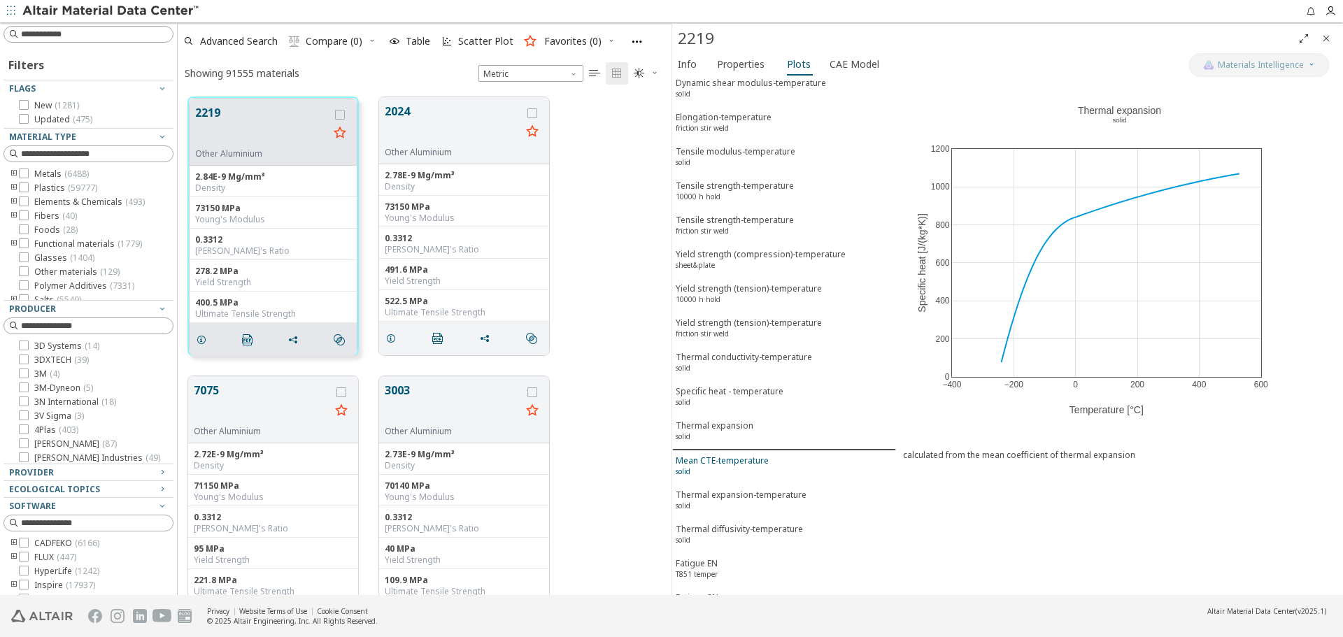
click at [737, 455] on div "Mean CTE-temperature solid" at bounding box center [722, 468] width 93 height 26
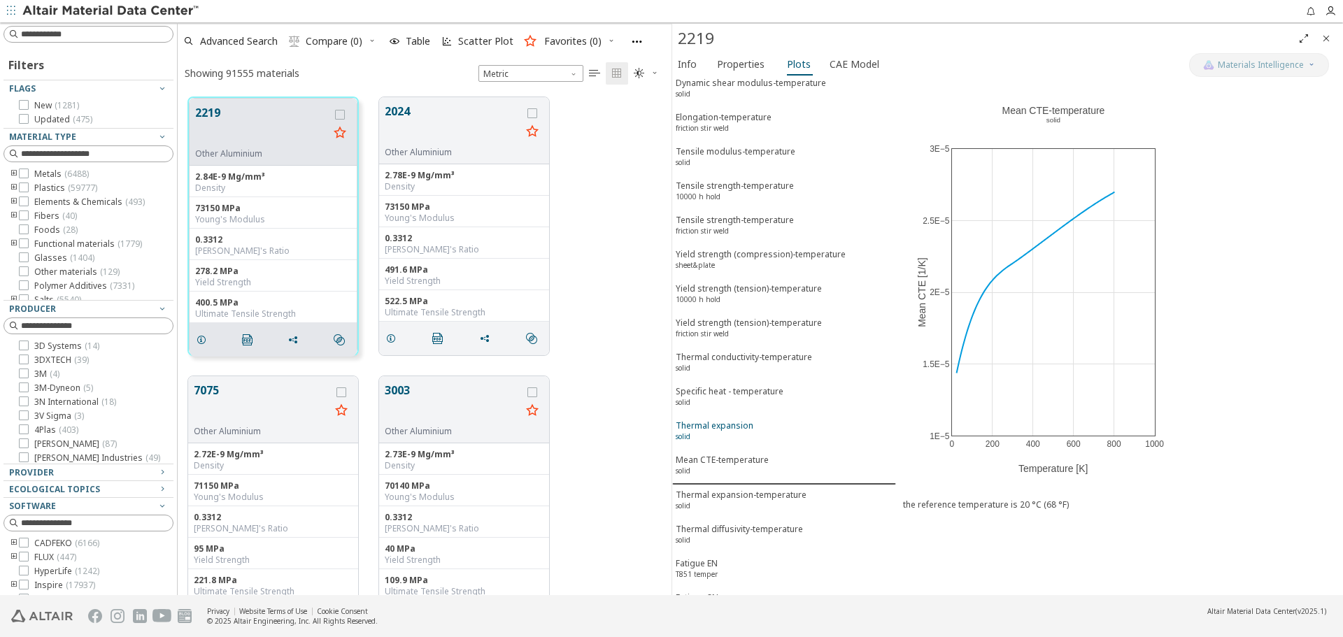
click at [751, 420] on span "Thermal expansion solid" at bounding box center [784, 433] width 217 height 26
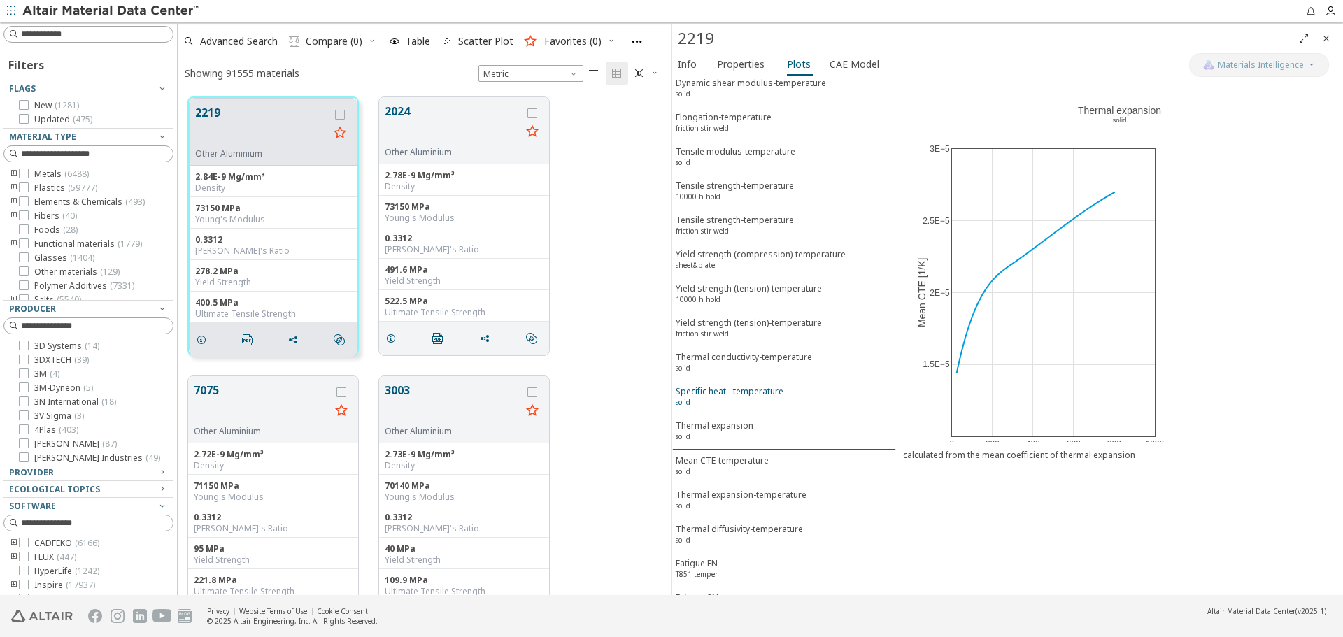
click at [757, 385] on div "Specific heat - temperature solid" at bounding box center [730, 398] width 108 height 26
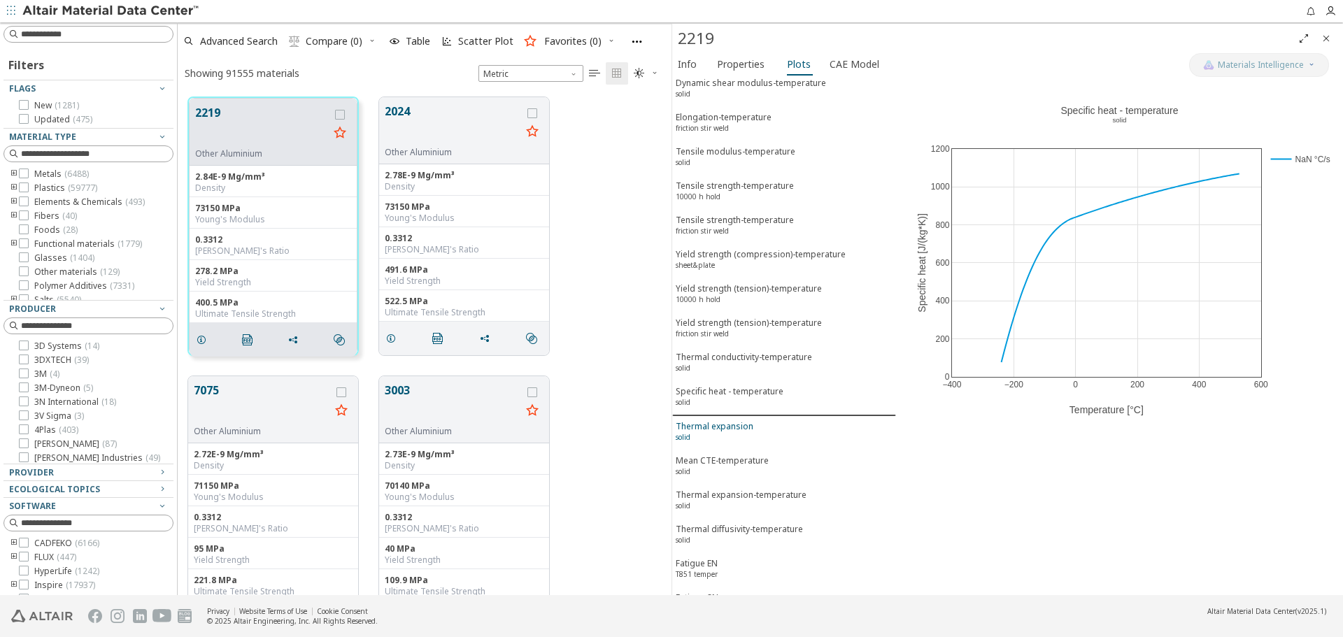
click at [748, 420] on div "Thermal expansion solid" at bounding box center [715, 433] width 78 height 26
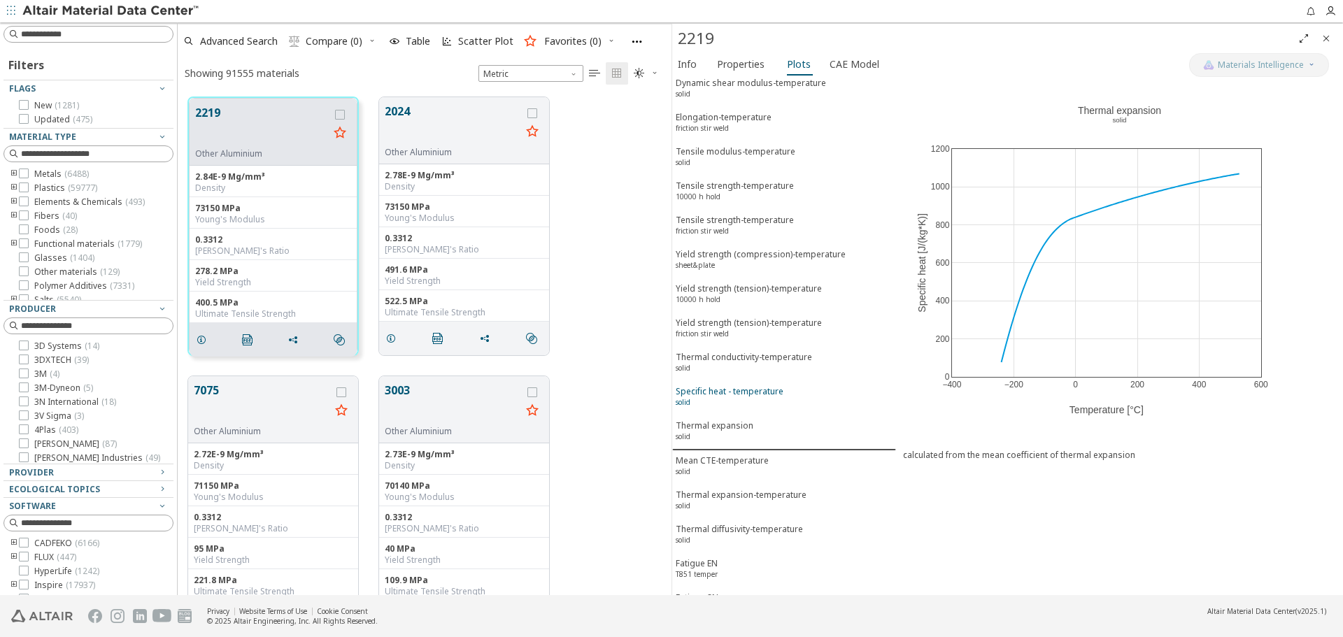
click at [750, 385] on div "Specific heat - temperature solid" at bounding box center [730, 398] width 108 height 26
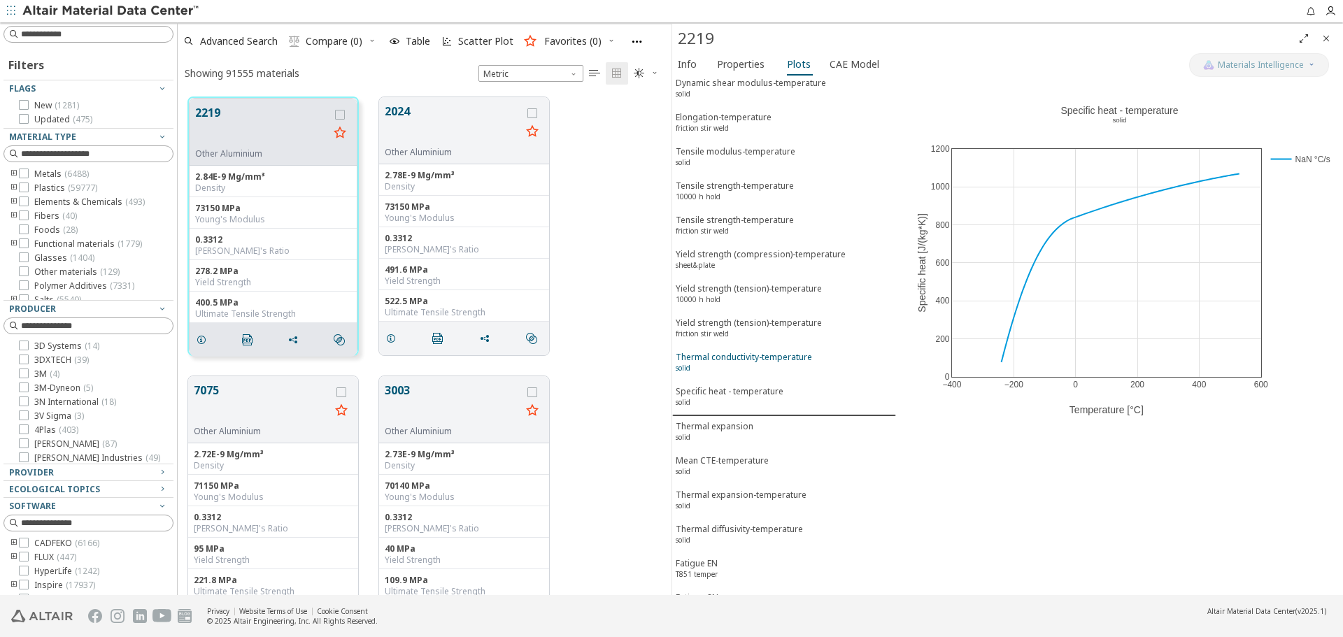
click at [762, 351] on div "Thermal conductivity-temperature solid" at bounding box center [744, 364] width 136 height 26
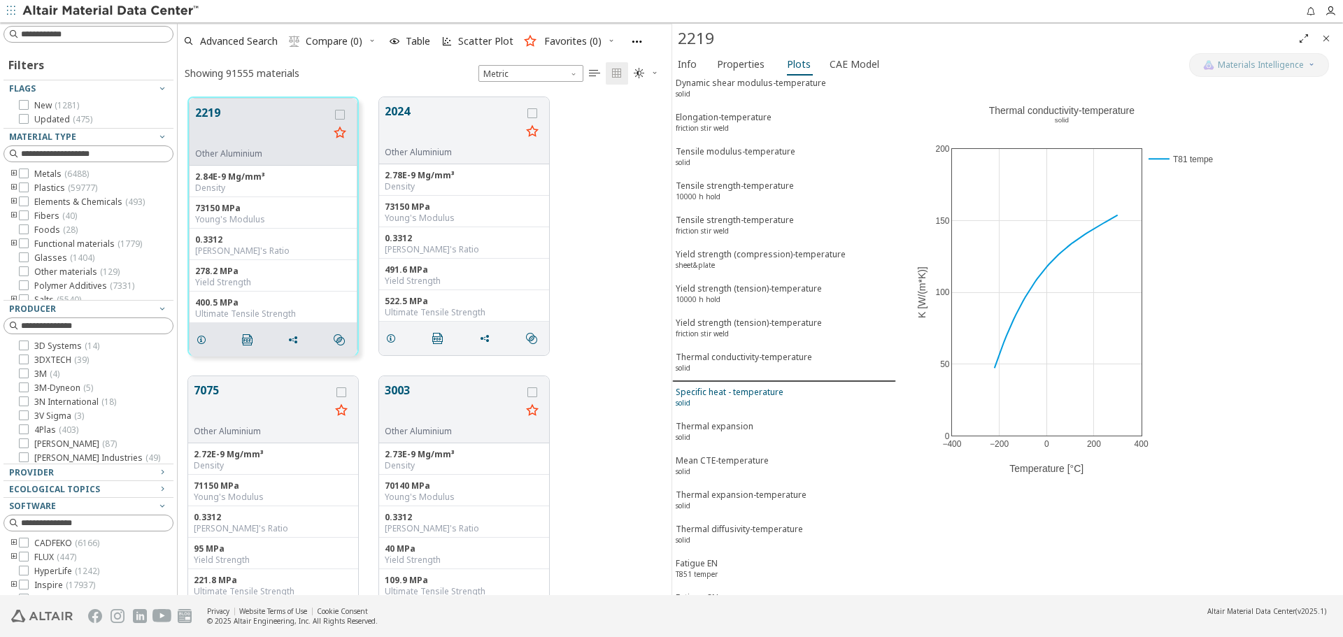
click at [752, 386] on div "Specific heat - temperature solid" at bounding box center [730, 399] width 108 height 26
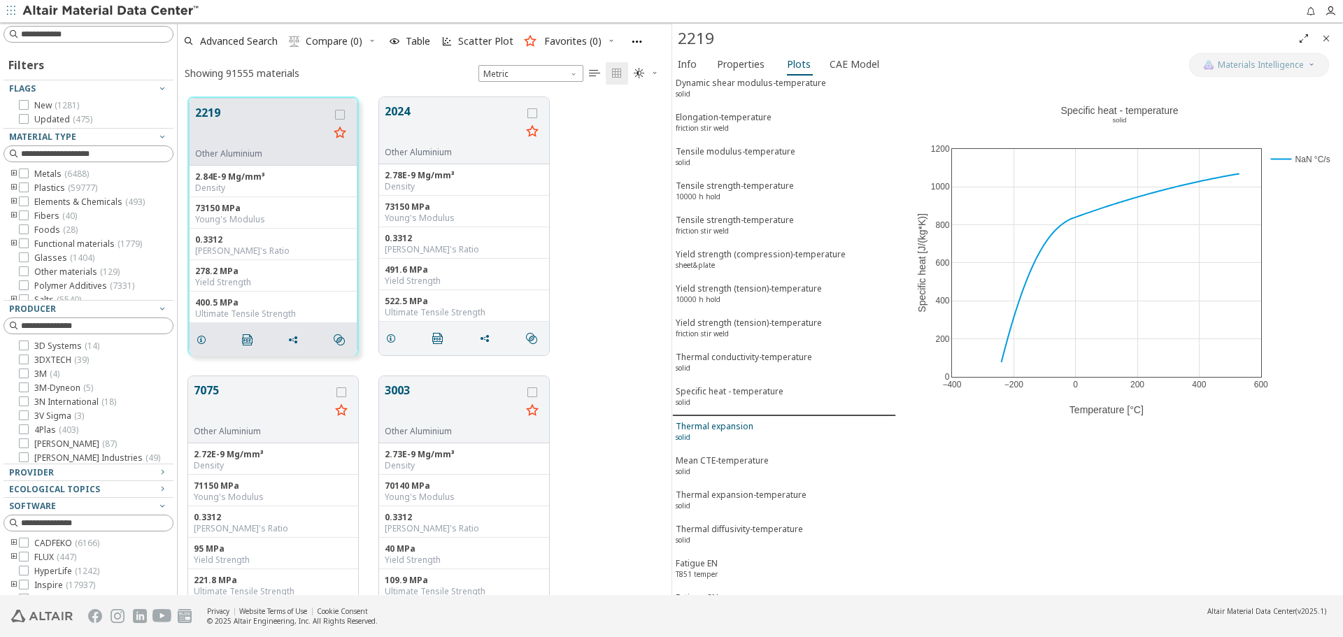
click at [740, 420] on div "Thermal expansion solid" at bounding box center [715, 433] width 78 height 26
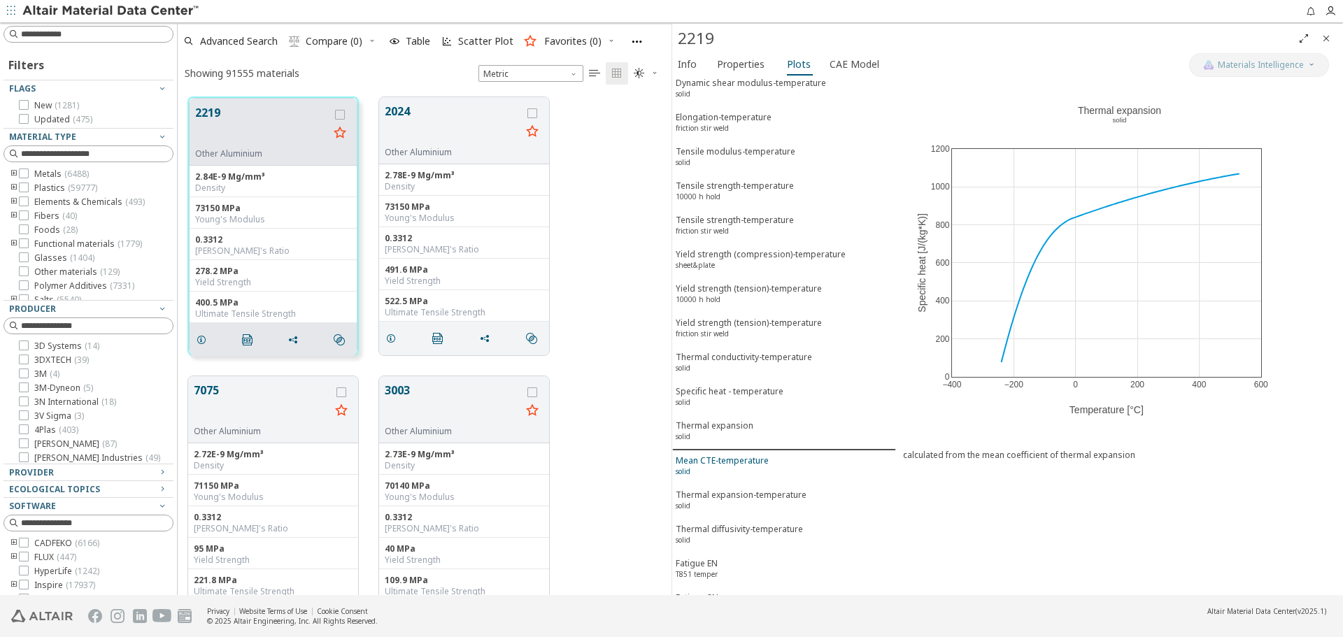
click at [736, 455] on div "Mean CTE-temperature solid" at bounding box center [722, 468] width 93 height 26
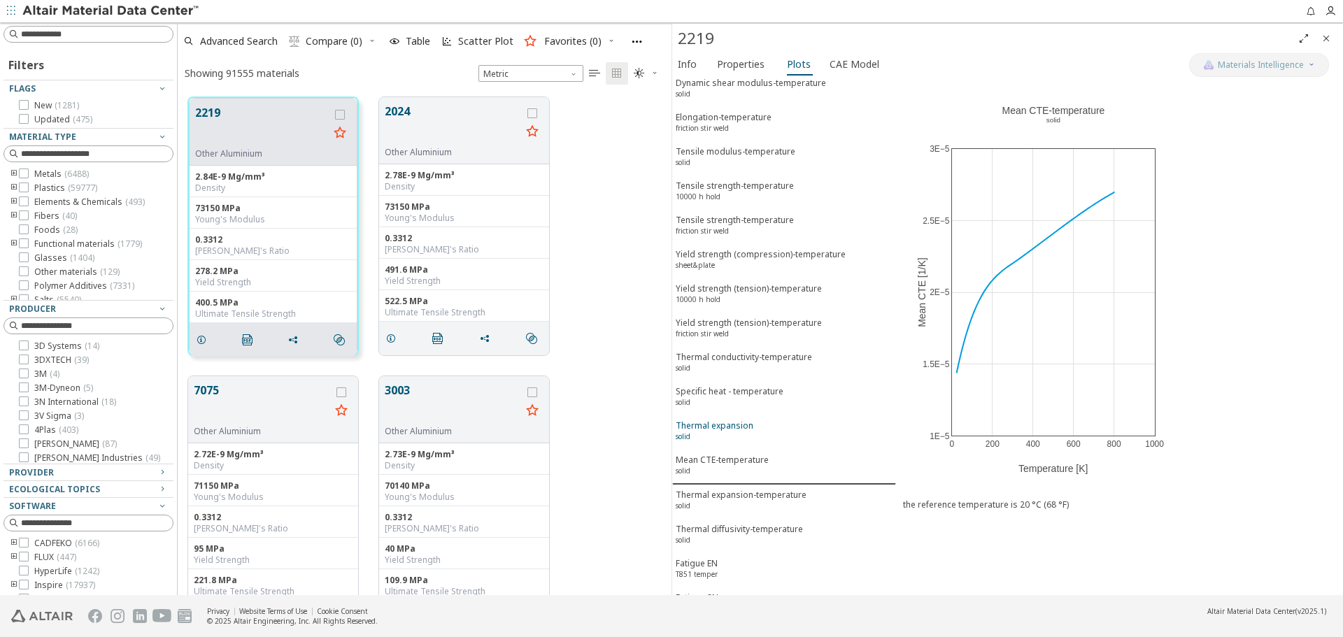
click at [740, 420] on div "Thermal expansion solid" at bounding box center [715, 433] width 78 height 26
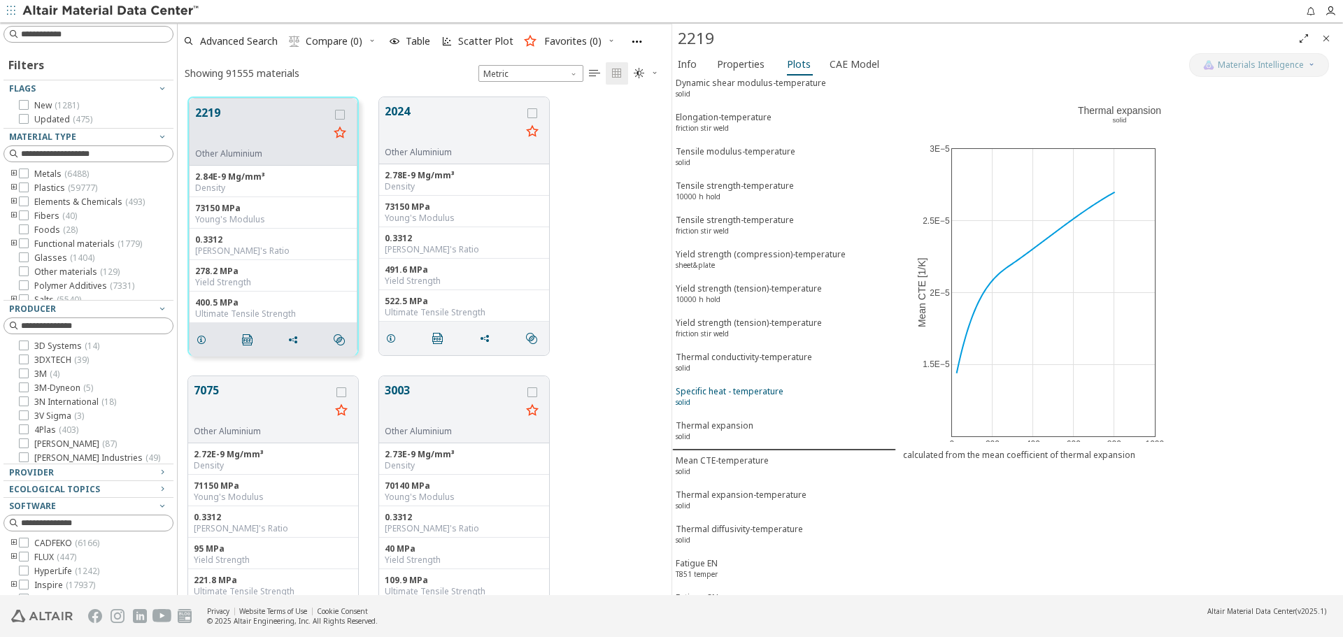
click at [745, 385] on div "Specific heat - temperature solid" at bounding box center [730, 398] width 108 height 26
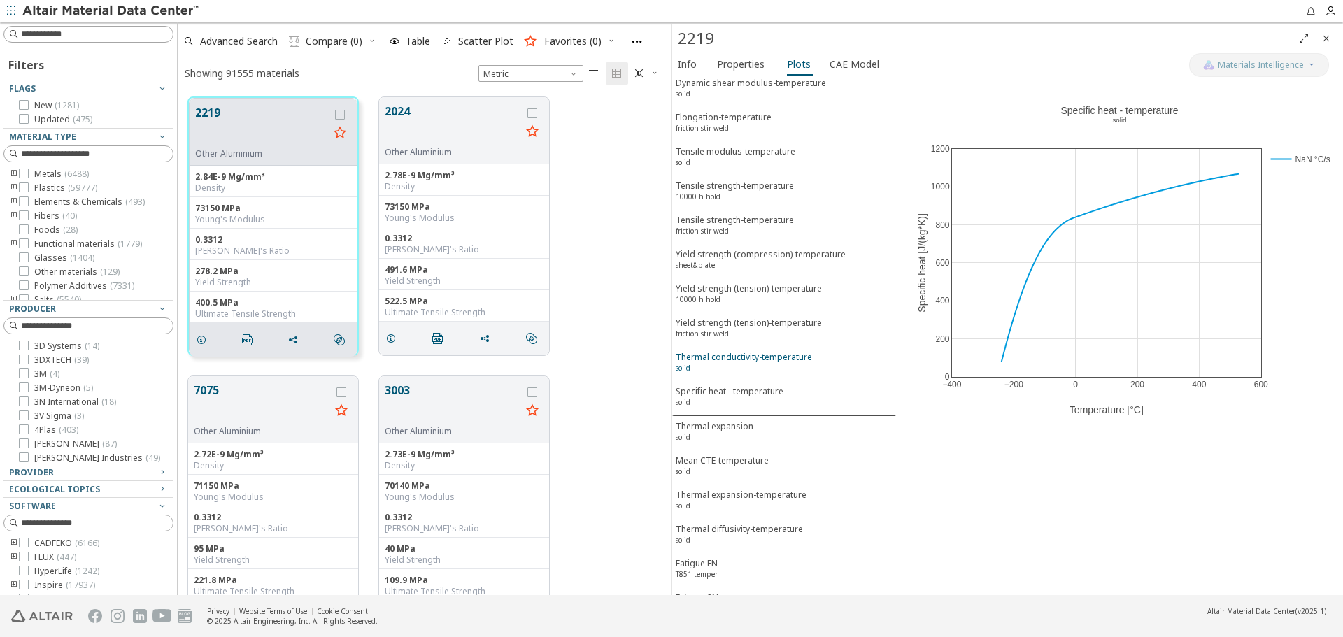
click at [755, 351] on div "Thermal conductivity-temperature solid" at bounding box center [744, 364] width 136 height 26
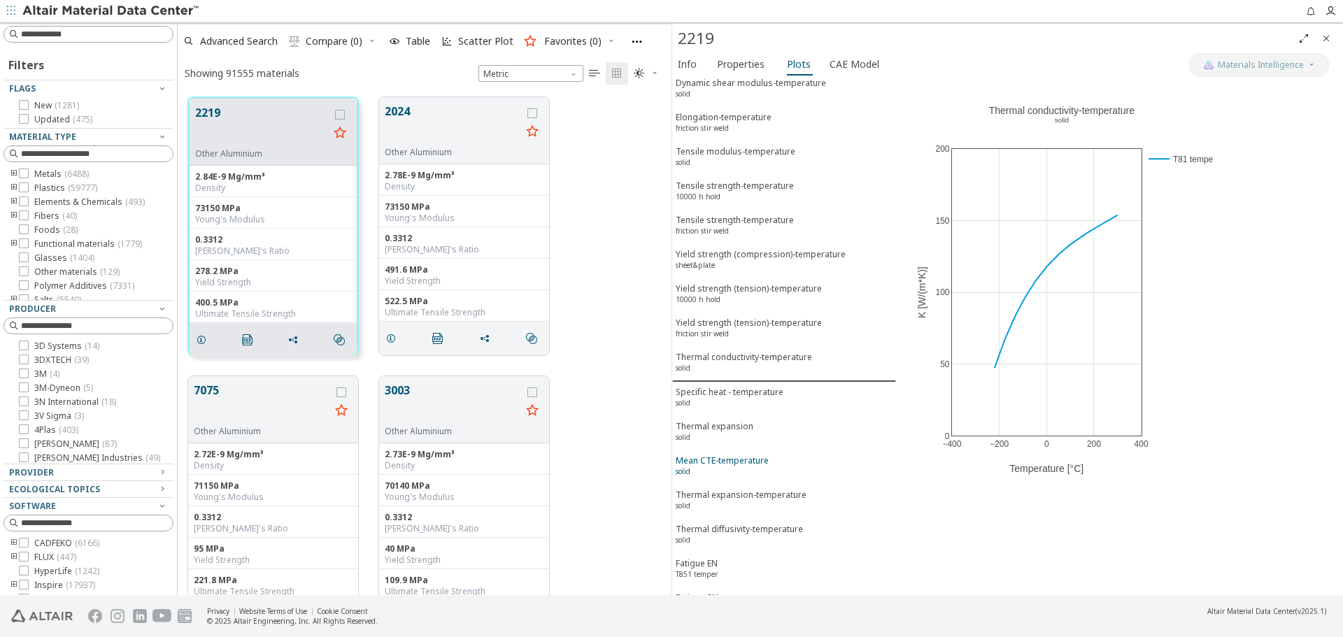
click at [735, 455] on div "Mean CTE-temperature solid" at bounding box center [722, 468] width 93 height 26
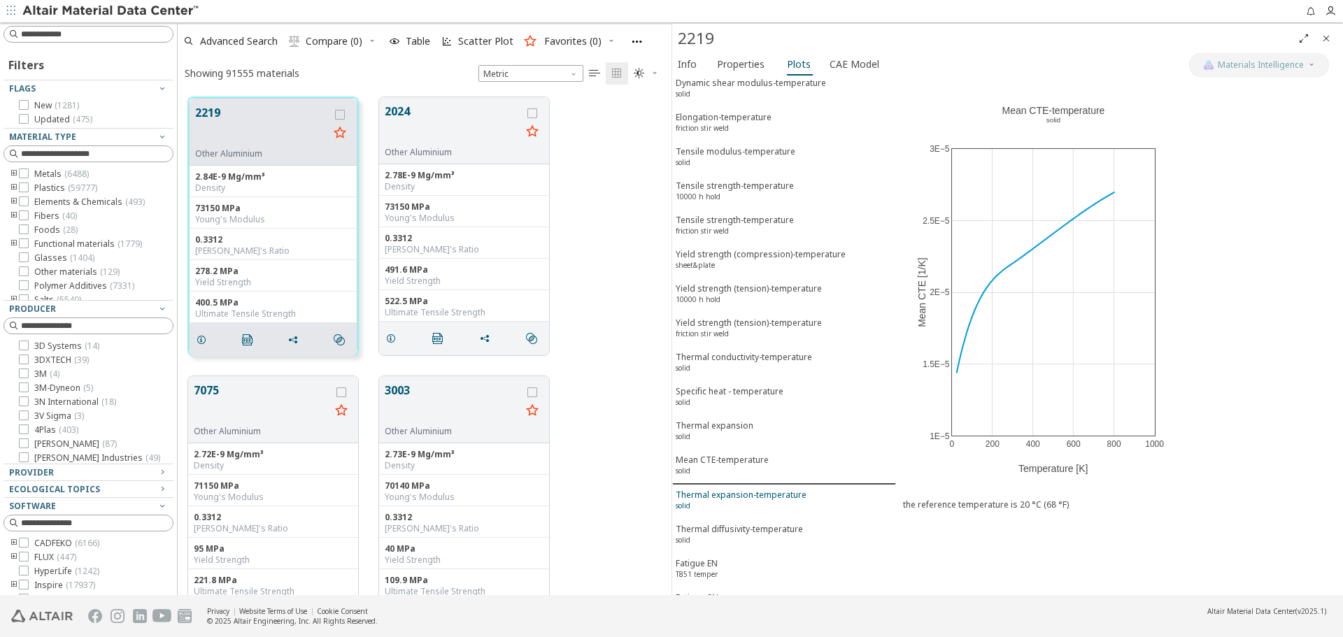
click at [736, 489] on div "Thermal expansion-temperature solid" at bounding box center [741, 502] width 131 height 26
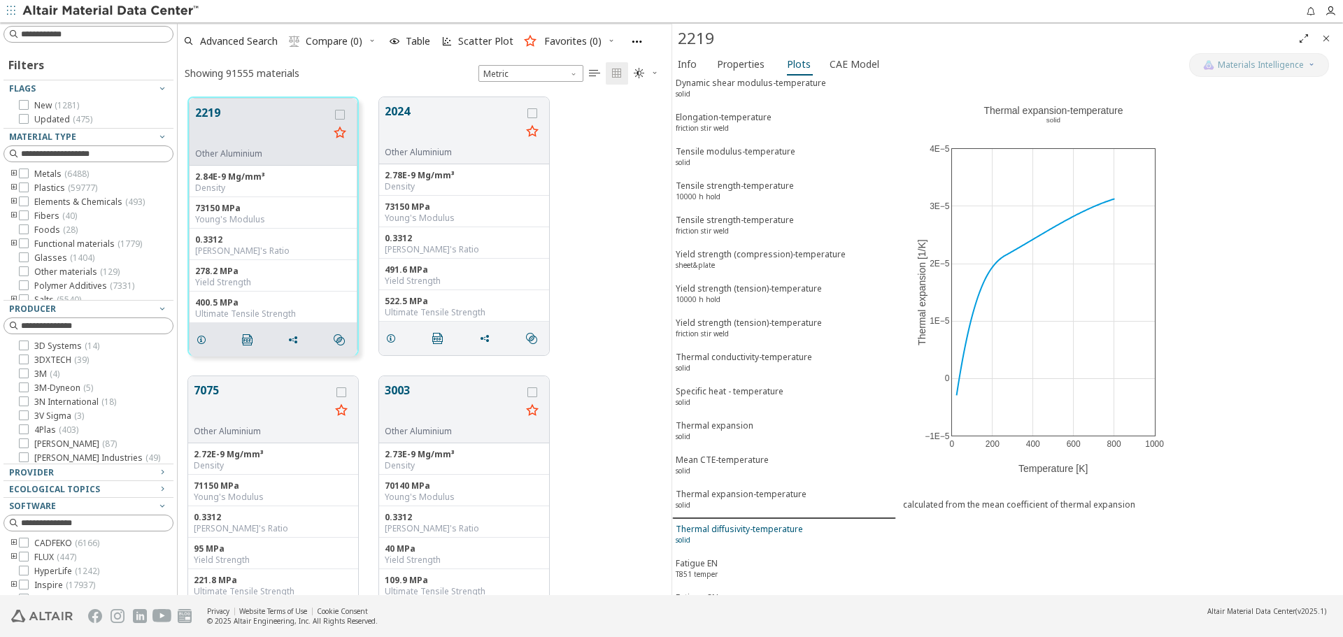
click at [735, 523] on div "Thermal diffusivity-temperature solid" at bounding box center [739, 536] width 127 height 26
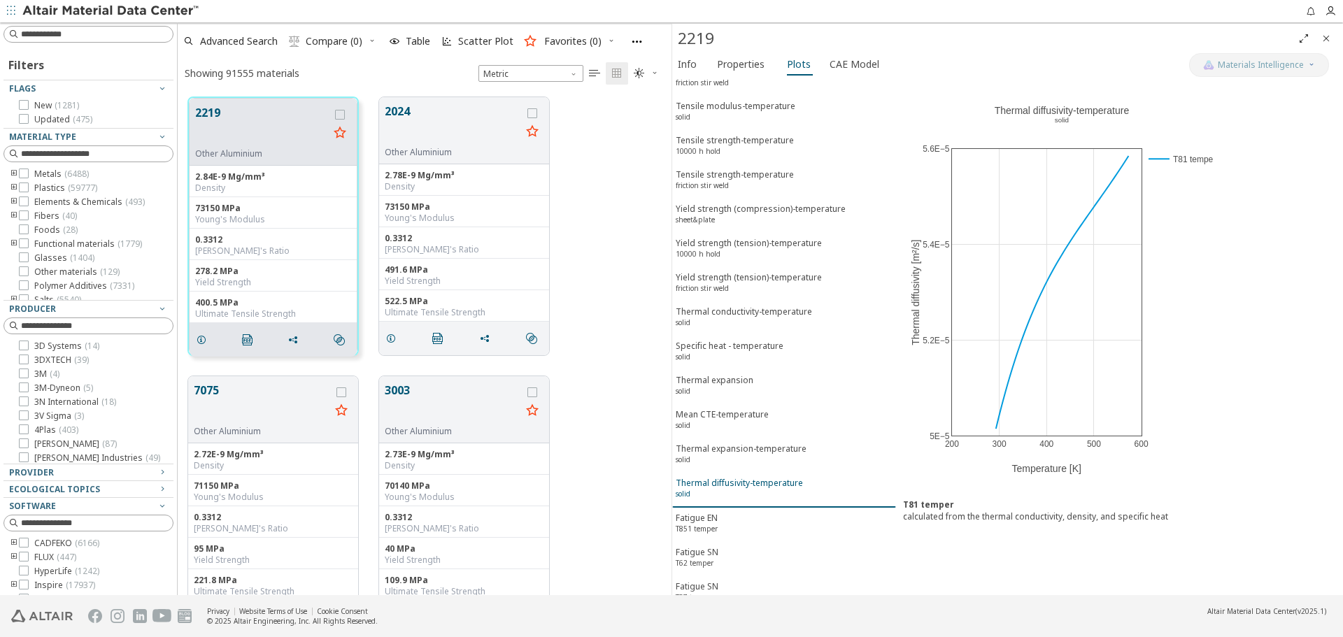
scroll to position [6213, 0]
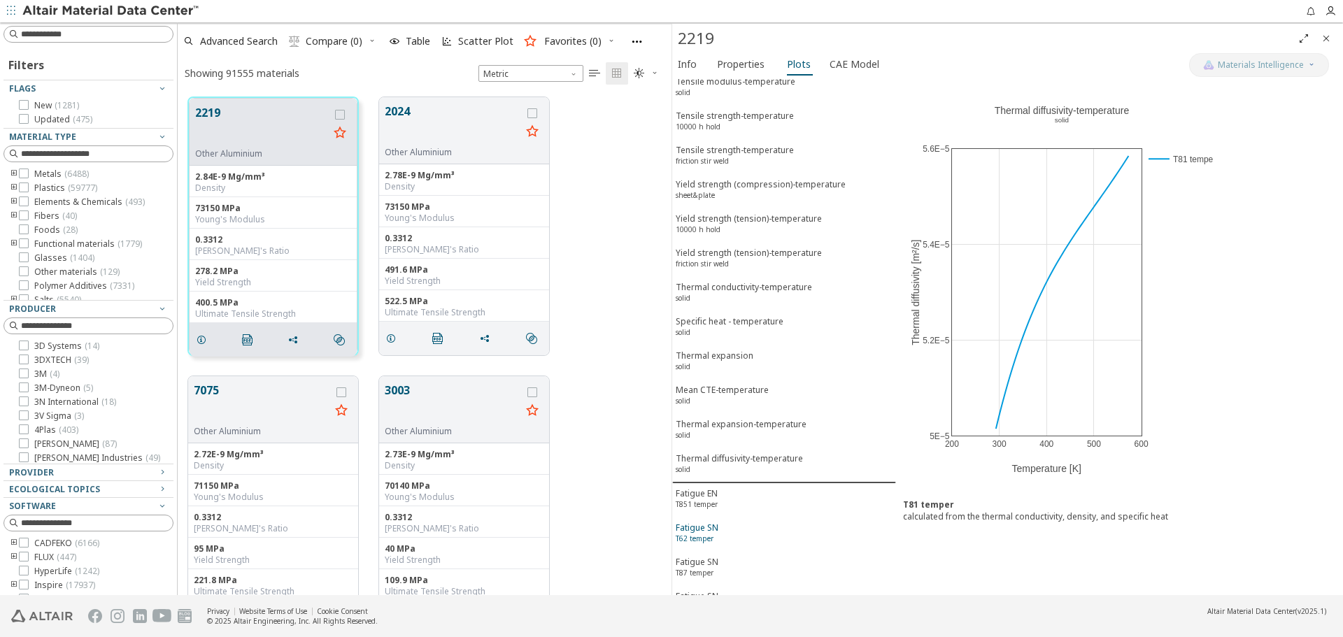
click at [711, 522] on div "Fatigue SN T62 temper" at bounding box center [697, 535] width 43 height 26
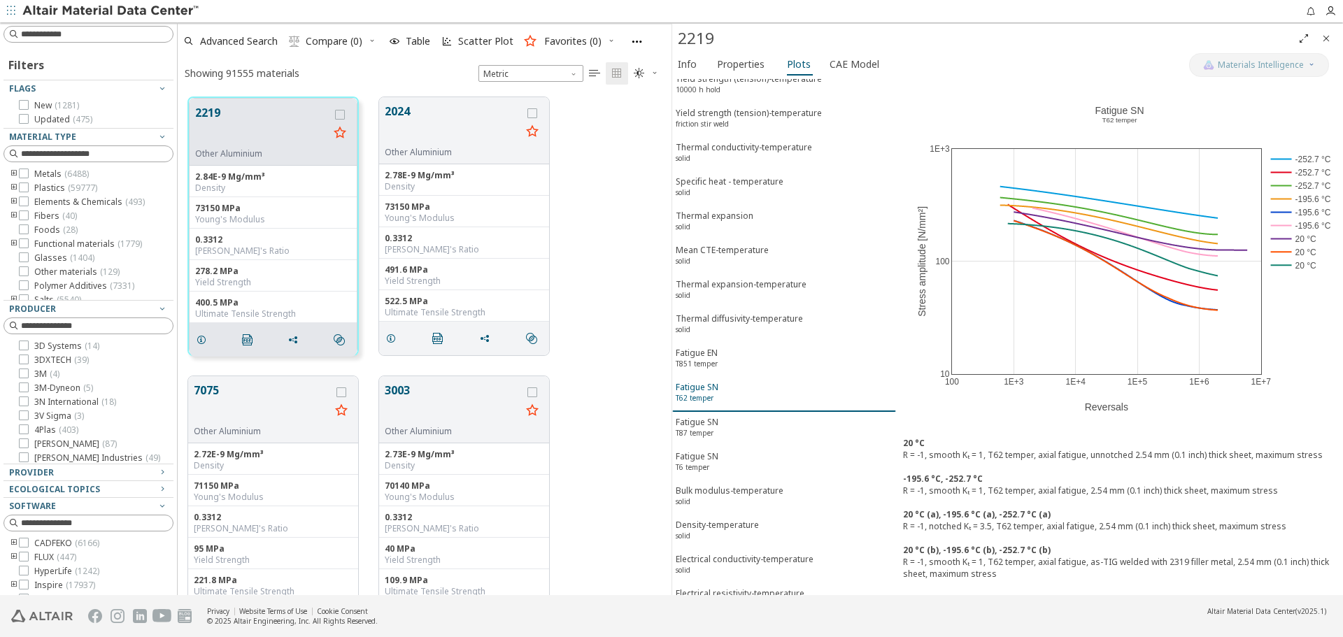
scroll to position [6353, 0]
click at [864, 71] on span "CAE Model" at bounding box center [854, 64] width 50 height 22
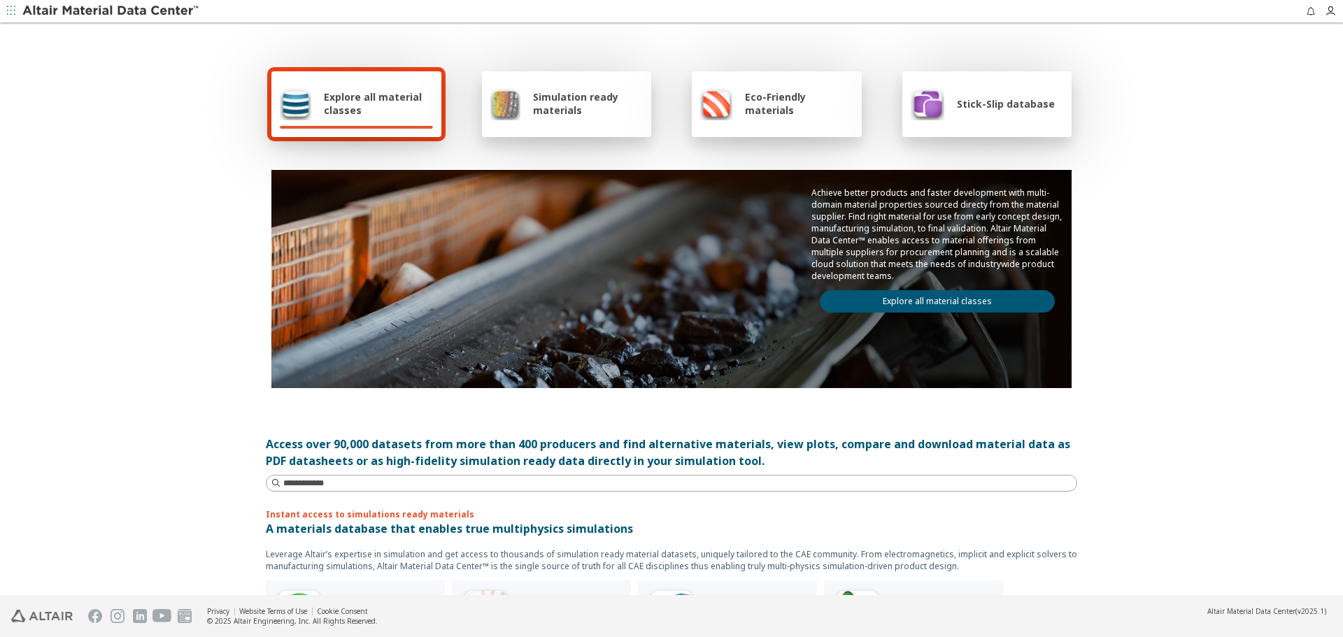
click at [852, 301] on link "Explore all material classes" at bounding box center [937, 301] width 235 height 22
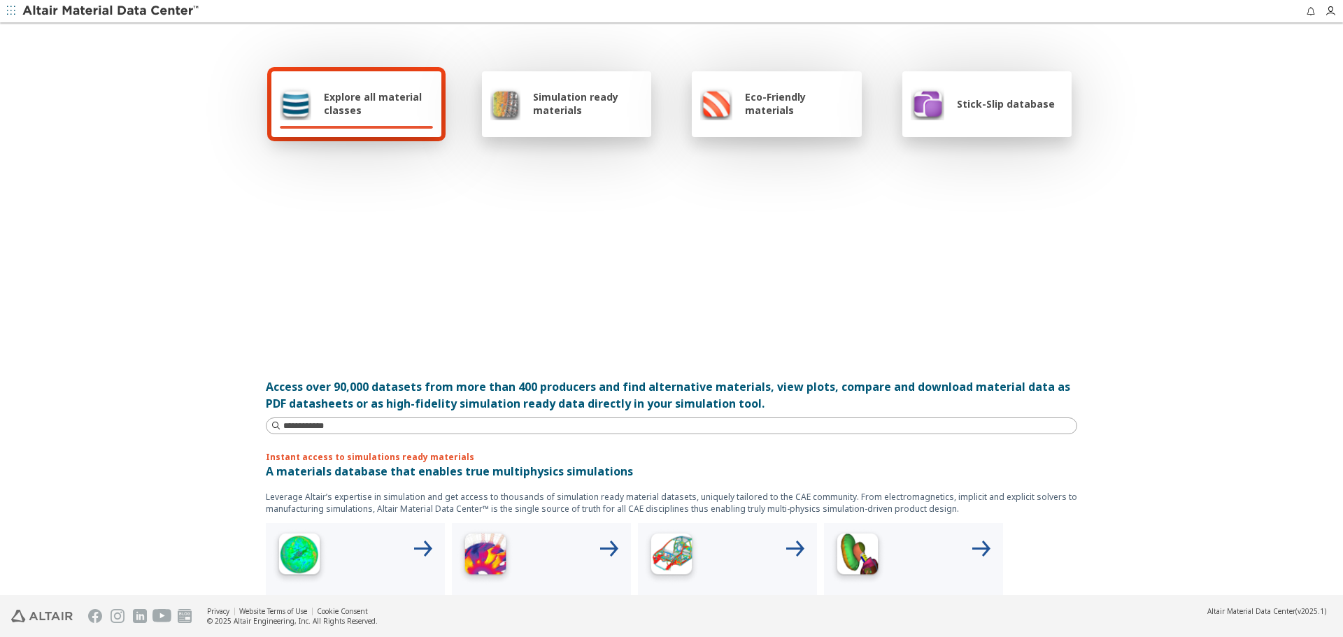
click at [852, 301] on div at bounding box center [671, 250] width 800 height 161
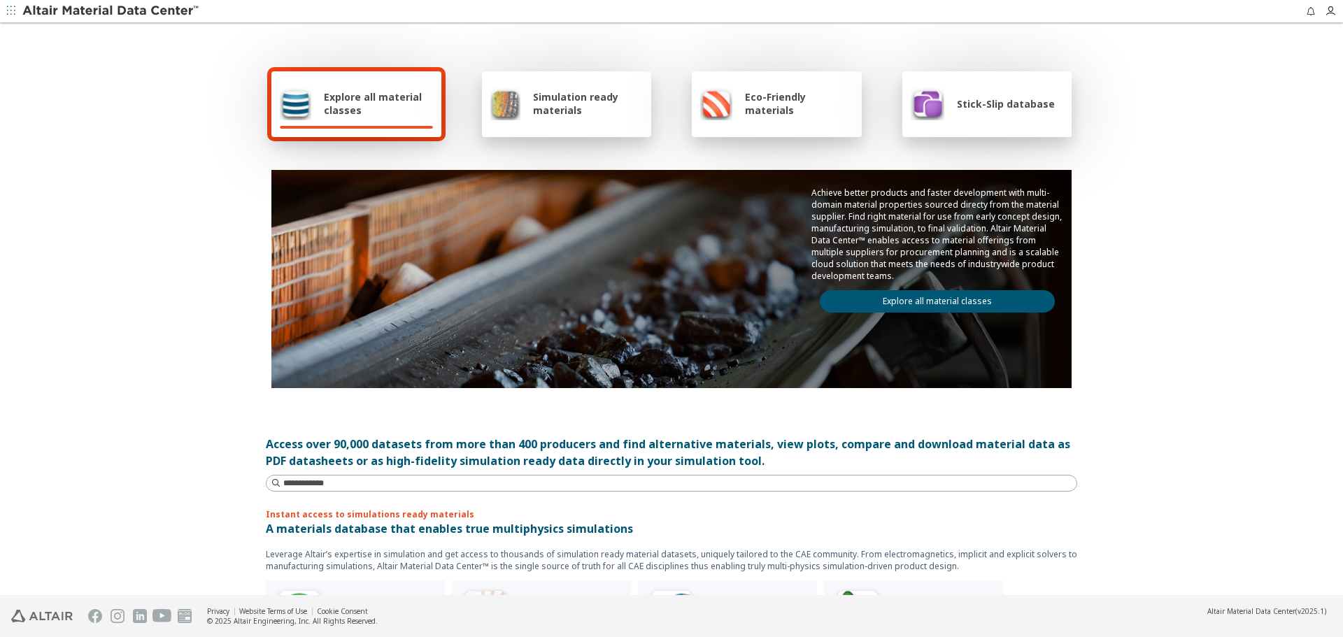
click at [852, 301] on link "Explore all material classes" at bounding box center [937, 301] width 235 height 22
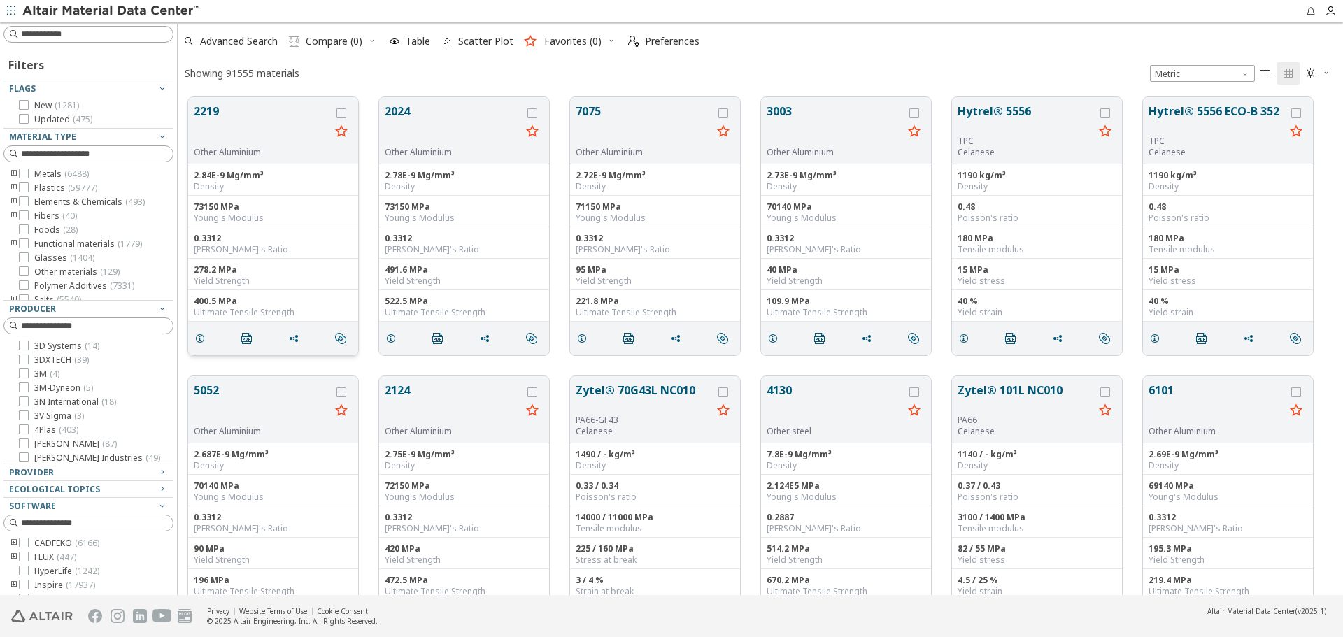
scroll to position [11, 11]
click at [232, 108] on button "2219" at bounding box center [262, 125] width 136 height 44
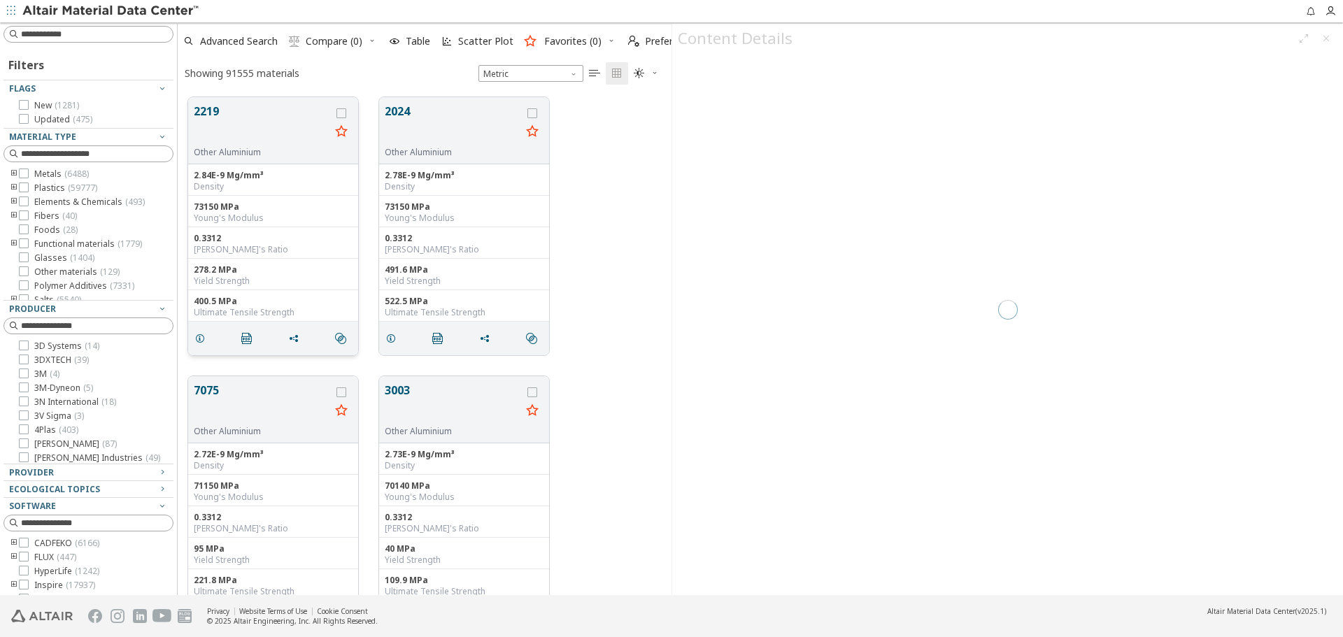
scroll to position [498, 483]
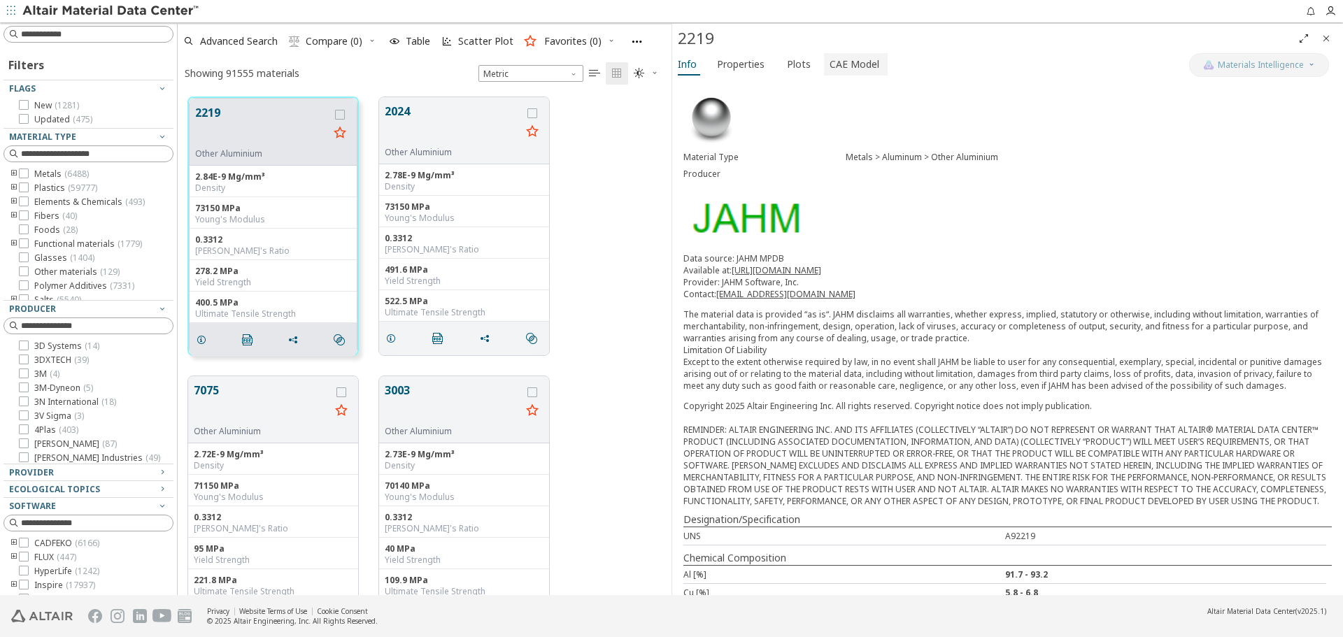
click at [835, 63] on span "CAE Model" at bounding box center [854, 64] width 50 height 22
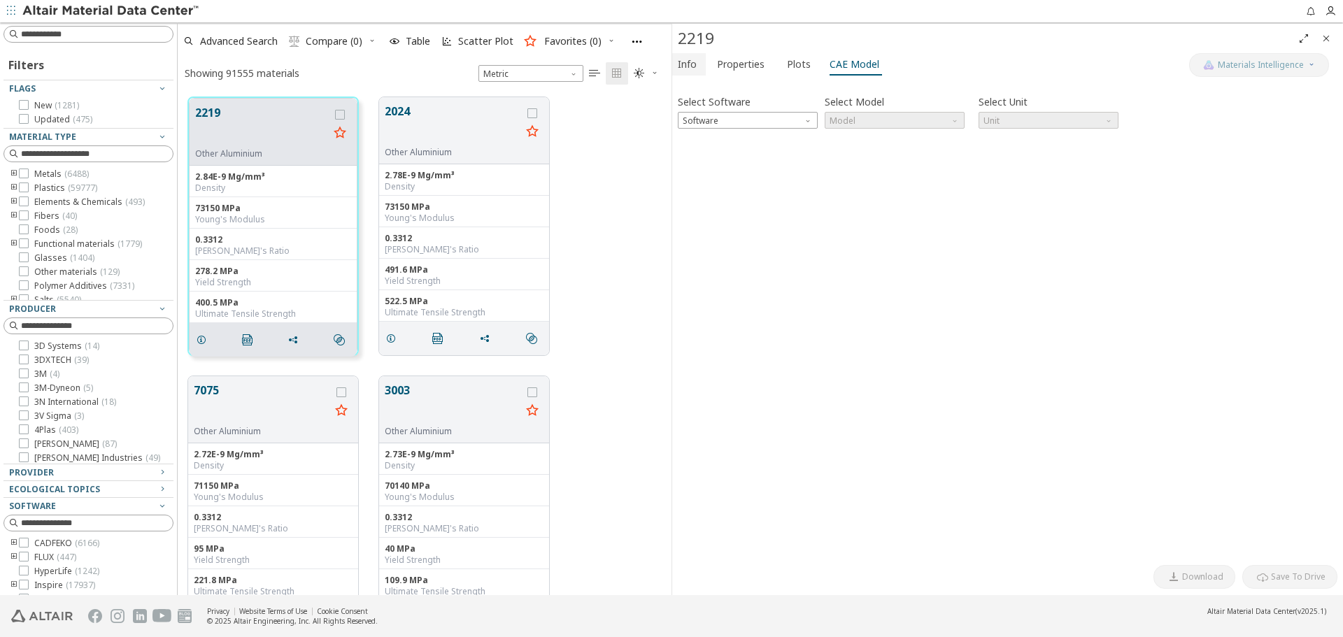
click at [697, 66] on span "Info" at bounding box center [689, 64] width 22 height 22
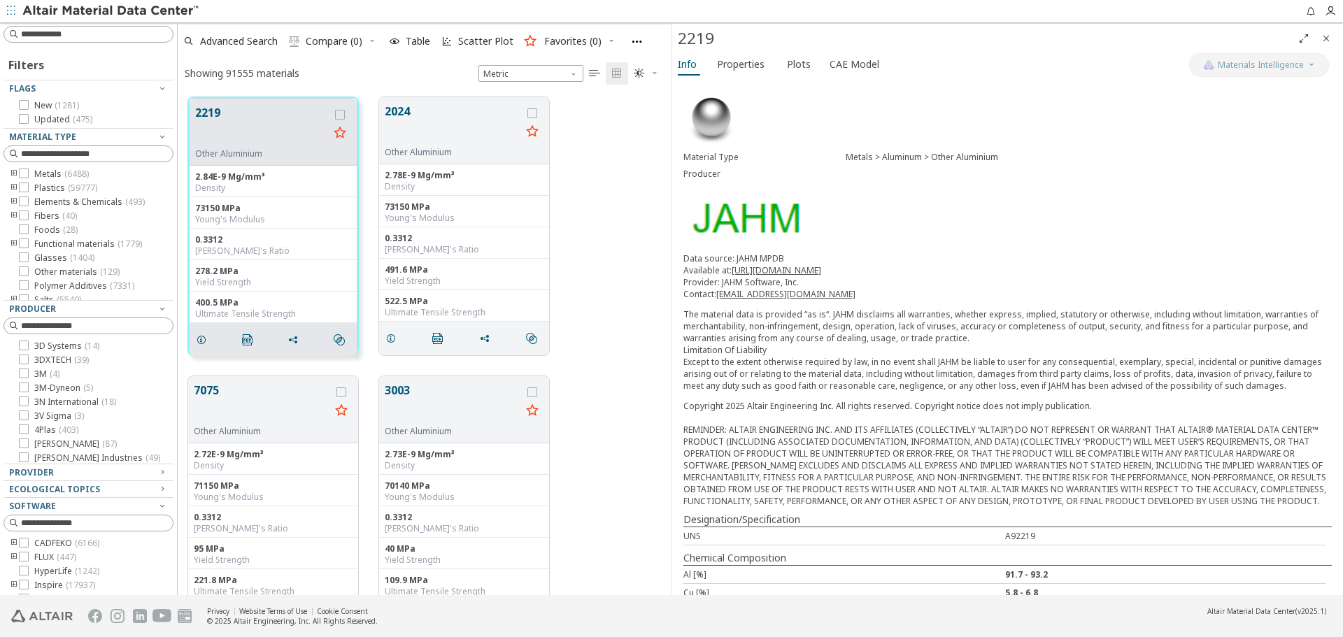
click at [1323, 39] on icon "Close" at bounding box center [1325, 38] width 11 height 11
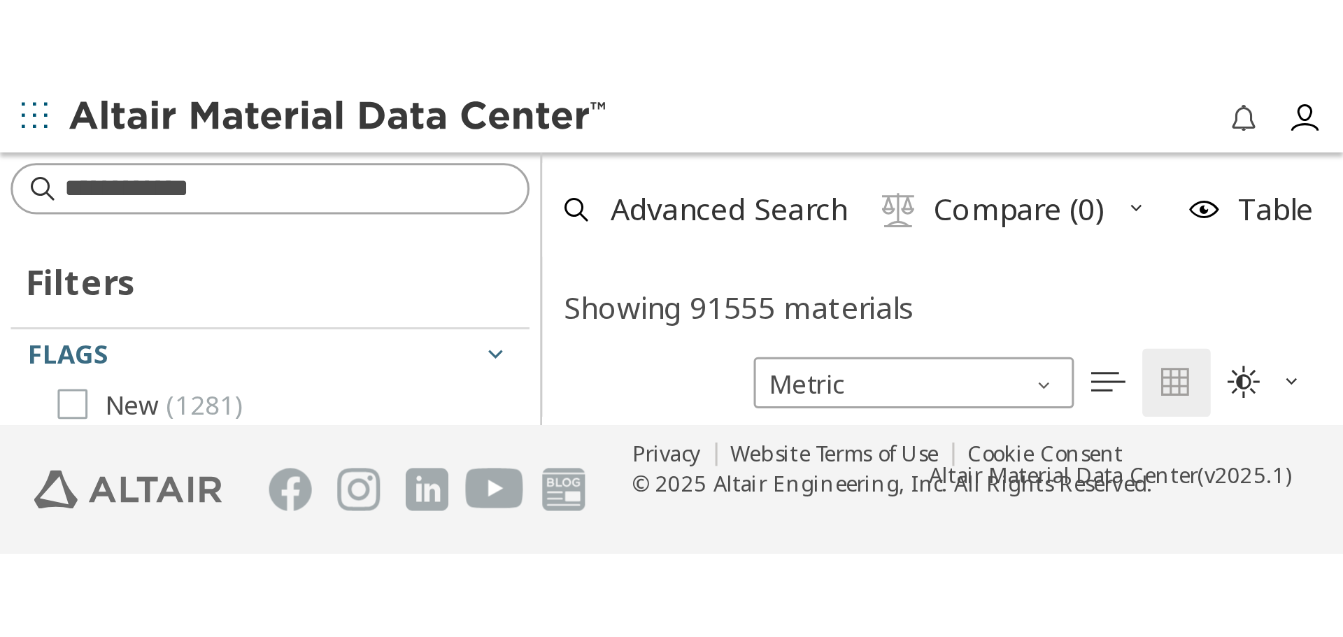
scroll to position [498, 1155]
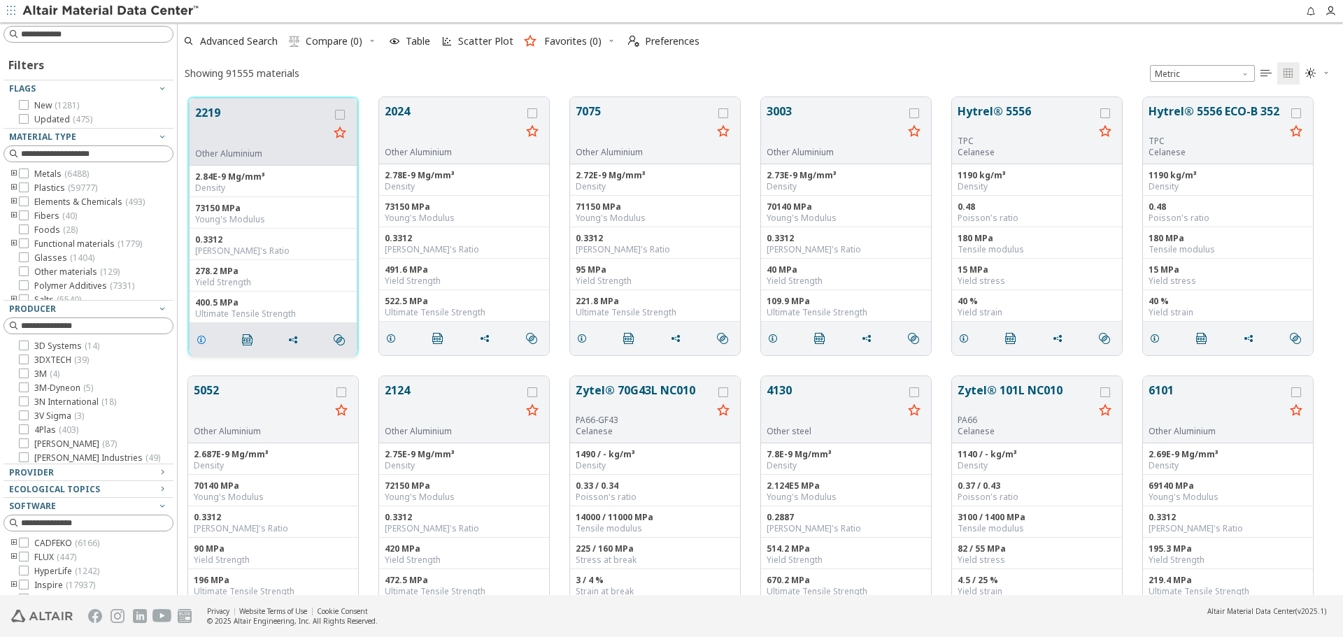
click at [200, 341] on icon "grid" at bounding box center [201, 339] width 11 height 11
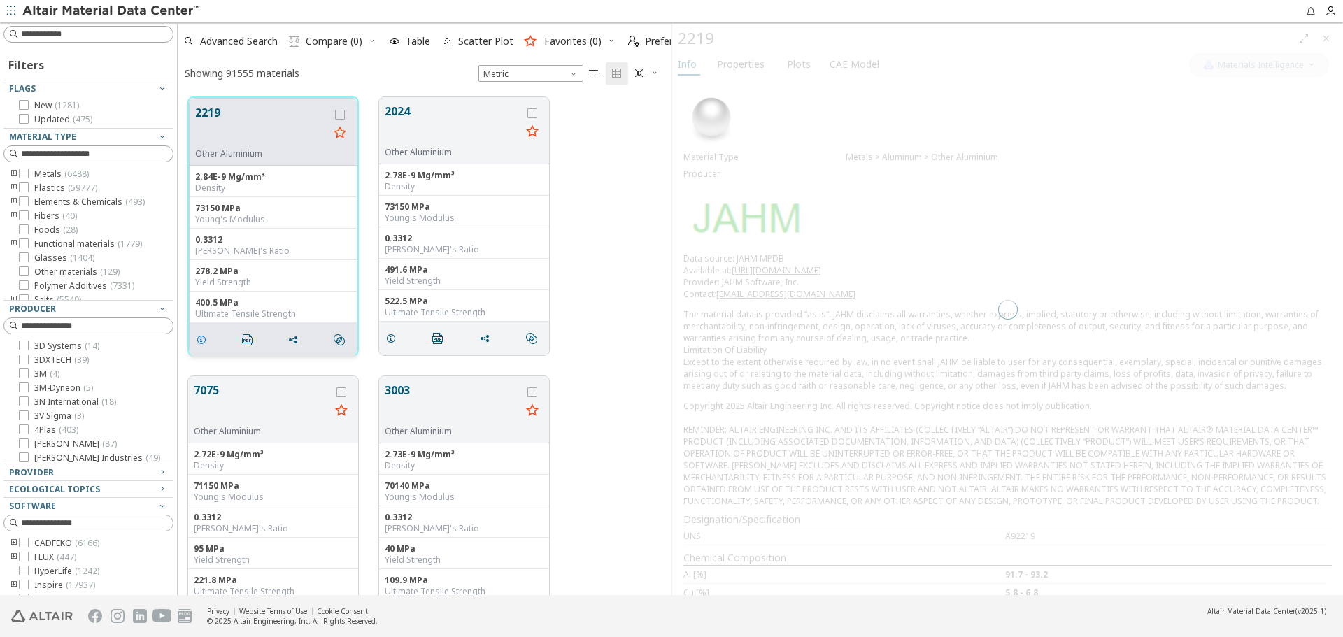
scroll to position [498, 483]
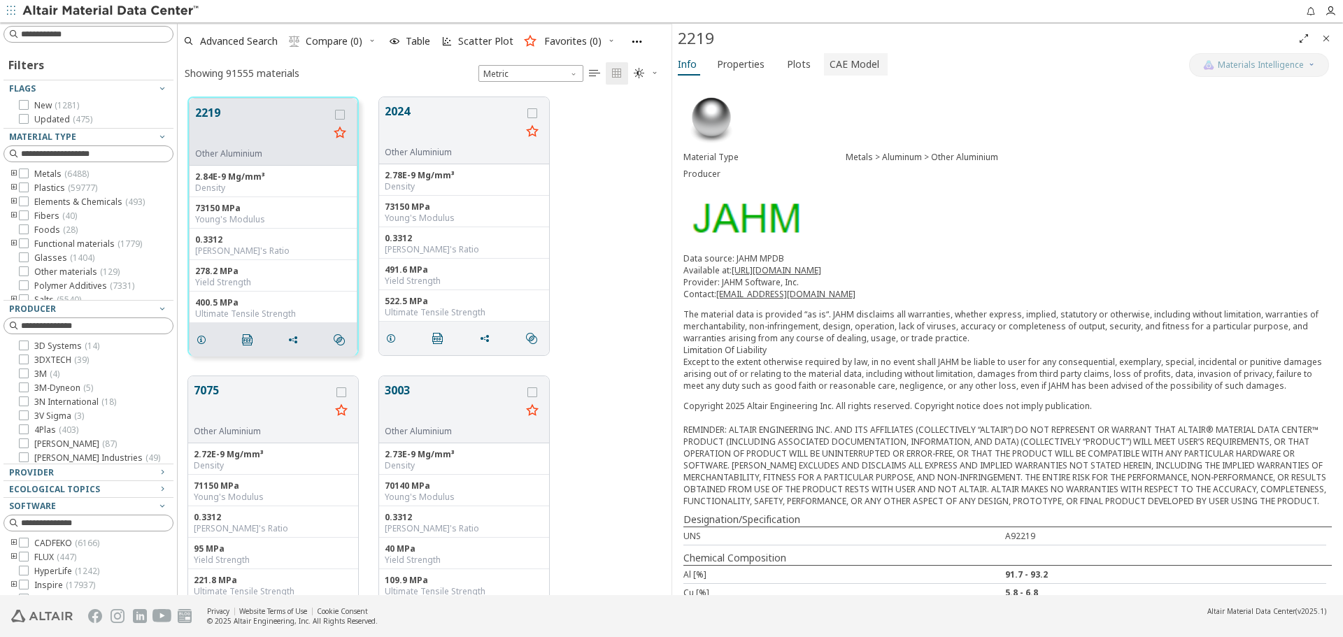
click at [862, 69] on span "CAE Model" at bounding box center [854, 64] width 50 height 22
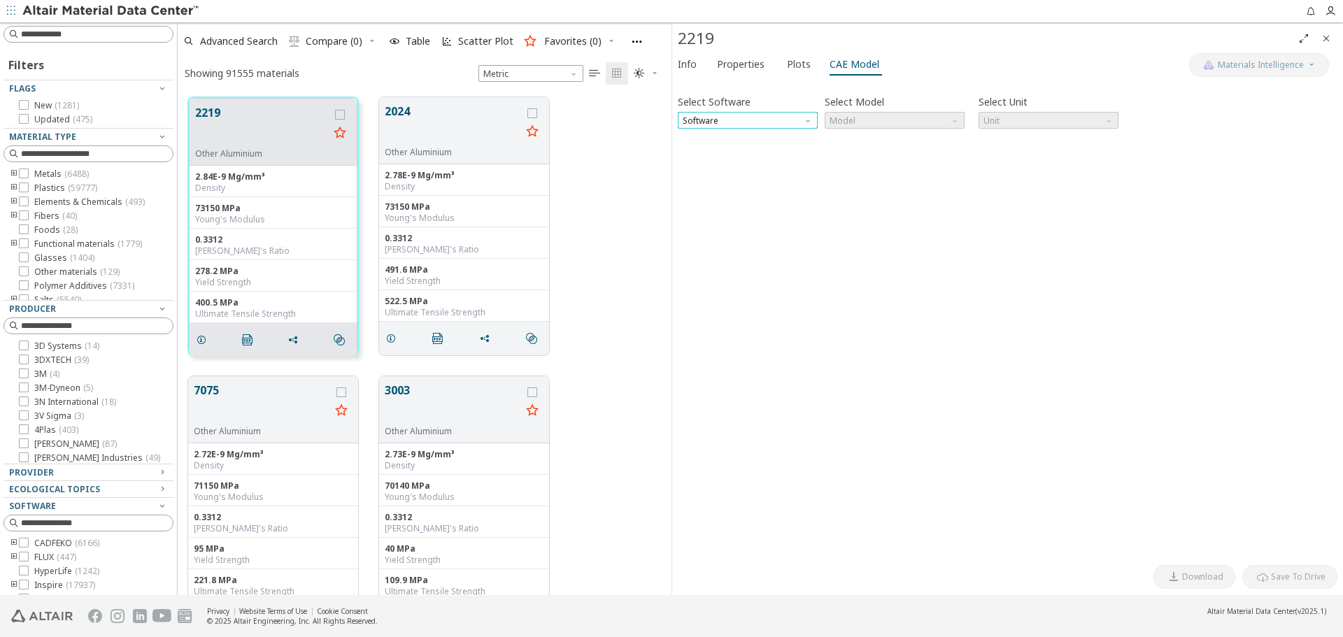
click at [773, 120] on span "Software" at bounding box center [748, 120] width 140 height 17
click at [757, 217] on span "Abaqus" at bounding box center [747, 222] width 129 height 10
click at [855, 122] on span "Model" at bounding box center [895, 120] width 140 height 17
click at [847, 169] on span "Plastic" at bounding box center [844, 171] width 26 height 11
click at [691, 148] on icon "button" at bounding box center [688, 148] width 11 height 11
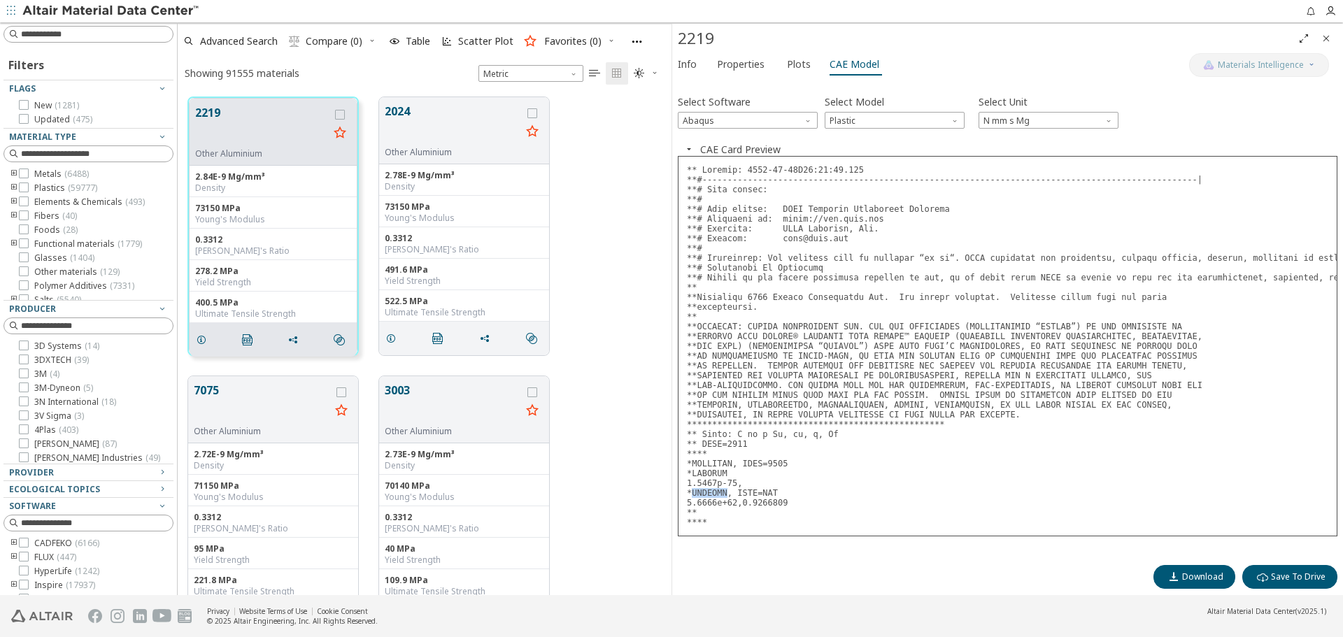
drag, startPoint x: 691, startPoint y: 492, endPoint x: 722, endPoint y: 494, distance: 30.8
click at [722, 494] on pre at bounding box center [1007, 346] width 659 height 380
click at [708, 516] on pre at bounding box center [1007, 346] width 659 height 380
drag, startPoint x: 690, startPoint y: 523, endPoint x: 741, endPoint y: 522, distance: 51.1
click at [741, 522] on pre at bounding box center [1007, 346] width 659 height 380
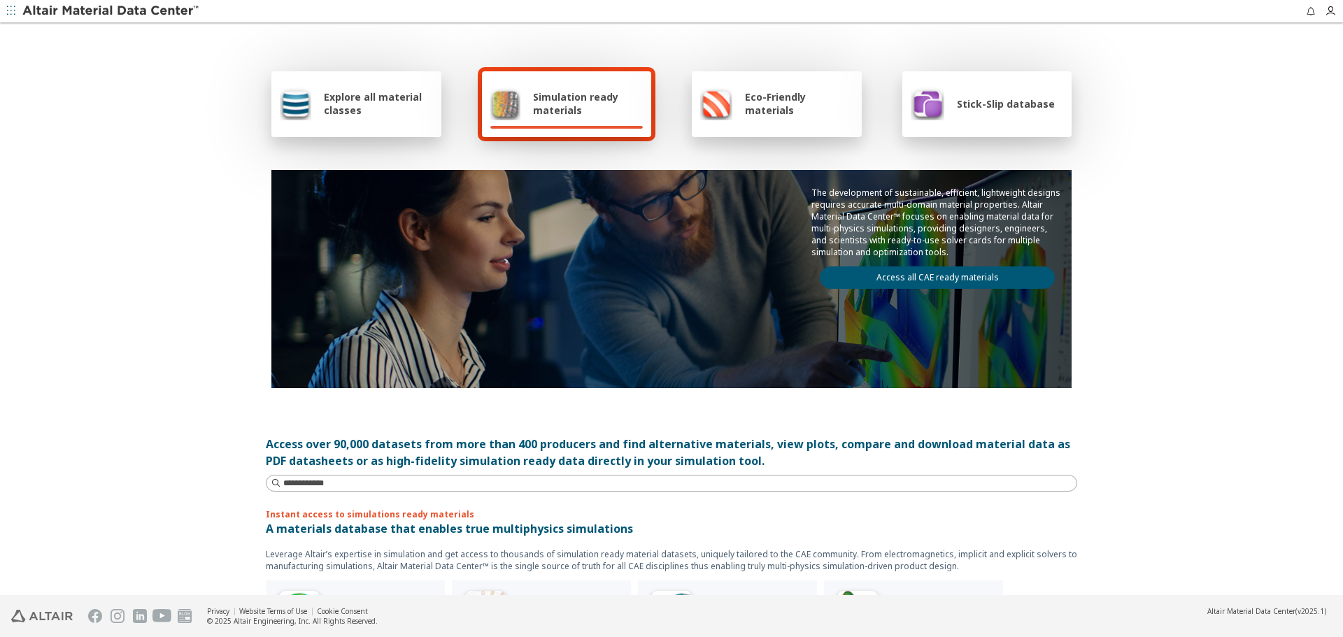
click at [305, 81] on div "Explore all material classes" at bounding box center [356, 104] width 170 height 66
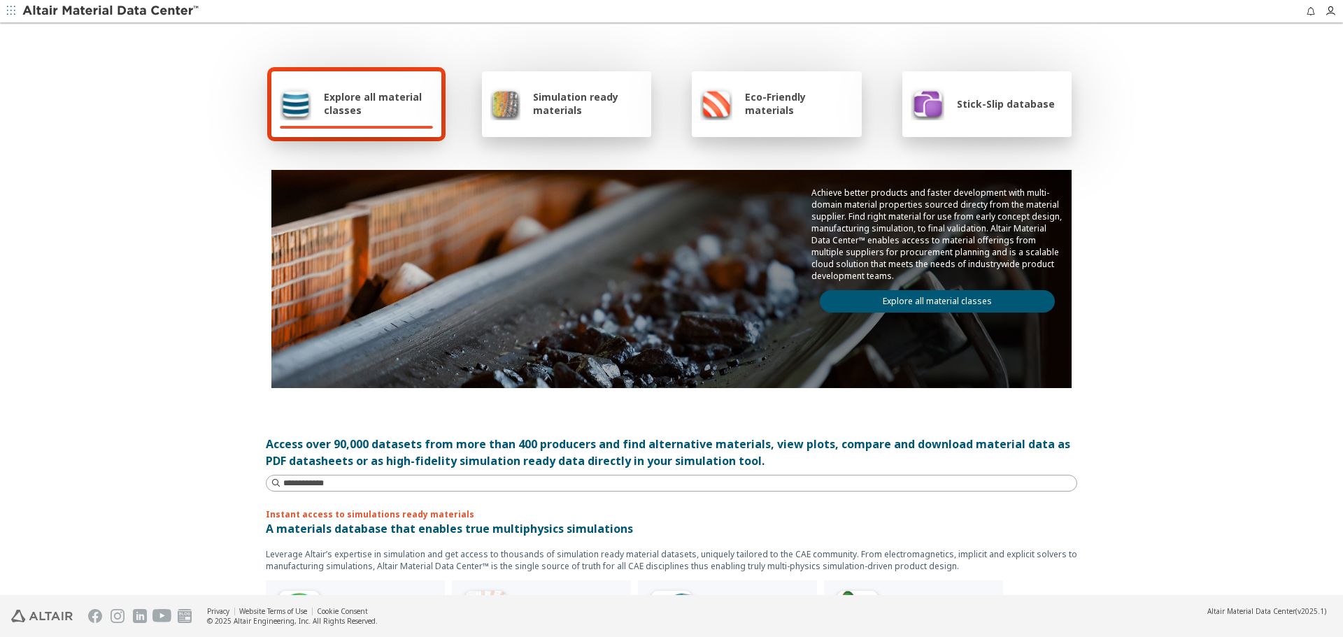
click at [911, 307] on link "Explore all material classes" at bounding box center [937, 301] width 235 height 22
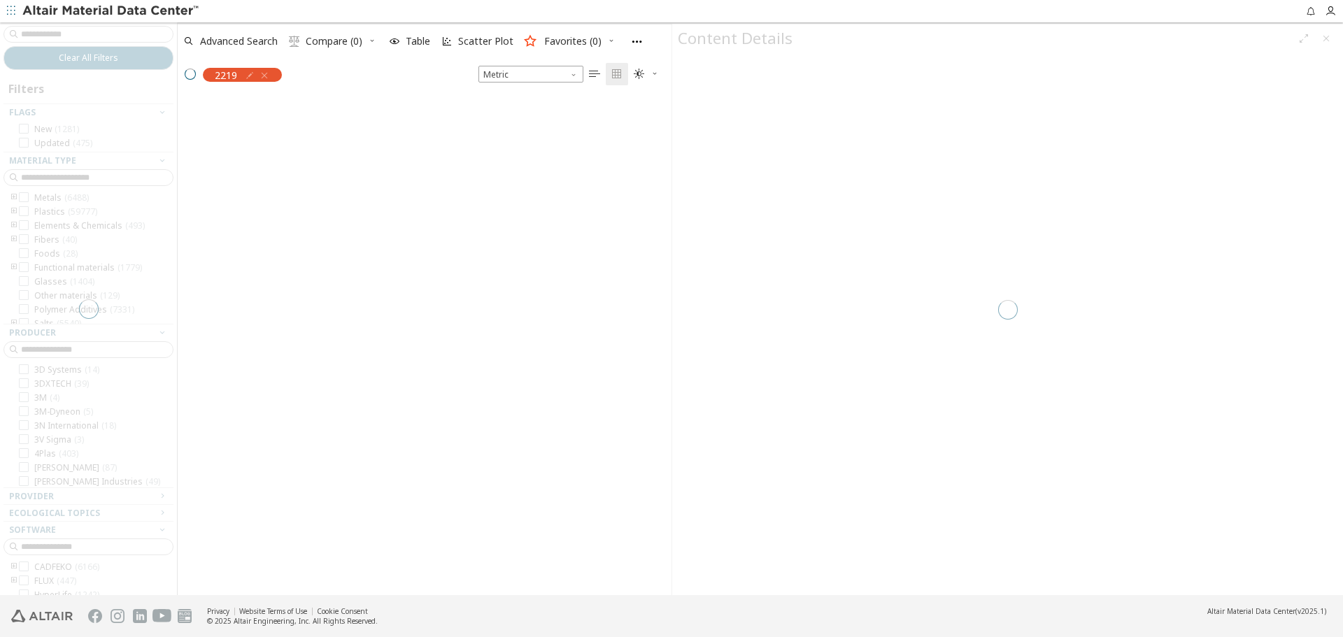
scroll to position [11, 11]
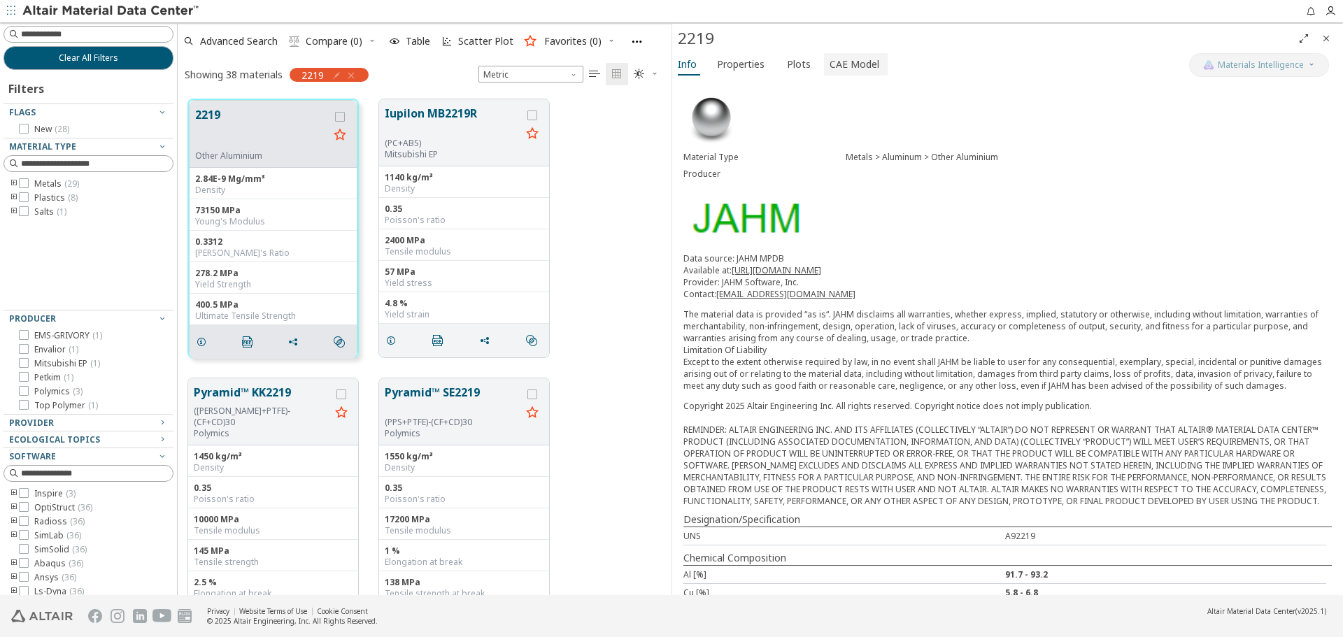
click at [855, 69] on span "CAE Model" at bounding box center [854, 64] width 50 height 22
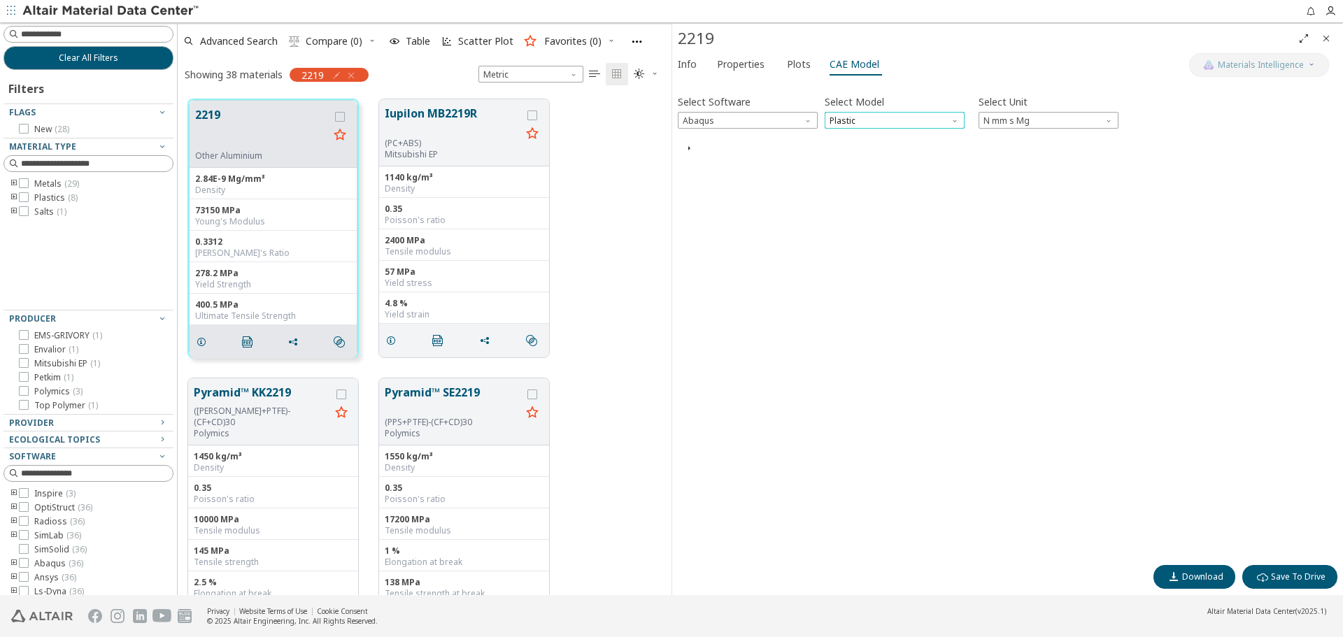
click at [847, 126] on span "Plastic" at bounding box center [895, 120] width 140 height 17
click at [847, 138] on span "Elastic" at bounding box center [843, 137] width 25 height 11
click at [690, 152] on icon "button" at bounding box center [688, 148] width 11 height 11
click at [690, 151] on icon "button" at bounding box center [688, 148] width 11 height 11
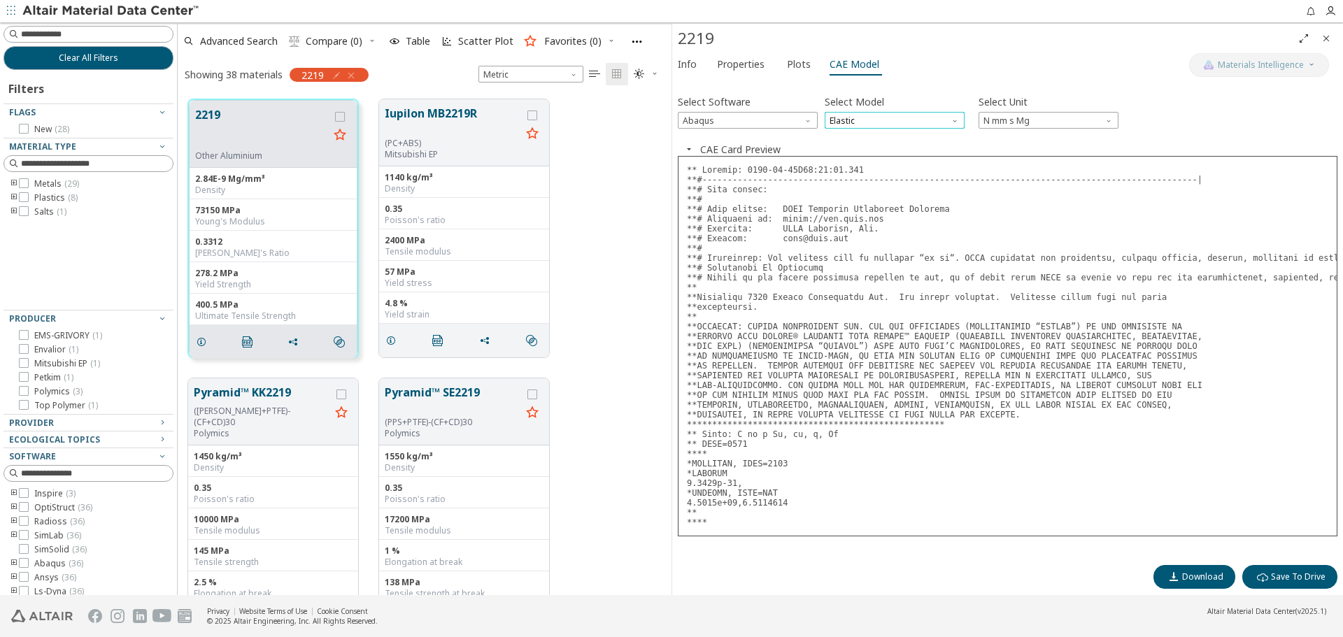
click at [878, 120] on span "Elastic" at bounding box center [895, 120] width 140 height 17
click at [864, 165] on button "Plastic" at bounding box center [895, 170] width 140 height 17
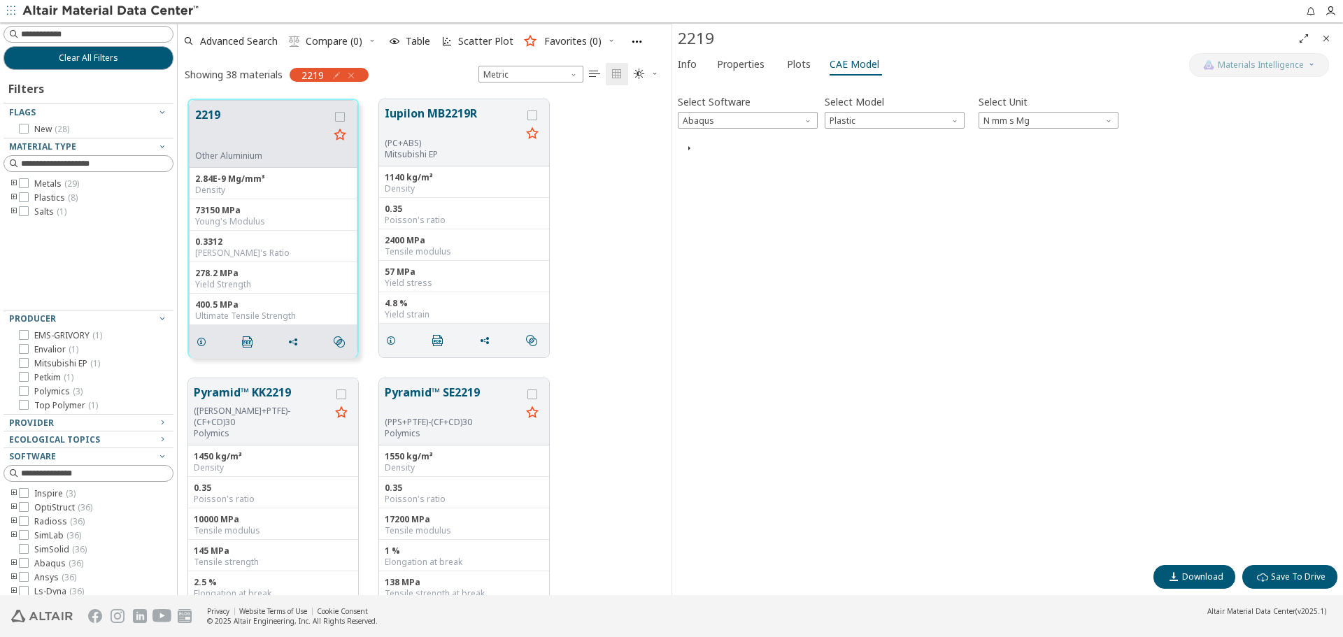
click at [689, 154] on icon "button" at bounding box center [688, 148] width 11 height 11
click at [692, 150] on icon "button" at bounding box center [688, 148] width 11 height 11
click at [692, 148] on icon "button" at bounding box center [688, 148] width 11 height 11
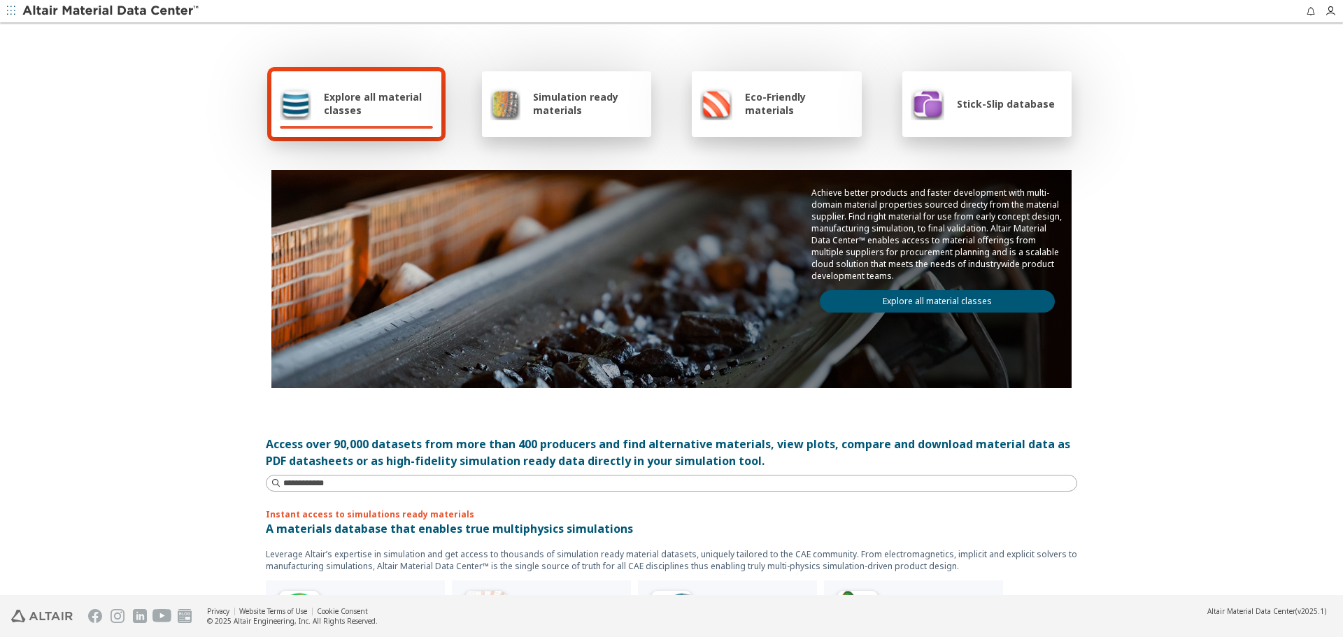
click at [855, 309] on link "Explore all material classes" at bounding box center [937, 301] width 235 height 22
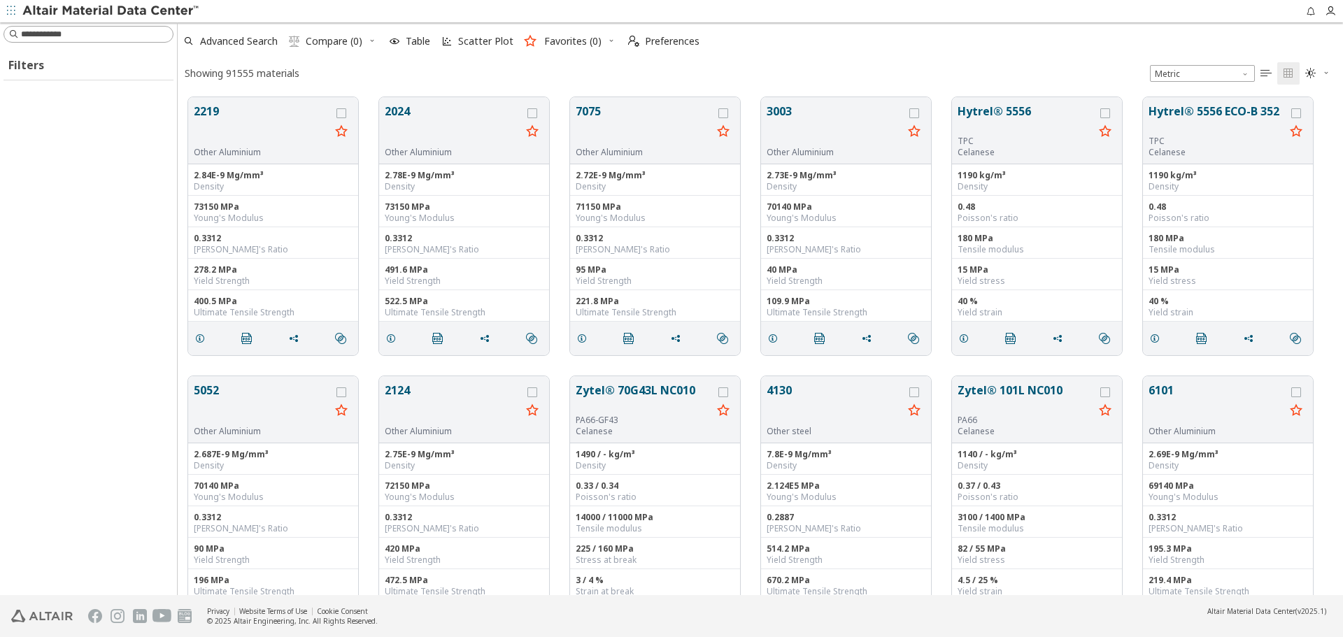
scroll to position [498, 1155]
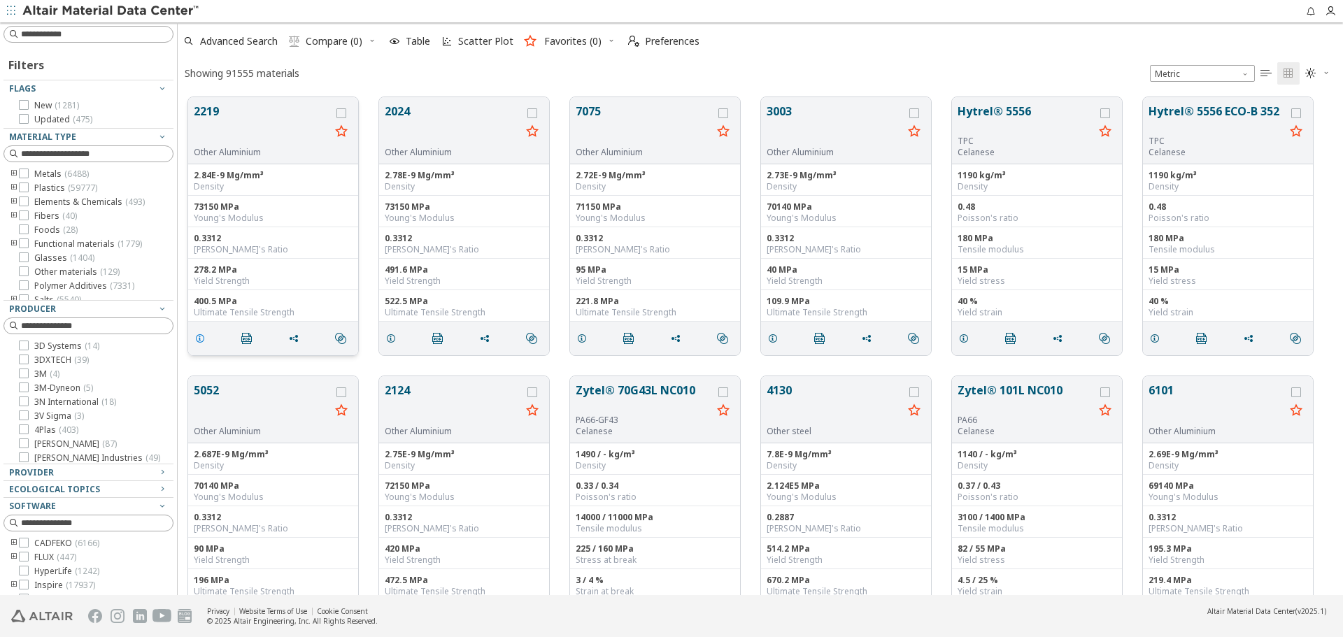
click at [200, 337] on icon "grid" at bounding box center [199, 338] width 11 height 11
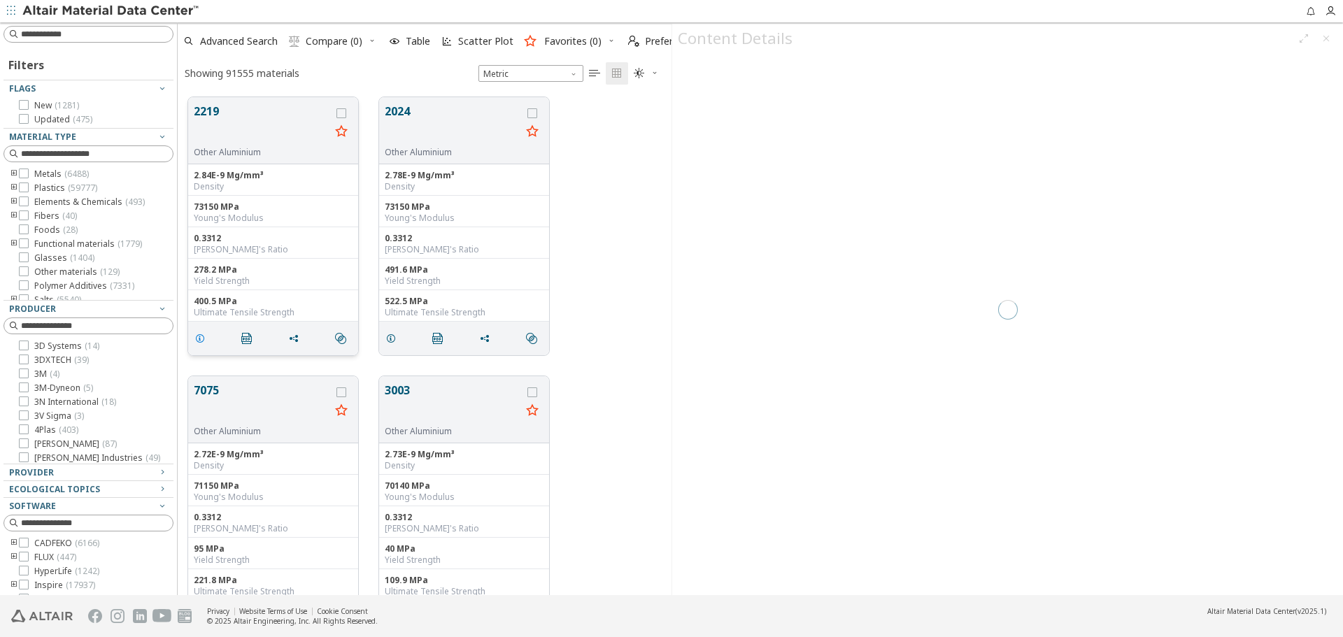
scroll to position [498, 483]
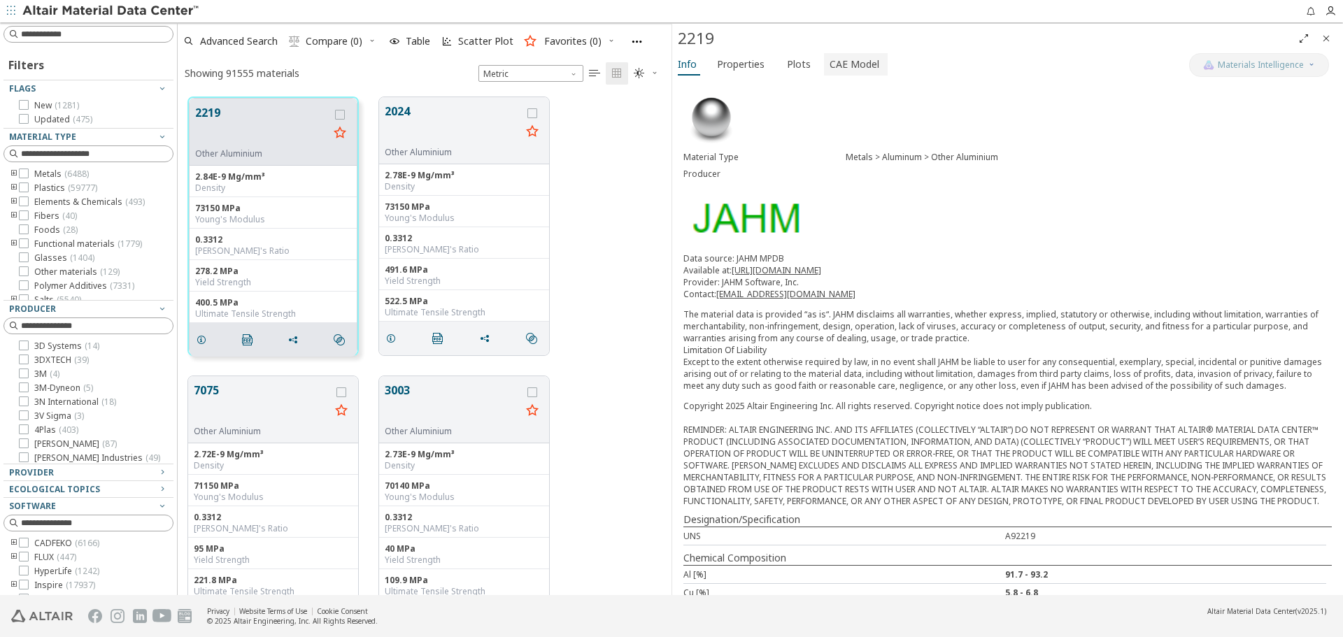
click at [845, 65] on span "CAE Model" at bounding box center [854, 64] width 50 height 22
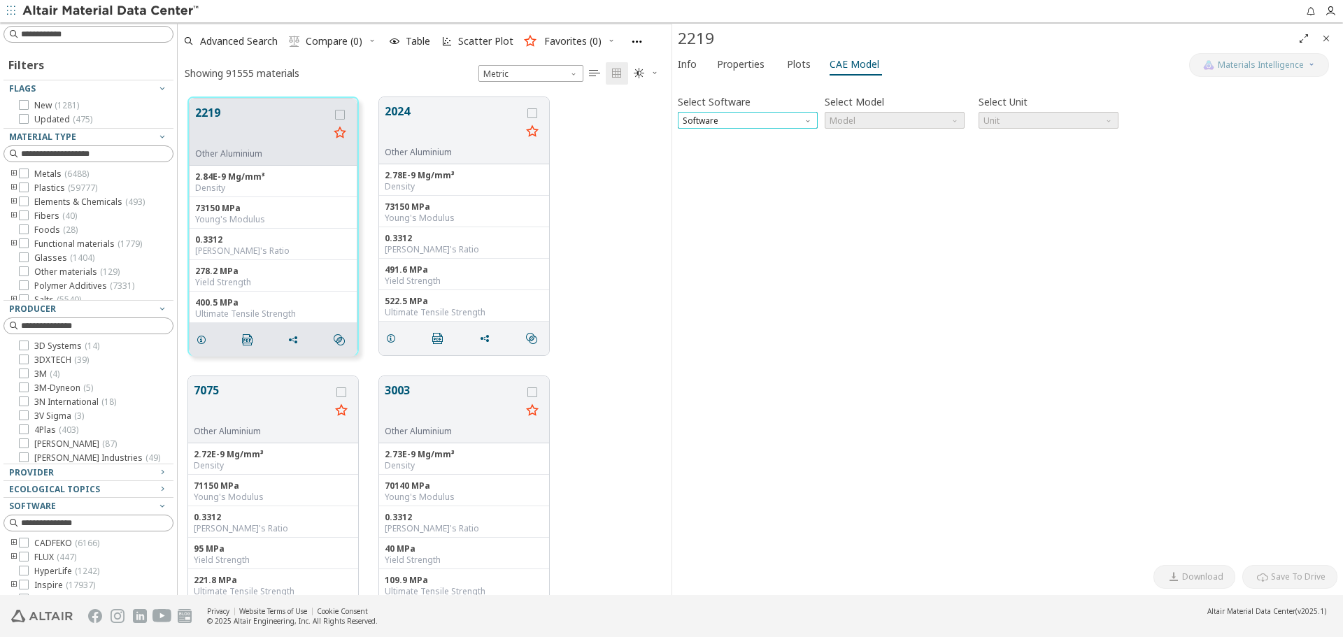
click at [769, 121] on span "Software" at bounding box center [748, 120] width 140 height 17
click at [745, 221] on span "Abaqus" at bounding box center [747, 222] width 129 height 10
click at [904, 120] on span "Model" at bounding box center [895, 120] width 140 height 17
click at [877, 171] on span "Plastic" at bounding box center [894, 171] width 129 height 10
click at [687, 145] on icon "button" at bounding box center [688, 148] width 11 height 11
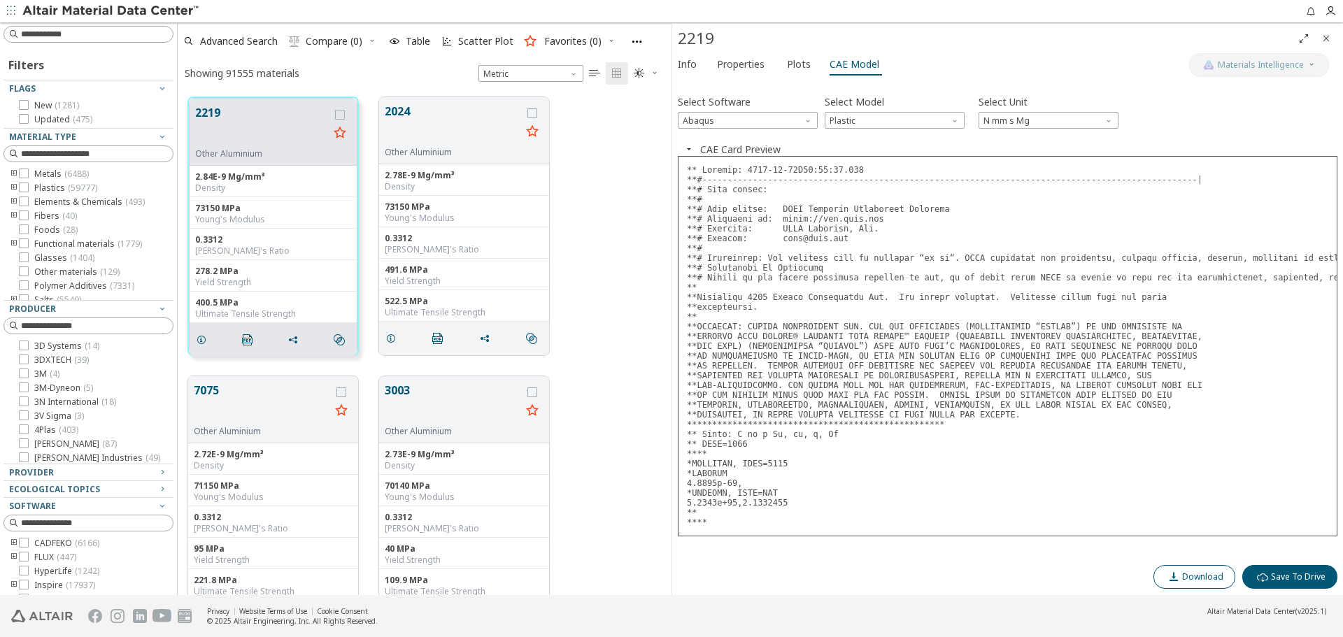
click at [1168, 581] on span "Download" at bounding box center [1194, 576] width 58 height 11
